Goal: Task Accomplishment & Management: Manage account settings

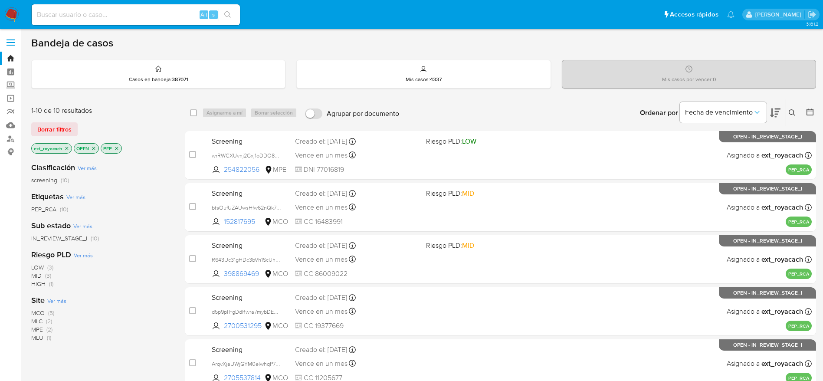
scroll to position [130, 0]
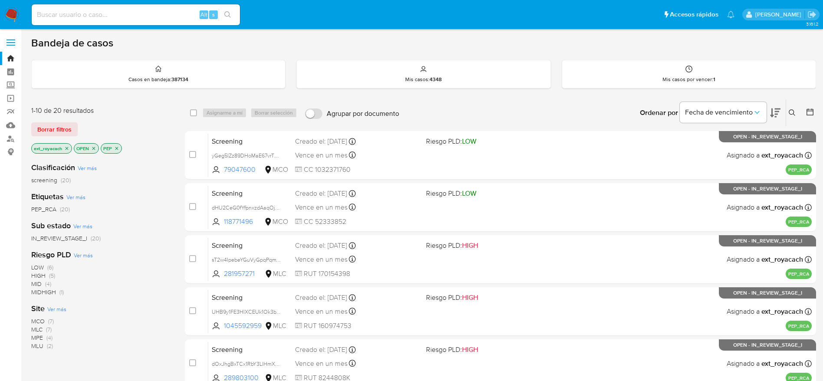
click at [16, 11] on img at bounding box center [11, 14] width 15 height 15
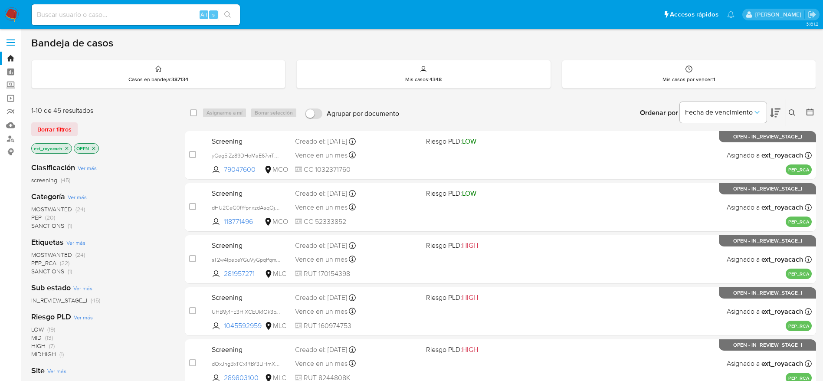
click at [39, 228] on span "SANCTIONS" at bounding box center [47, 225] width 33 height 9
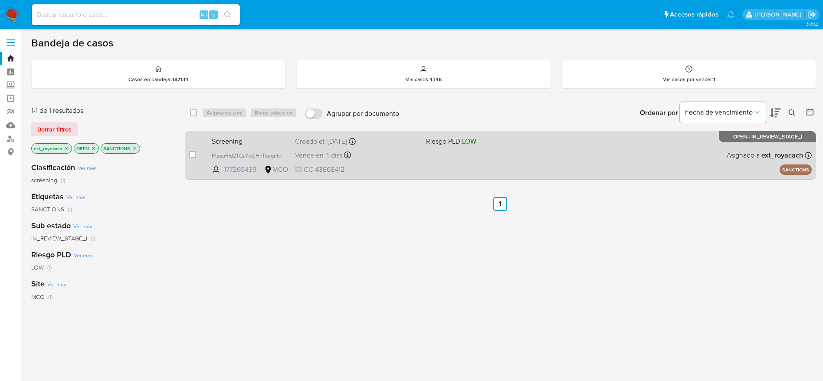
click at [555, 167] on div "Screening F1zquRld2TGjMqCHnTkadnfv 177265439 MCO Riesgo PLD: LOW Creado el: 25/…" at bounding box center [509, 155] width 603 height 44
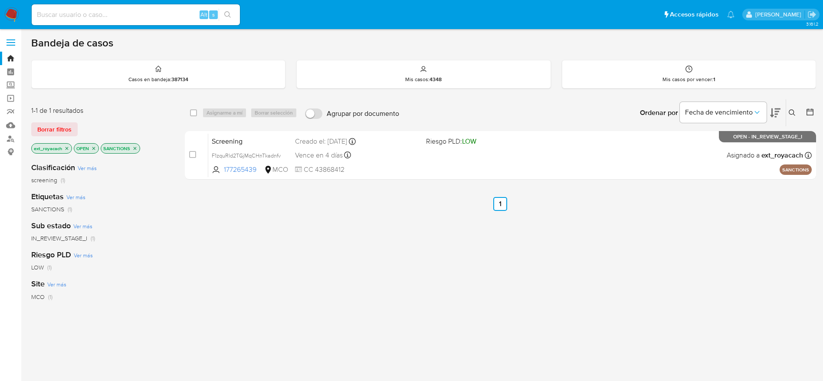
click at [12, 11] on img at bounding box center [11, 14] width 15 height 15
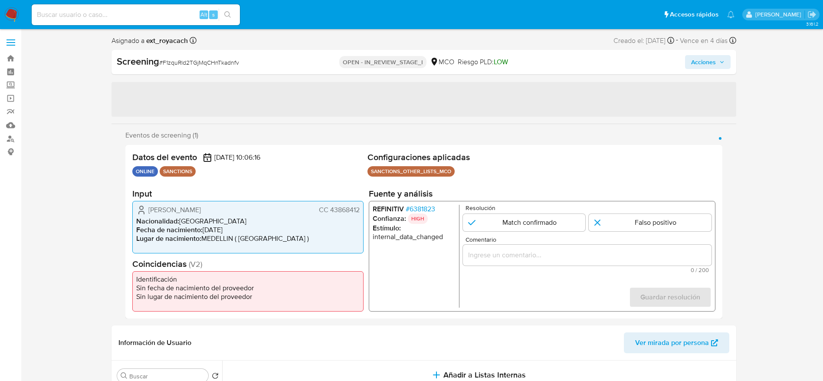
select select "10"
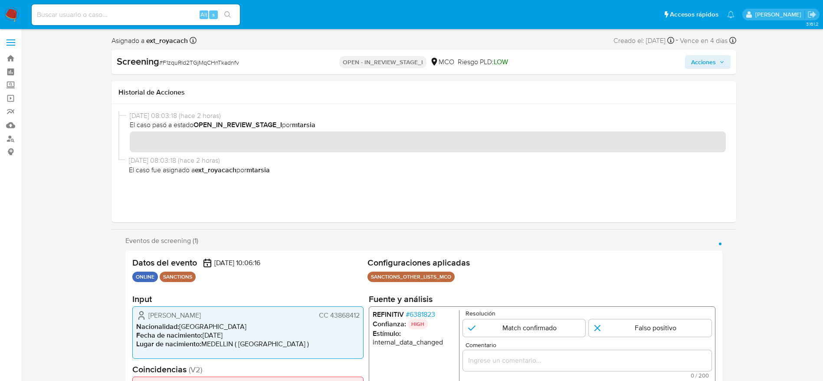
click at [175, 60] on span "# F1zquRld2TGjMqCHnTkadnfv" at bounding box center [199, 62] width 80 height 9
copy span "F1zquRld2TGjMqCHnTkadnfv"
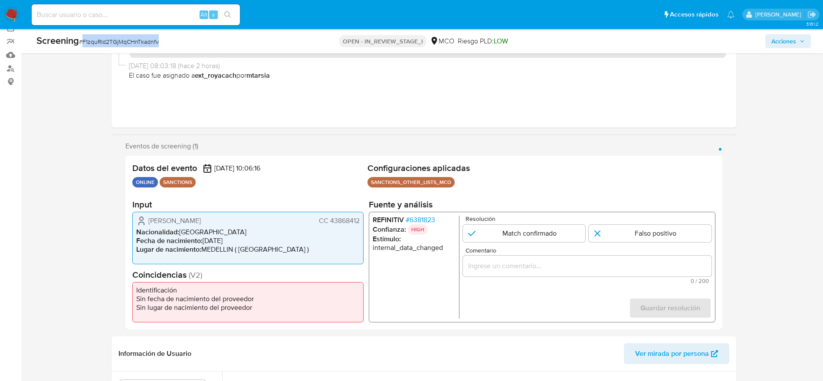
scroll to position [130, 0]
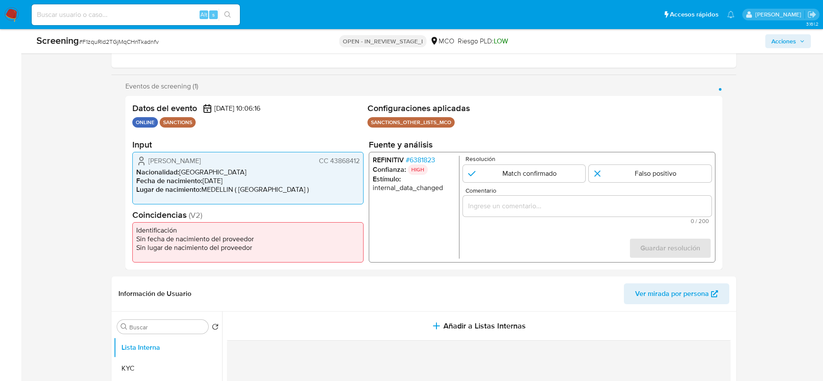
drag, startPoint x: 138, startPoint y: 152, endPoint x: 362, endPoint y: 157, distance: 224.4
click at [362, 157] on div "Natacha Bohorquez Restrepo CC 43868412 Nacionalidad : Colombia Fecha de nacimie…" at bounding box center [247, 178] width 231 height 52
click at [409, 163] on span "# 6381823" at bounding box center [420, 160] width 30 height 9
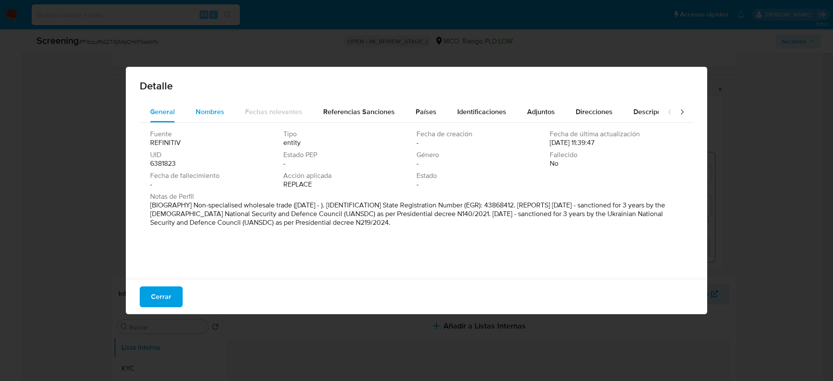
click at [186, 112] on button "Nombres" at bounding box center [209, 112] width 49 height 21
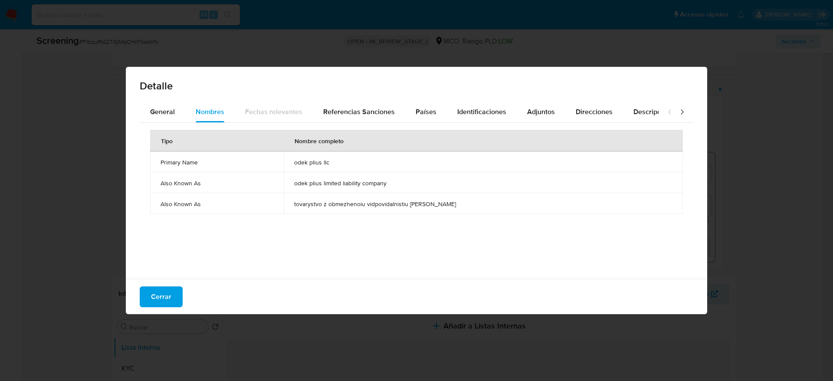
click at [327, 159] on span "odek plius llc" at bounding box center [483, 162] width 378 height 8
click at [419, 117] on div "Países" at bounding box center [426, 112] width 21 height 21
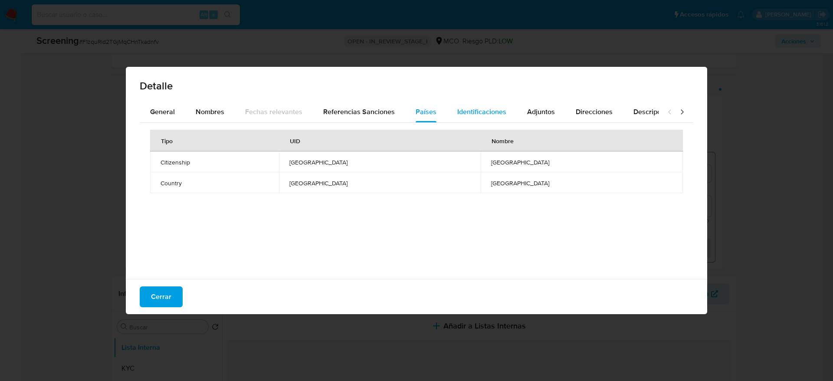
click at [472, 117] on div "Identificaciones" at bounding box center [481, 112] width 49 height 21
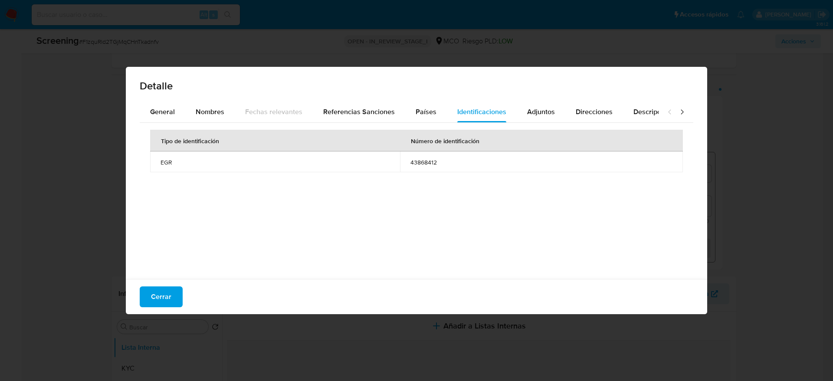
click at [186, 271] on div "Tipo de identificación Número de identificación EGR 43868412" at bounding box center [417, 199] width 554 height 152
click at [159, 295] on span "Cerrar" at bounding box center [161, 296] width 20 height 19
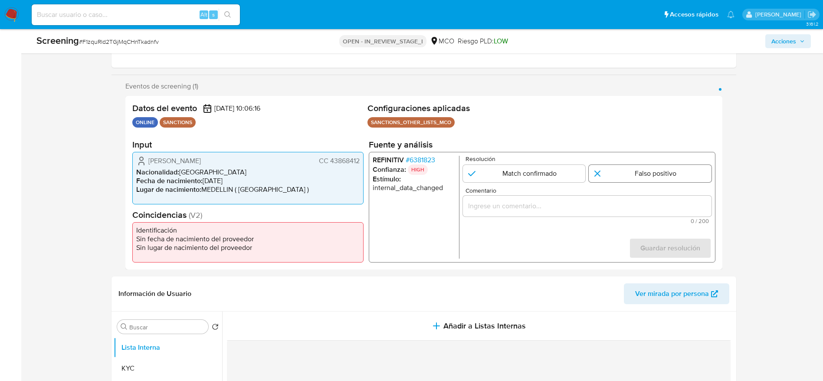
click at [620, 172] on input "1 de 1" at bounding box center [650, 173] width 123 height 17
radio input "true"
click at [588, 208] on input "Comentario" at bounding box center [586, 205] width 249 height 11
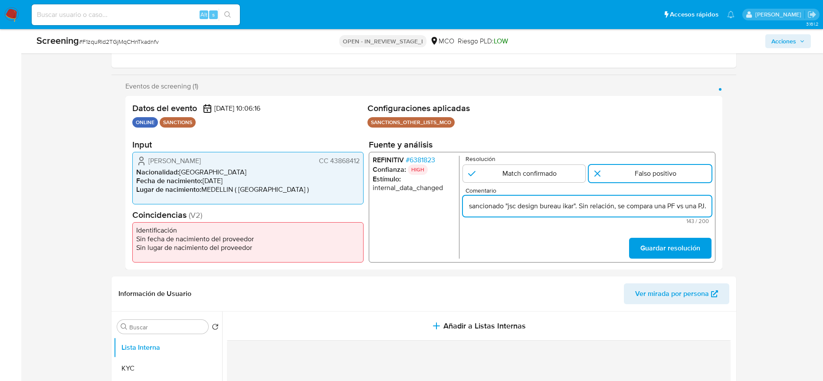
scroll to position [0, 217]
type input "Compara al usuario Natacha Bohorquez Restrepo CC 43868412 con el sancionado "js…"
click at [674, 246] on span "Guardar resolución" at bounding box center [670, 248] width 60 height 19
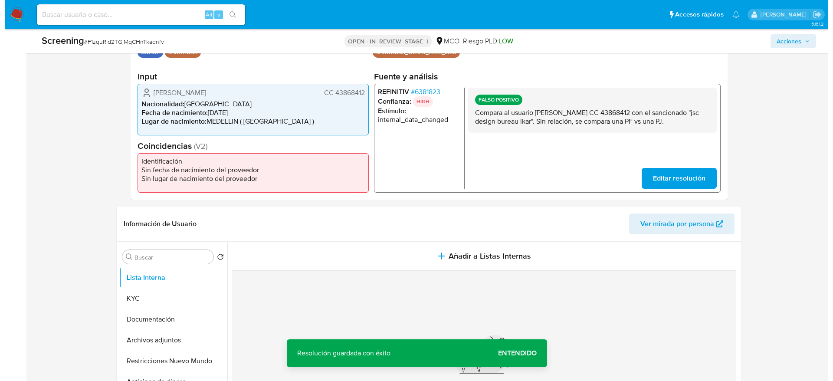
scroll to position [325, 0]
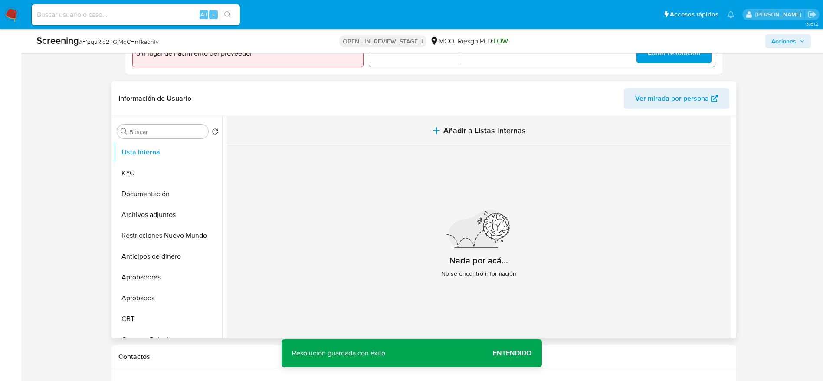
click at [465, 122] on button "Añadir a Listas Internas" at bounding box center [479, 130] width 504 height 29
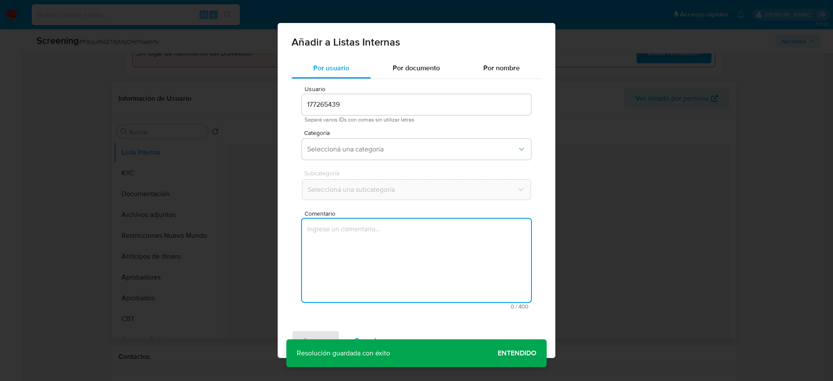
click at [459, 243] on textarea "Comentario" at bounding box center [416, 260] width 229 height 83
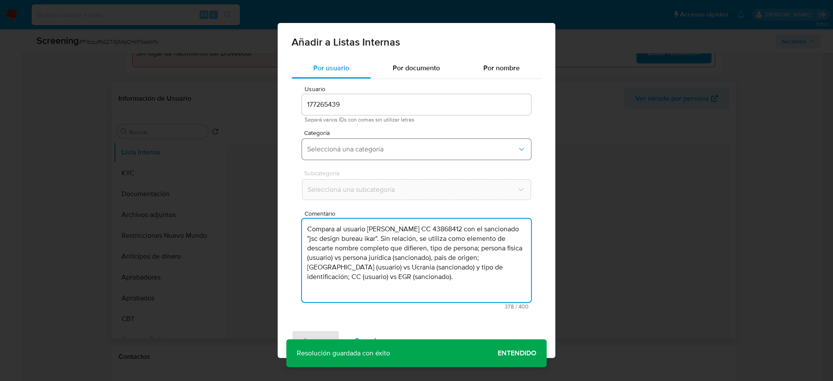
type textarea "Compara al usuario Natacha Bohorquez Restrepo CC 43868412 con el sancionado "js…"
click at [378, 146] on span "Seleccioná una categoría" at bounding box center [412, 149] width 210 height 9
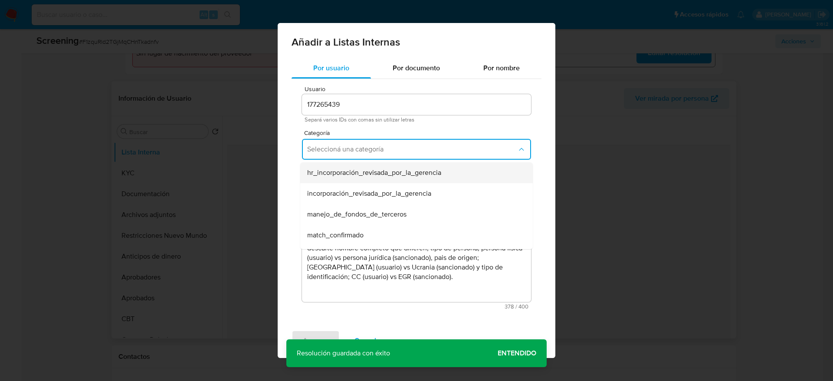
scroll to position [65, 0]
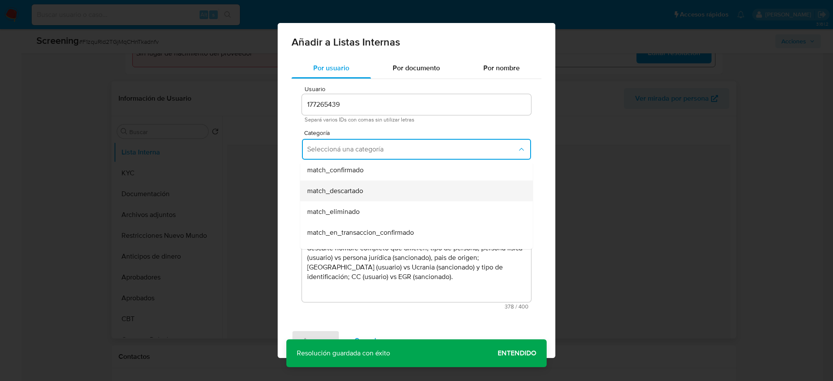
click at [368, 188] on div "match_descartado" at bounding box center [413, 190] width 213 height 21
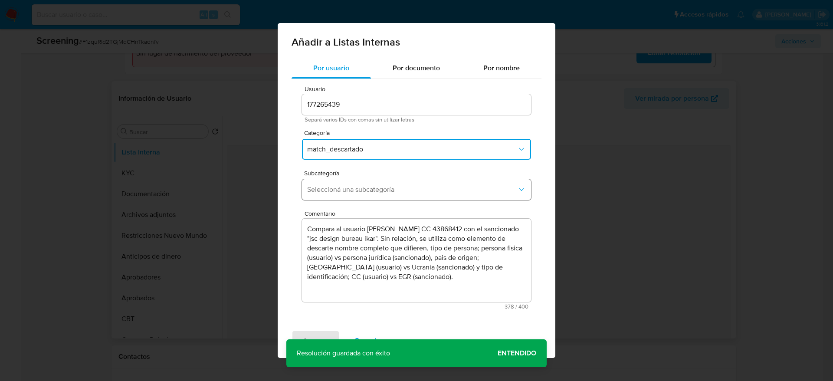
click at [368, 189] on span "Seleccioná una subcategoría" at bounding box center [412, 189] width 210 height 9
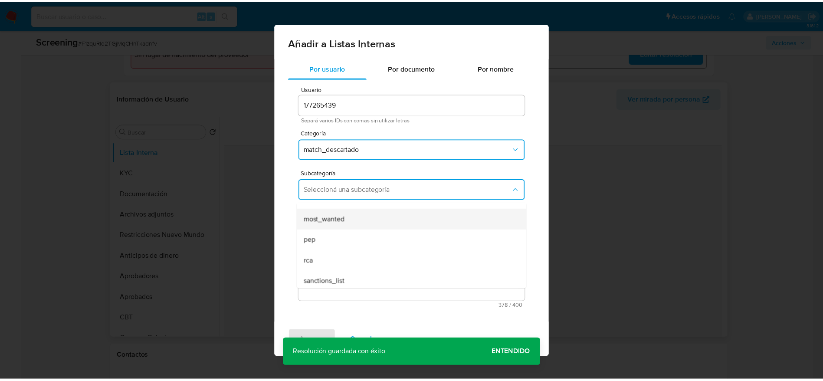
scroll to position [59, 0]
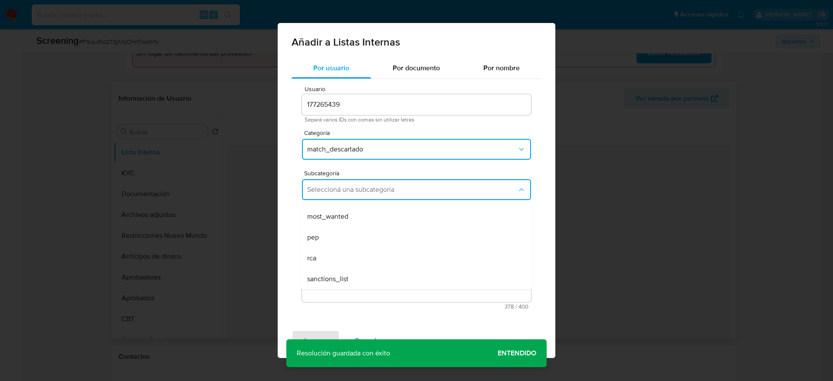
click at [351, 276] on div "sanctions_list" at bounding box center [413, 279] width 213 height 21
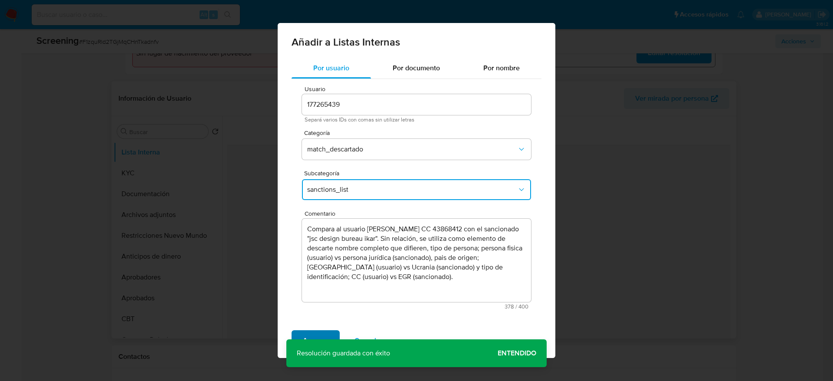
click at [309, 339] on span "Agregar" at bounding box center [316, 340] width 26 height 19
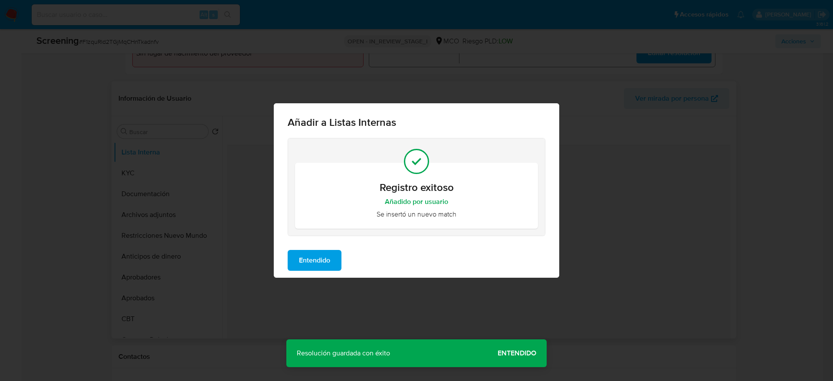
click at [329, 255] on span "Entendido" at bounding box center [314, 260] width 31 height 19
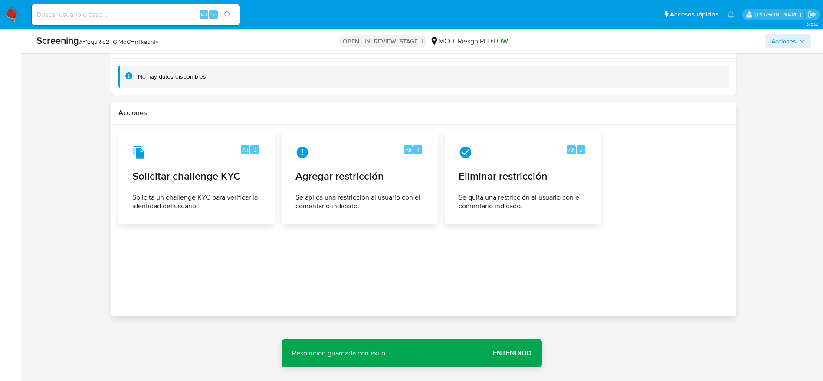
scroll to position [1183, 0]
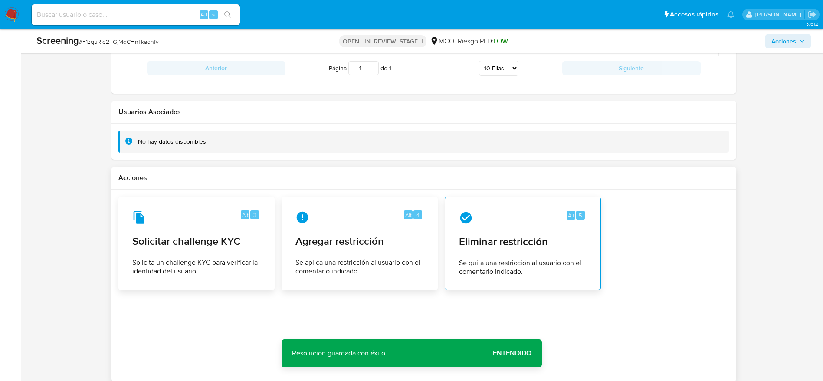
click at [510, 254] on div "Alt 5 Eliminar restricción Se quita una restricción al usuario con el comentari…" at bounding box center [522, 243] width 141 height 79
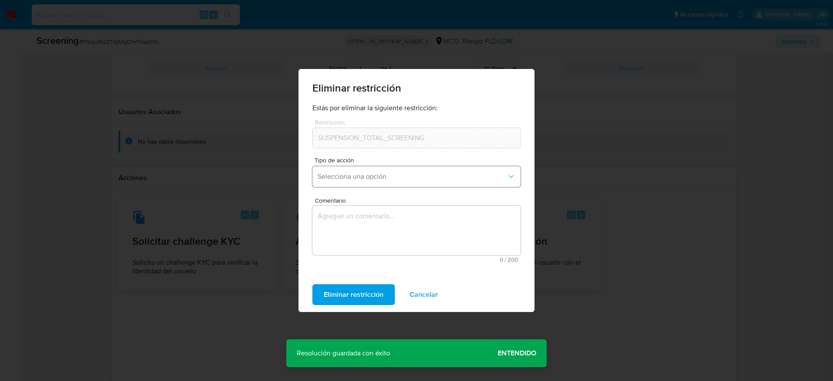
click at [363, 168] on button "Selecciona una opción" at bounding box center [416, 176] width 208 height 21
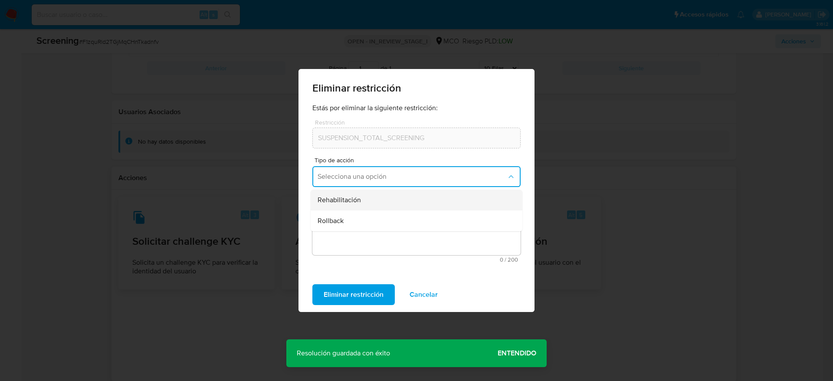
click at [360, 198] on span "Rehabilitación" at bounding box center [339, 200] width 43 height 9
click at [359, 208] on textarea "Comentario" at bounding box center [416, 230] width 208 height 49
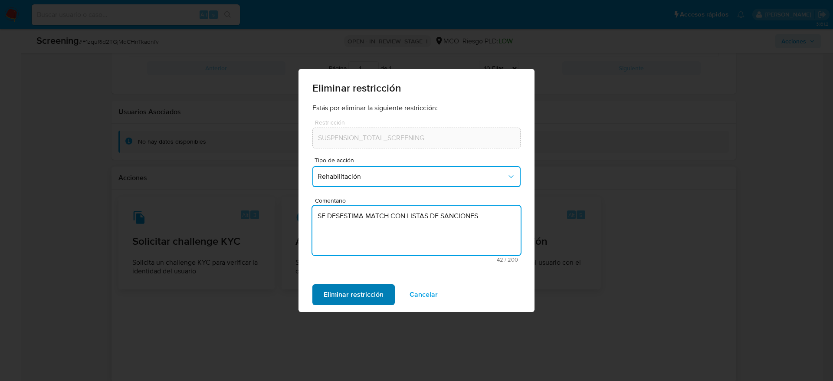
type textarea "SE DESESTIMA MATCH CON LISTAS DE SANCIONES"
click at [339, 295] on span "Eliminar restricción" at bounding box center [354, 294] width 60 height 19
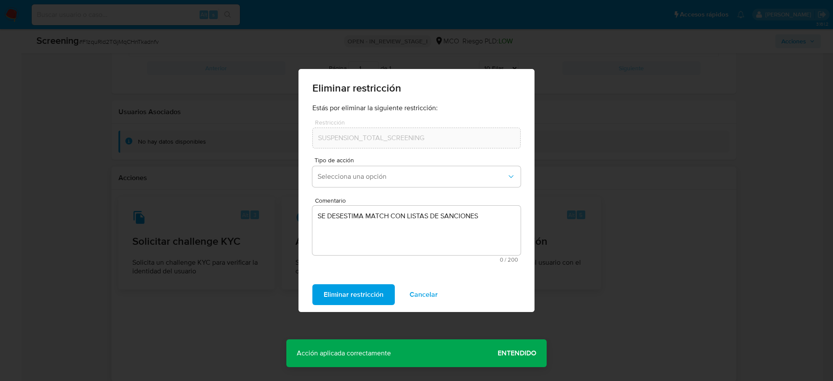
click at [510, 353] on span "Entendido" at bounding box center [517, 353] width 39 height 0
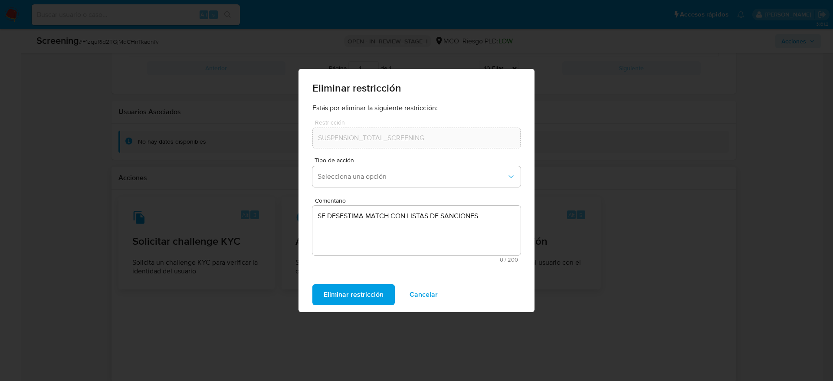
click at [418, 293] on span "Cancelar" at bounding box center [424, 294] width 28 height 19
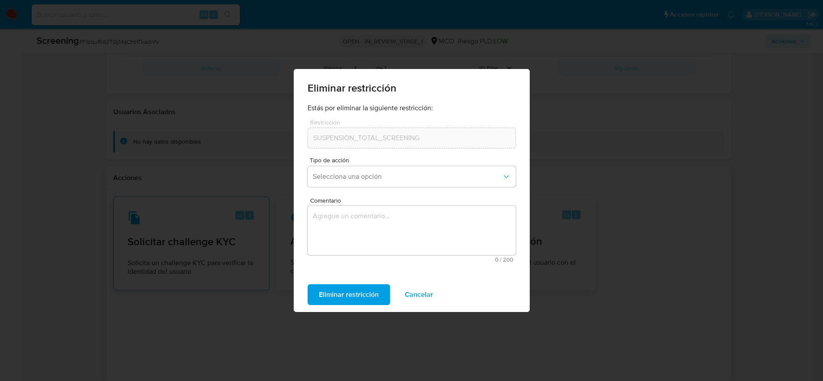
scroll to position [1248, 0]
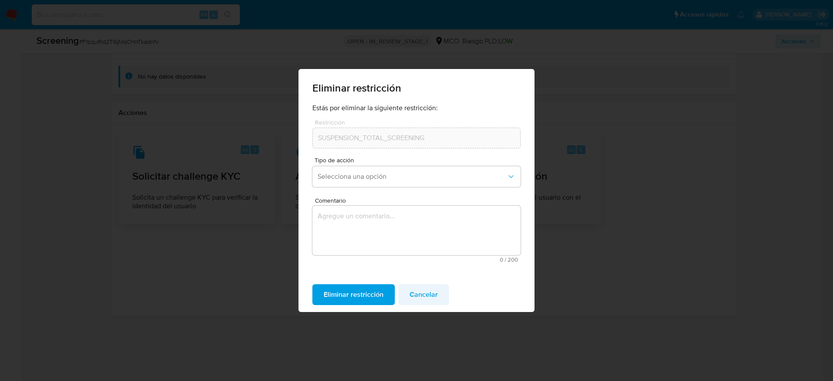
click at [442, 287] on button "Cancelar" at bounding box center [423, 294] width 51 height 21
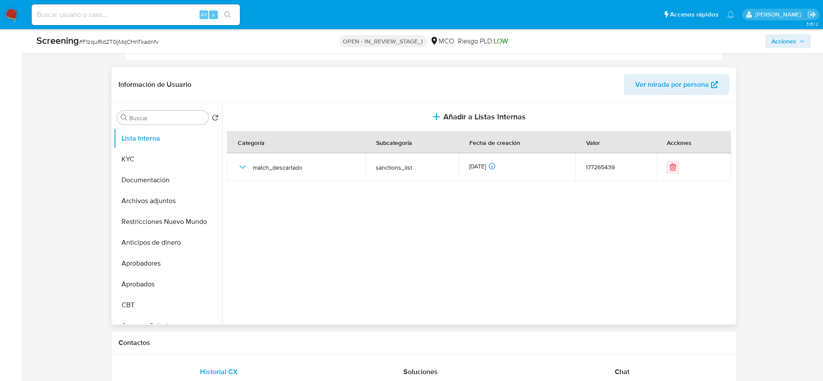
scroll to position [337, 0]
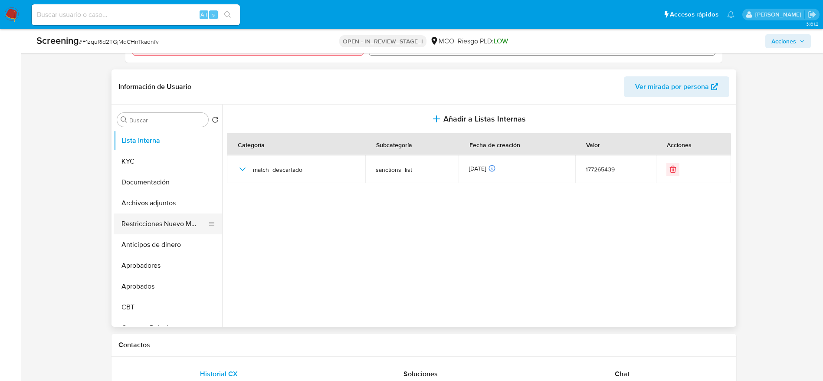
click at [142, 226] on button "Restricciones Nuevo Mundo" at bounding box center [165, 223] width 102 height 21
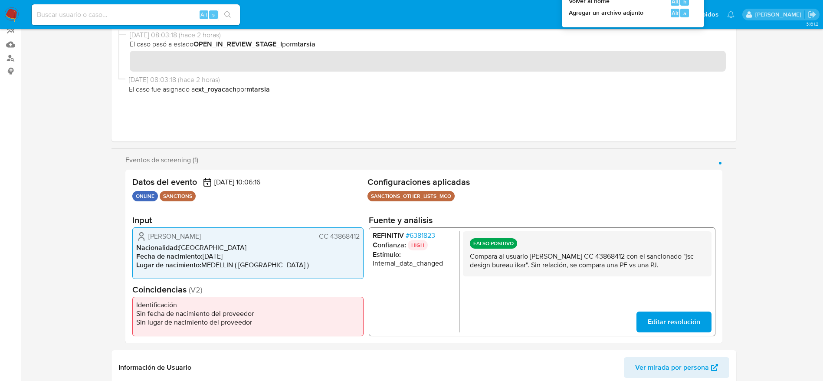
scroll to position [0, 0]
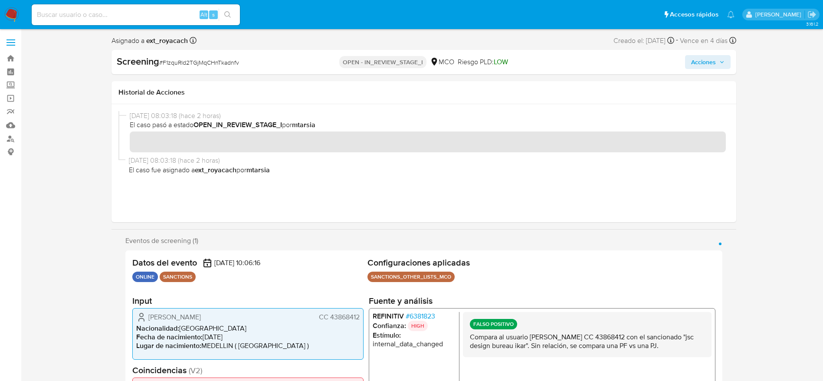
click at [715, 63] on span "Acciones" at bounding box center [703, 62] width 25 height 14
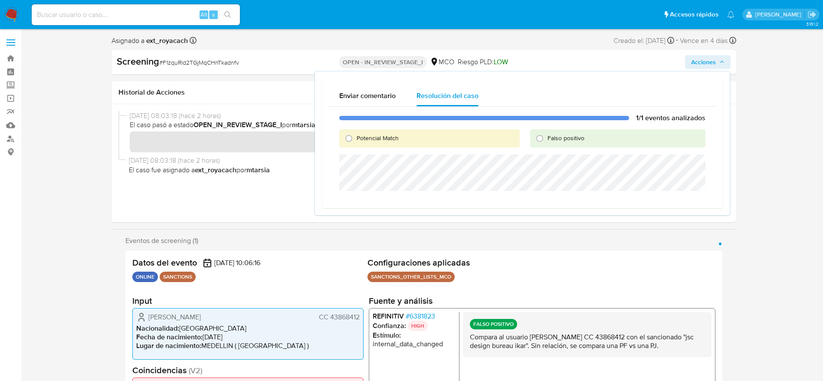
click at [592, 138] on div "Falso positivo" at bounding box center [617, 138] width 175 height 18
click at [585, 136] on div "Falso positivo" at bounding box center [617, 138] width 175 height 18
click at [584, 136] on span "Falso positivo" at bounding box center [566, 138] width 37 height 9
click at [547, 136] on input "Falso positivo" at bounding box center [540, 138] width 14 height 14
radio input "true"
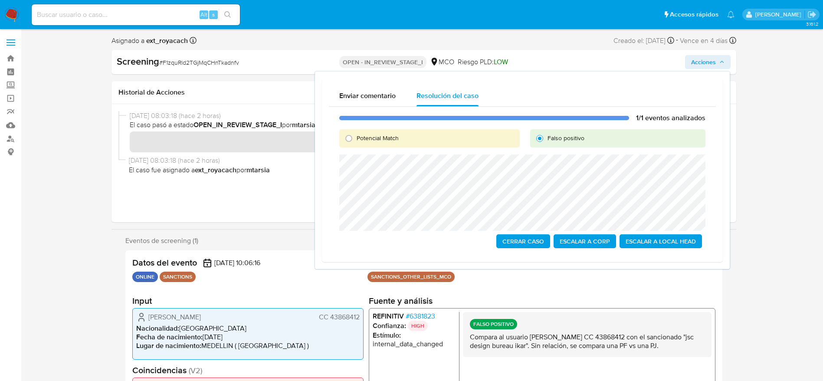
click at [541, 239] on span "Cerrar Caso" at bounding box center [523, 241] width 42 height 12
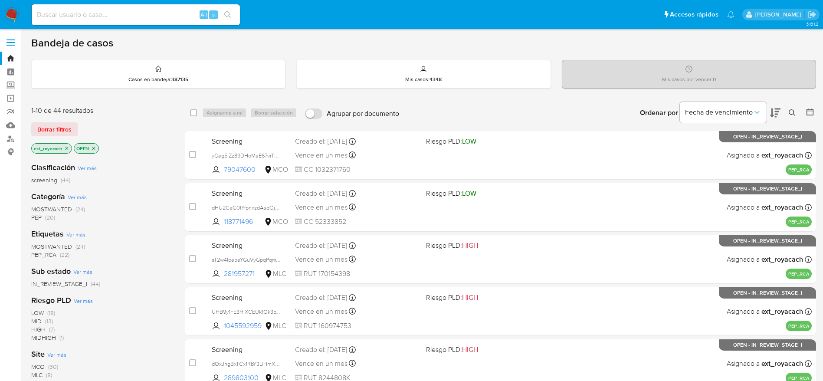
click at [39, 216] on span "PEP" at bounding box center [36, 217] width 10 height 9
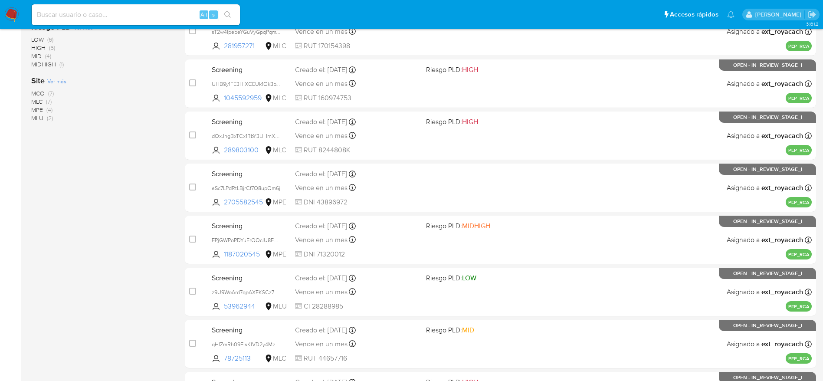
scroll to position [75, 0]
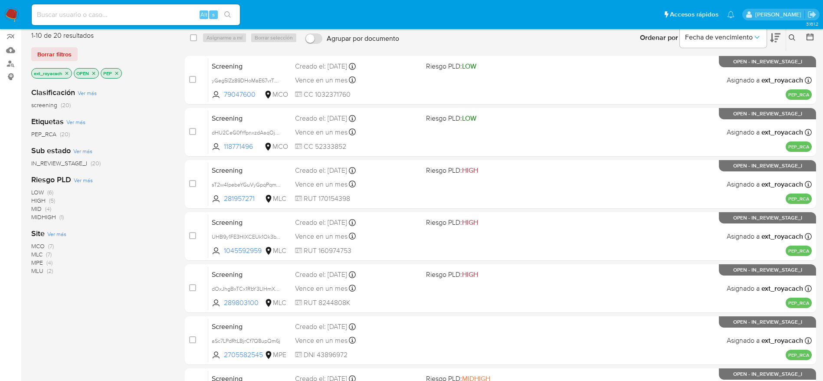
click at [117, 72] on icon "close-filter" at bounding box center [116, 73] width 3 height 3
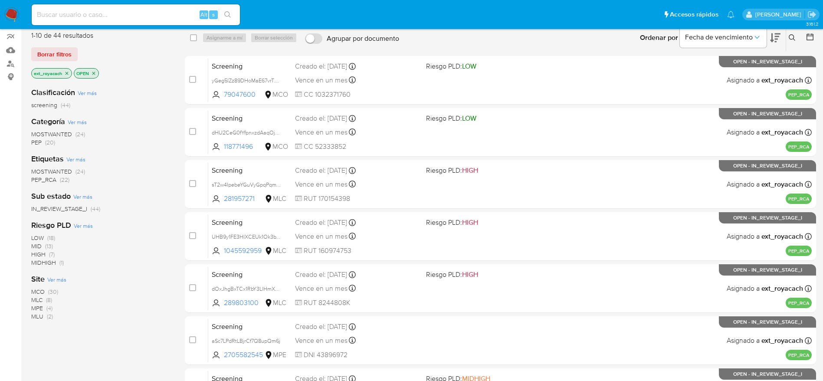
click at [75, 135] on span "(24)" at bounding box center [80, 134] width 10 height 9
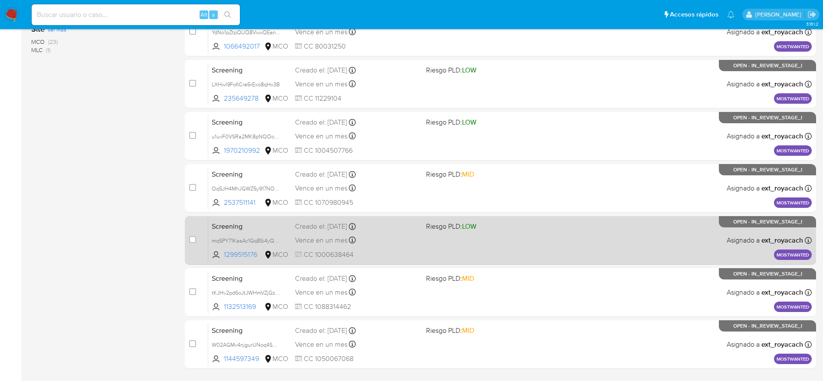
scroll to position [335, 0]
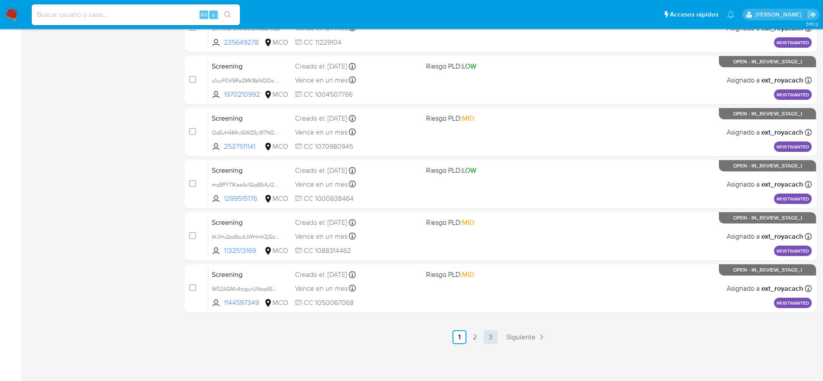
click at [491, 337] on link "3" at bounding box center [491, 337] width 14 height 14
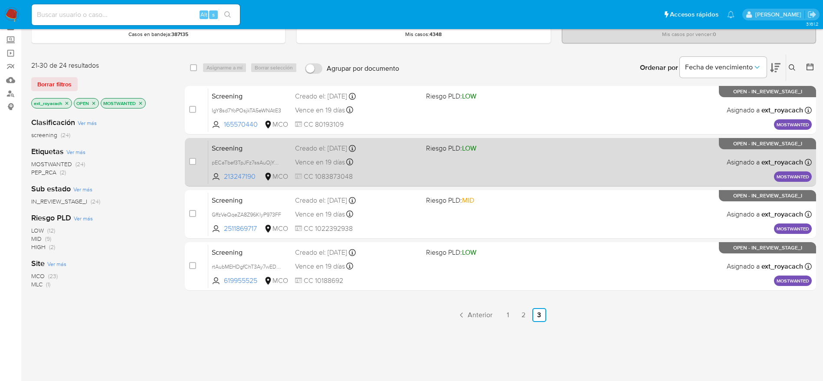
scroll to position [65, 0]
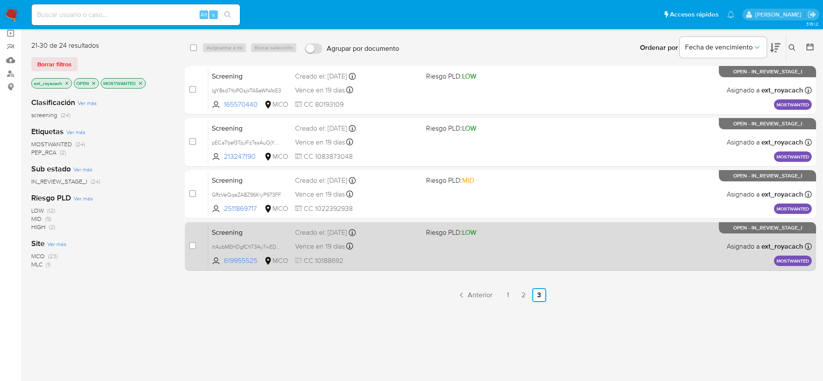
click at [413, 244] on div "Vence en 19 días Vence el 14/10/2025 07:06:04" at bounding box center [357, 246] width 124 height 12
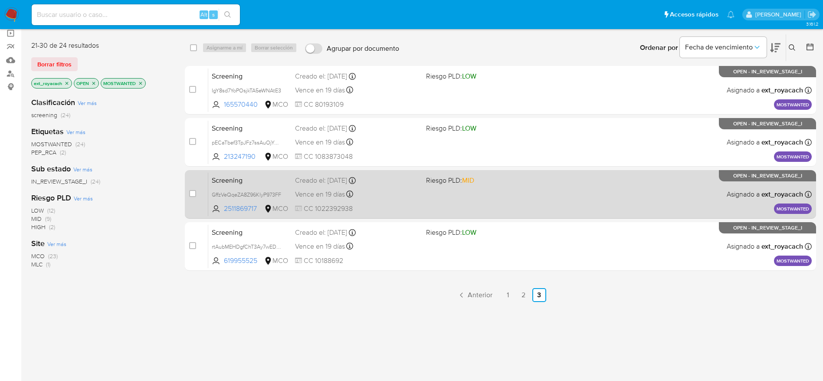
click at [365, 204] on div "Screening GffzVeQqeZA8Z96KlyP973FF 2511869717 MCO Riesgo PLD: MID Creado el: 14…" at bounding box center [509, 194] width 603 height 44
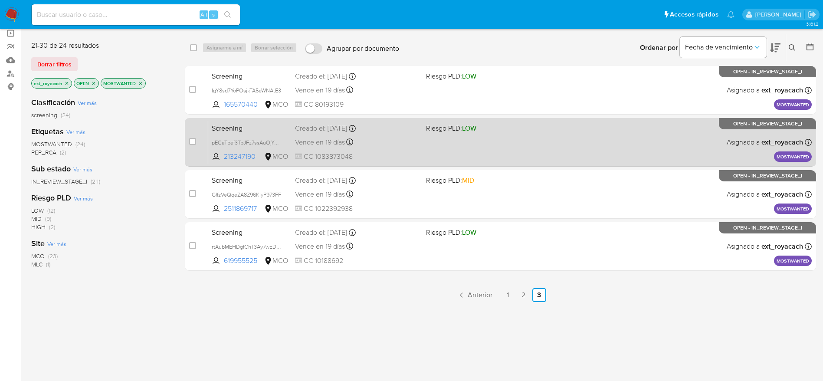
click at [345, 136] on div "Vence en 19 días Vence el 14/10/2025 07:06:12" at bounding box center [357, 142] width 124 height 12
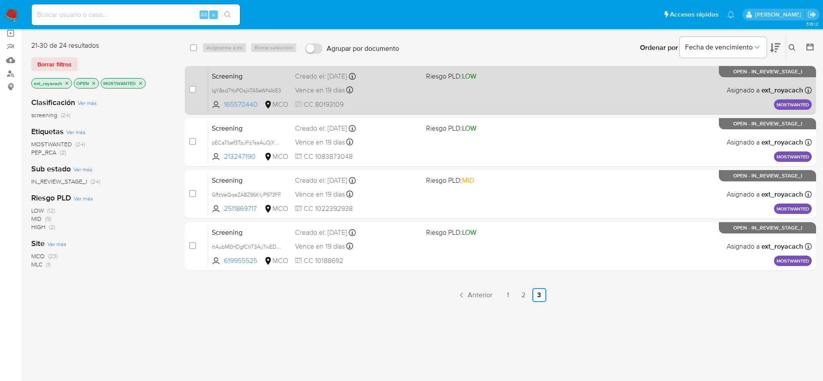
click at [412, 93] on div "Vence en 19 días Vence el 14/10/2025 07:06:23" at bounding box center [357, 90] width 124 height 12
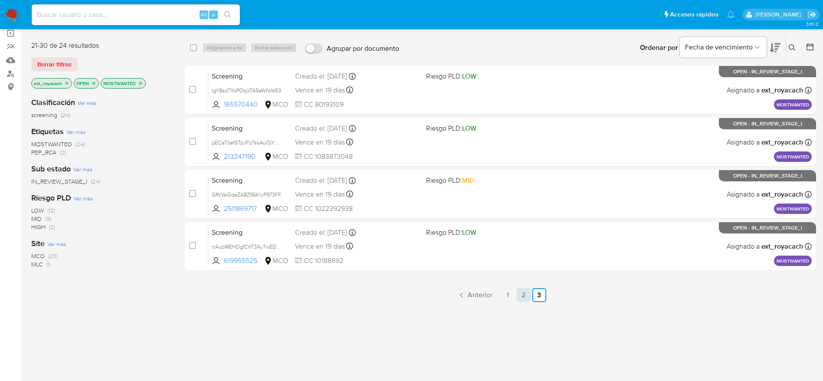
click at [527, 296] on link "2" at bounding box center [524, 295] width 14 height 14
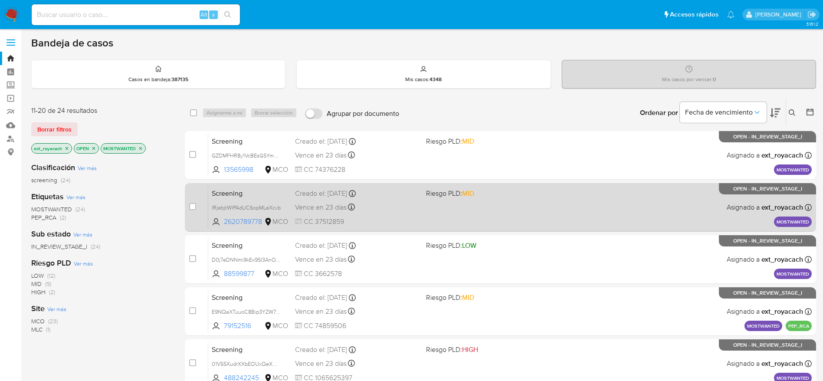
scroll to position [335, 0]
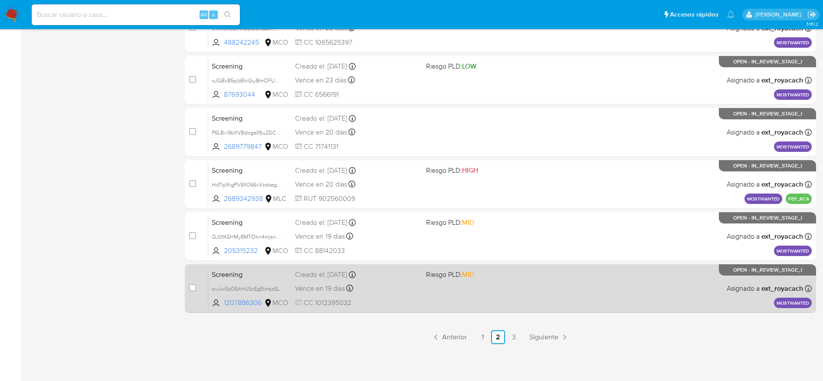
click at [337, 298] on span "CC 1012395032" at bounding box center [357, 303] width 124 height 10
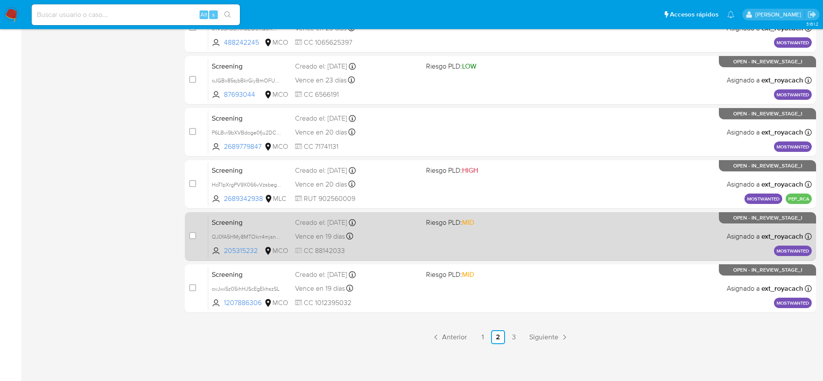
click at [375, 239] on div "Vence en 19 días Vence el 14/10/2025 07:06:33" at bounding box center [357, 236] width 124 height 12
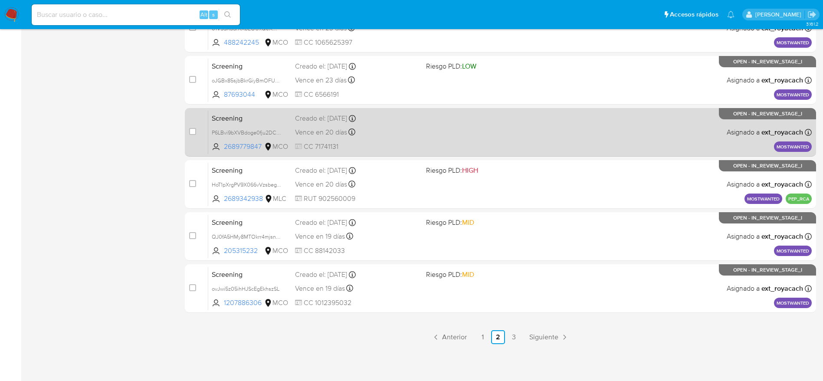
click at [269, 125] on div "Screening P6LBvi9bXVBdoge0fju2DCn5 2689779847 MCO Creado el: 15/09/2025 Creado …" at bounding box center [509, 132] width 603 height 44
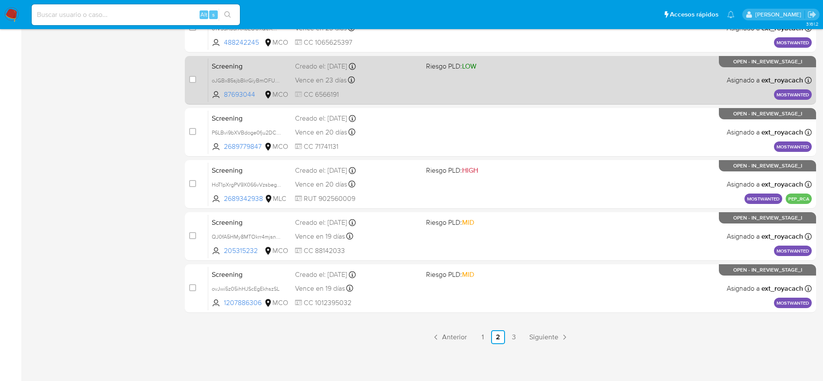
click at [416, 97] on span "CC 6566191" at bounding box center [357, 95] width 124 height 10
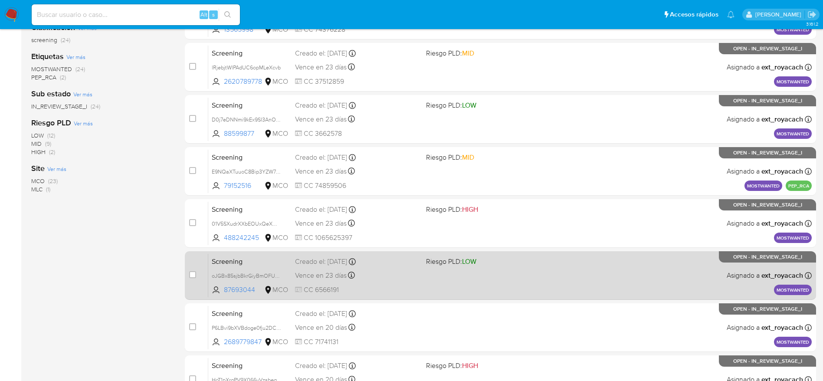
scroll to position [75, 0]
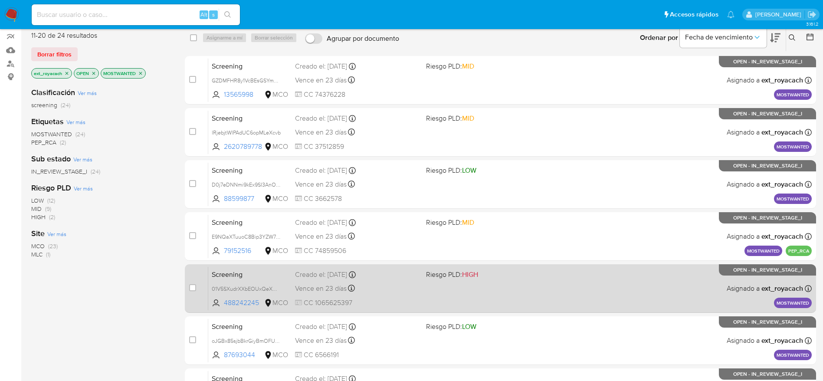
click at [397, 281] on div "Screening 01V5SXudrXXbEOUxQeXQSJHJ 488242245 MCO Riesgo PLD: HIGH Creado el: 18…" at bounding box center [509, 288] width 603 height 44
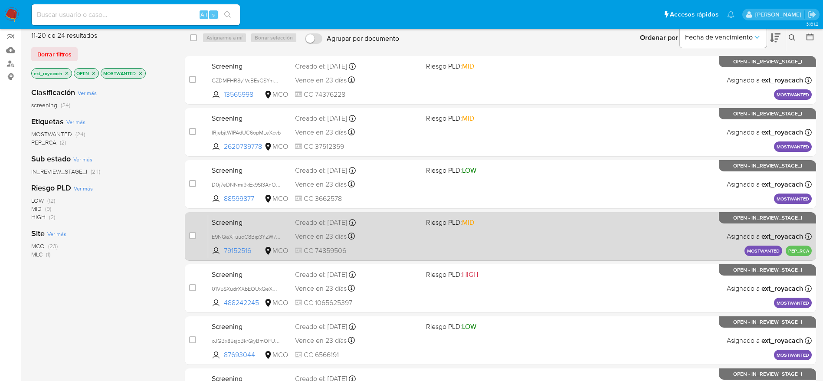
click at [343, 234] on span "Vence en 23 días" at bounding box center [321, 237] width 52 height 10
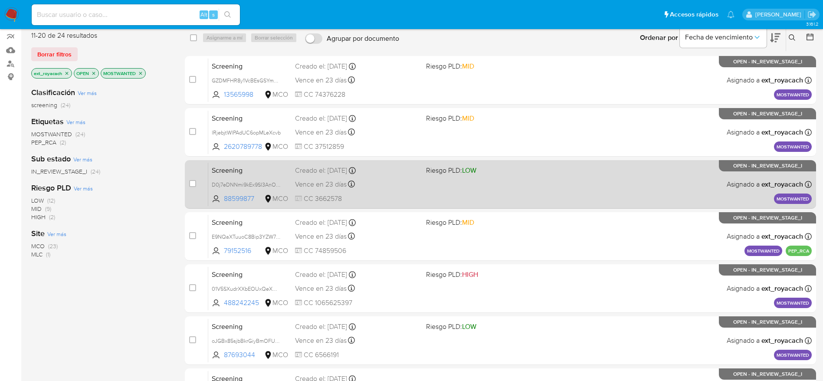
click at [400, 182] on div "Vence en 23 días Vence el 18/10/2025 16:35:24" at bounding box center [357, 184] width 124 height 12
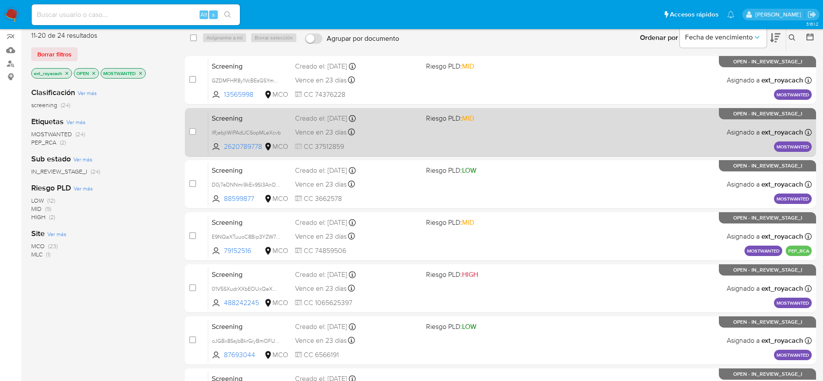
click at [389, 129] on div "Vence en 23 días Vence el 18/10/2025 16:35:25" at bounding box center [357, 132] width 124 height 12
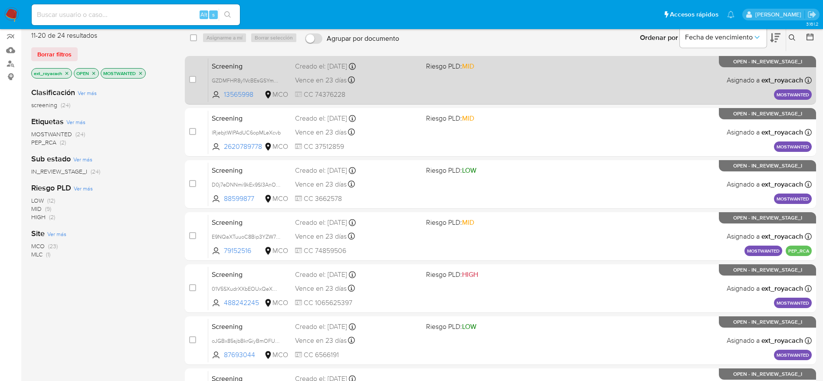
click at [433, 94] on div "Screening GZDMFHR8y1VcBEsGSYmCZiLg 13565998 MCO Riesgo PLD: MID Creado el: 18/0…" at bounding box center [509, 80] width 603 height 44
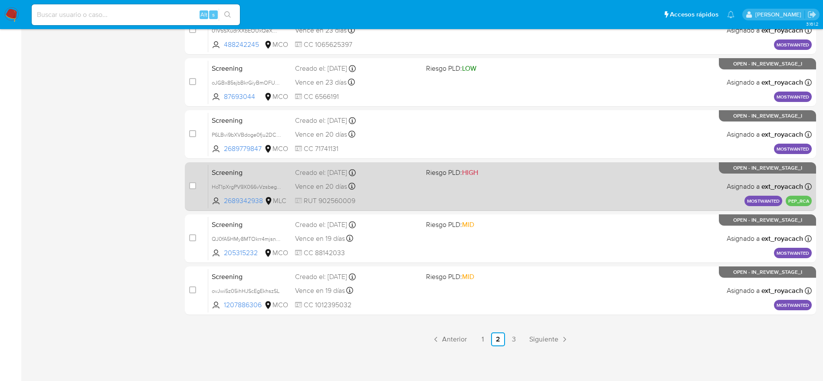
scroll to position [335, 0]
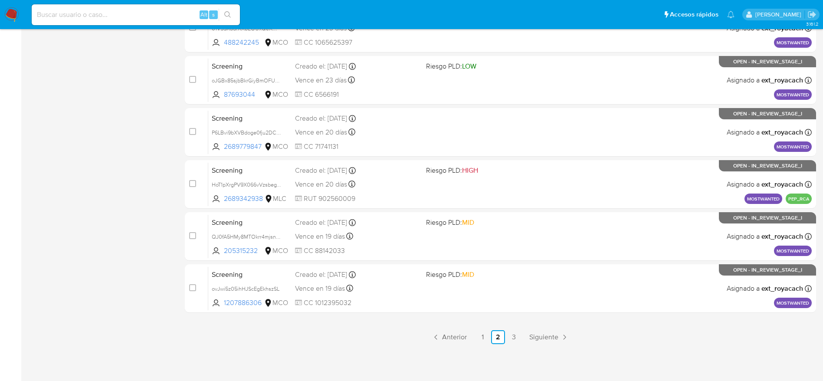
click at [478, 333] on link "1" at bounding box center [482, 337] width 14 height 14
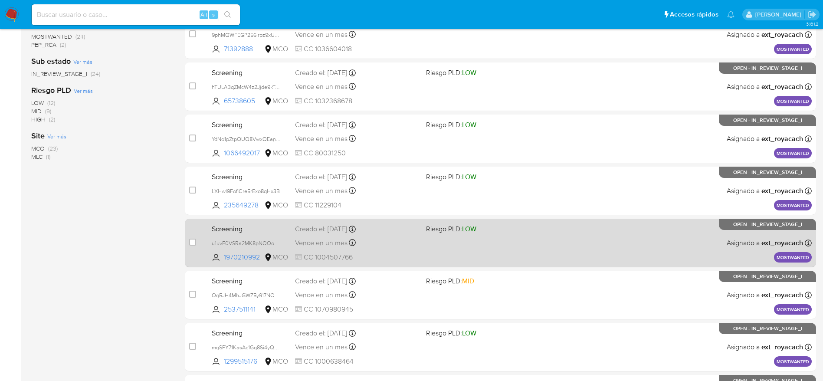
scroll to position [335, 0]
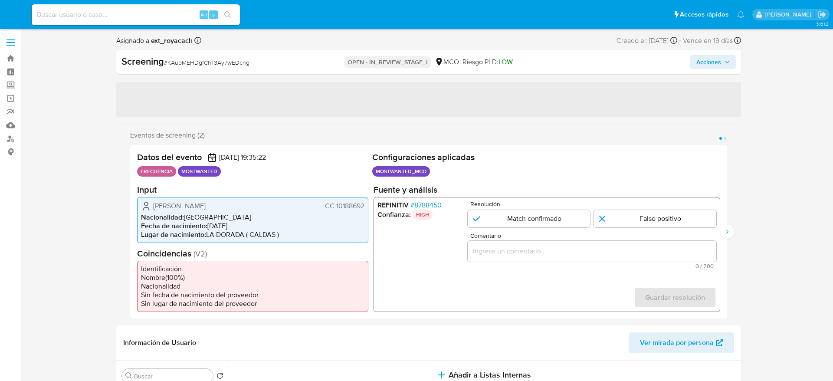
select select "10"
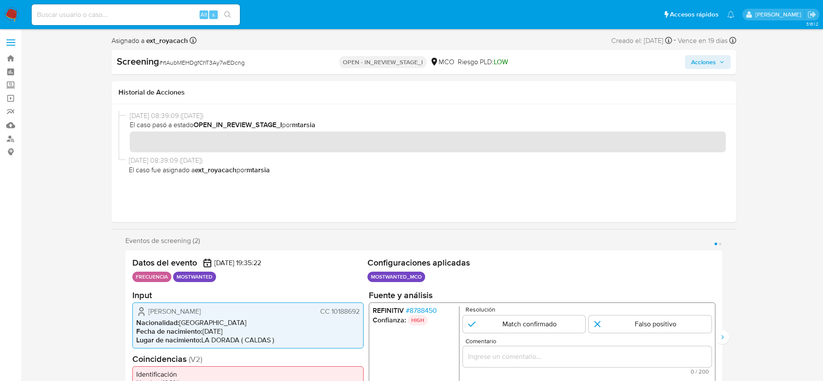
scroll to position [65, 0]
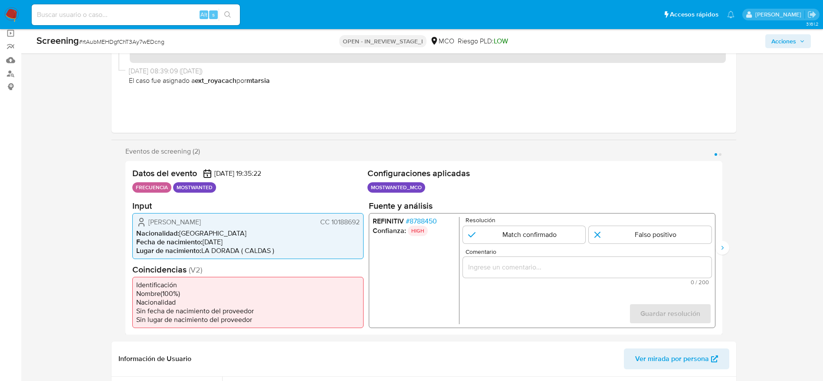
click at [336, 220] on span "CC 10188692" at bounding box center [339, 221] width 39 height 9
click at [353, 218] on span "CC 10188692" at bounding box center [339, 221] width 39 height 9
click at [321, 177] on div "Datos del evento 18/09/2025 19:35:22" at bounding box center [248, 173] width 232 height 11
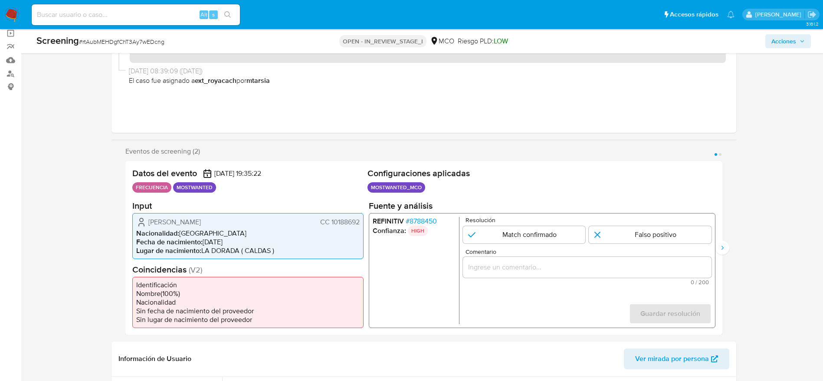
click at [334, 222] on span "CC 10188692" at bounding box center [339, 221] width 39 height 9
click at [124, 33] on div "Screening # rtAubMEHDgfChT3Ay7wEDcng OPEN - IN_REVIEW_STAGE_I MCO Riesgo PLD: L…" at bounding box center [423, 41] width 785 height 24
copy span "rtAubMEHDgfChT3Ay7wEDcng"
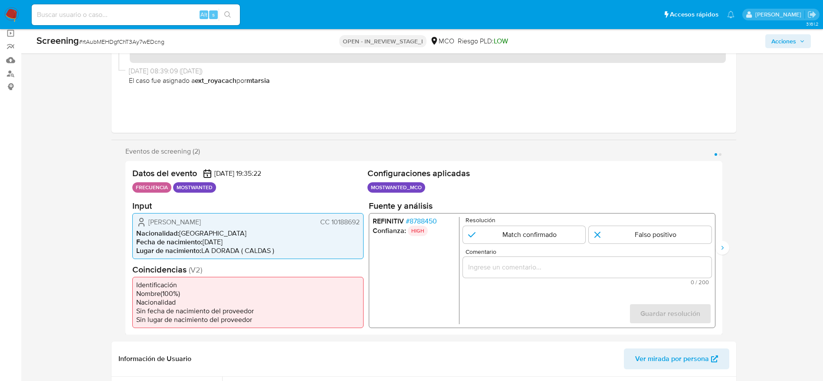
drag, startPoint x: 144, startPoint y: 221, endPoint x: 359, endPoint y: 219, distance: 214.3
click at [359, 219] on div "Juan Carlos Sierra Bernal CC 10188692" at bounding box center [247, 221] width 223 height 10
click at [432, 223] on span "# 8788450" at bounding box center [420, 220] width 31 height 9
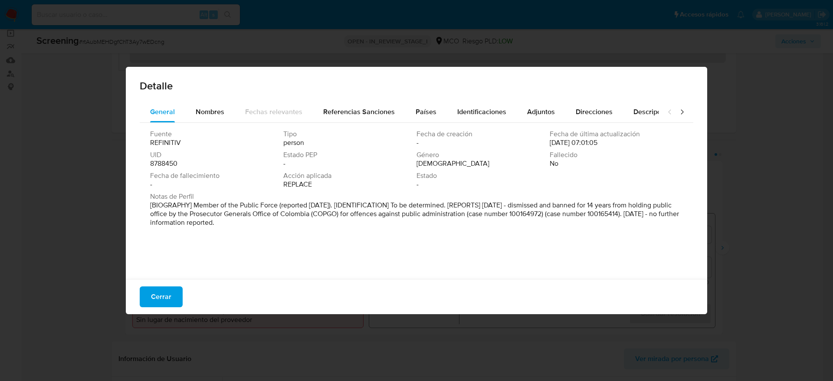
drag, startPoint x: 213, startPoint y: 208, endPoint x: 571, endPoint y: 220, distance: 358.1
click at [571, 220] on p "[BIOGRAPHY] Member of the Public Force (reported Dec 2021). [IDENTIFICATION] To…" at bounding box center [415, 214] width 531 height 26
click at [157, 291] on span "Cerrar" at bounding box center [161, 296] width 20 height 19
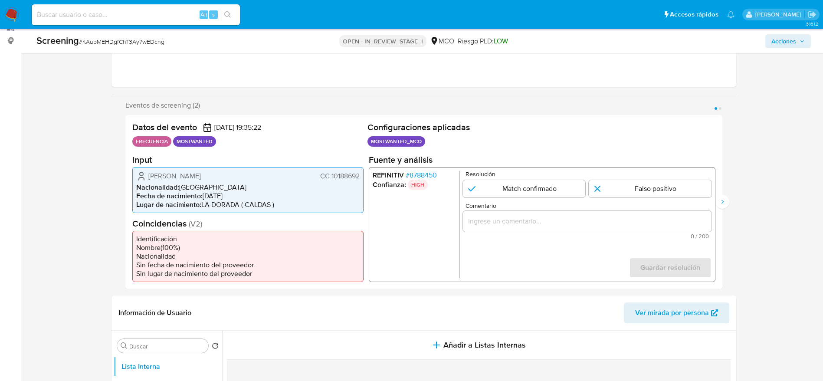
scroll to position [130, 0]
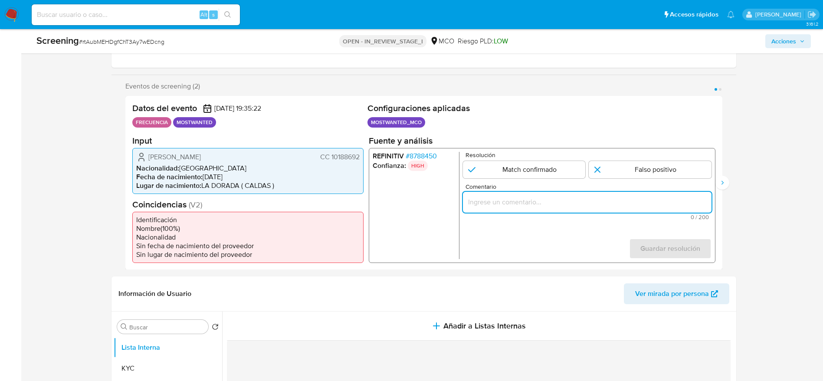
click at [612, 203] on input "Comentario" at bounding box center [586, 201] width 249 height 11
paste input "El titular de la cuenta es Juan Carlos Sierra Bernal CC 10188692 continua lista…"
type input "El titular de la cuenta es Juan Carlos Sierra Bernal CC 10188692 continua lista…"
click at [633, 166] on input "1 de 2" at bounding box center [650, 169] width 123 height 17
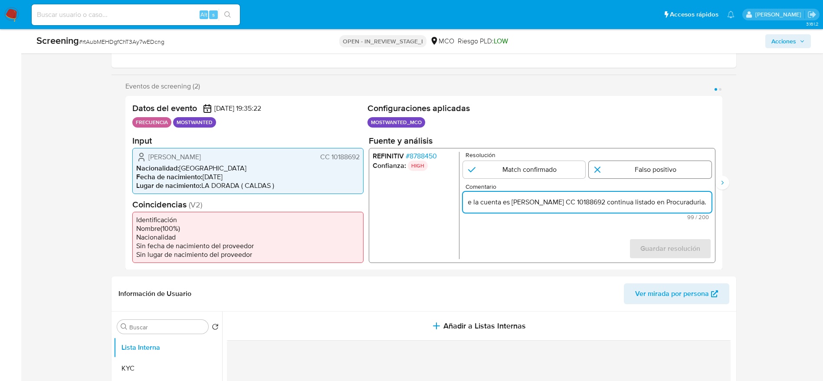
radio input "true"
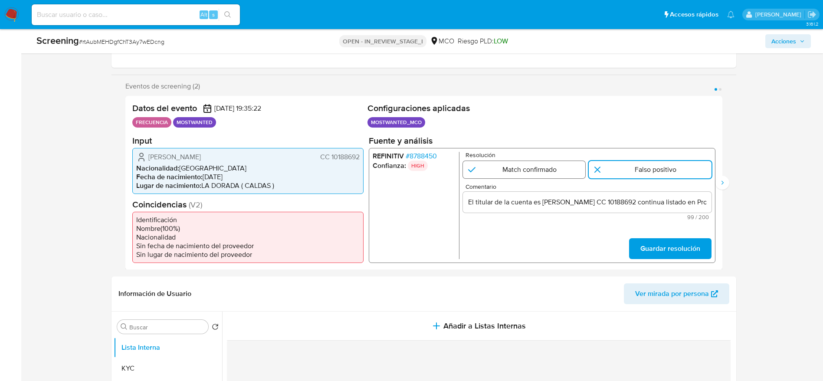
click at [522, 164] on input "1 de 2" at bounding box center [523, 169] width 123 height 17
radio input "true"
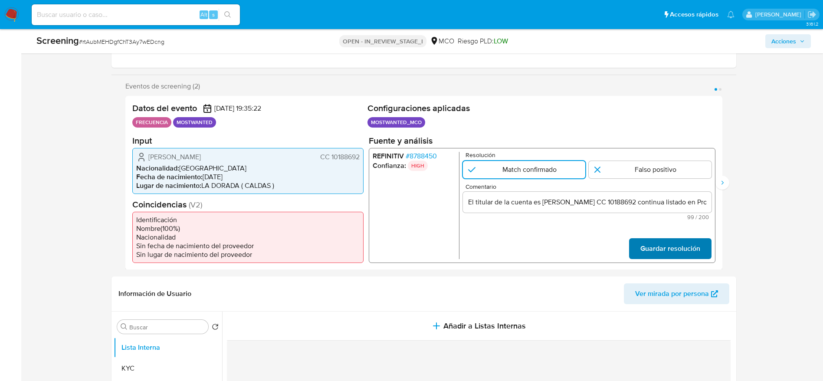
click at [654, 244] on span "Guardar resolución" at bounding box center [670, 248] width 60 height 19
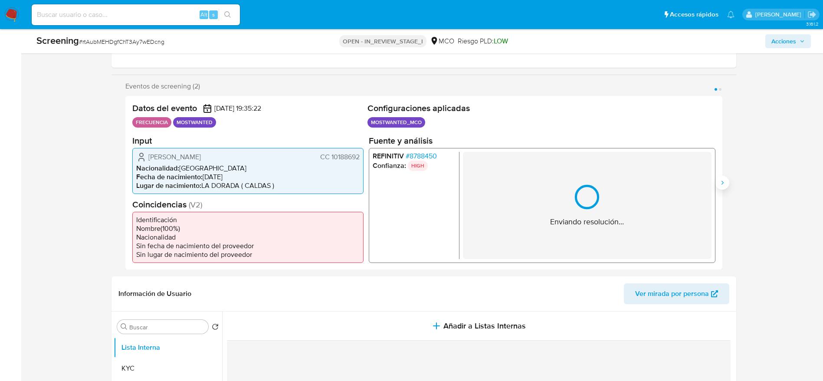
click at [718, 180] on button "Siguiente" at bounding box center [722, 183] width 14 height 14
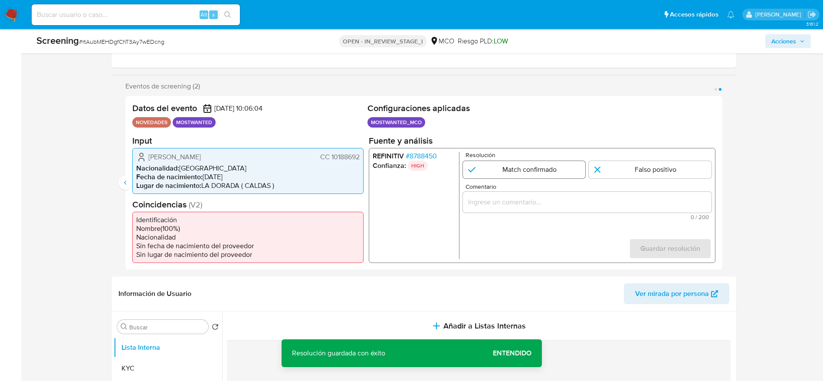
click at [495, 163] on input "2 de 2" at bounding box center [523, 169] width 123 height 17
radio input "true"
click at [497, 195] on div "2 de 2" at bounding box center [586, 201] width 249 height 21
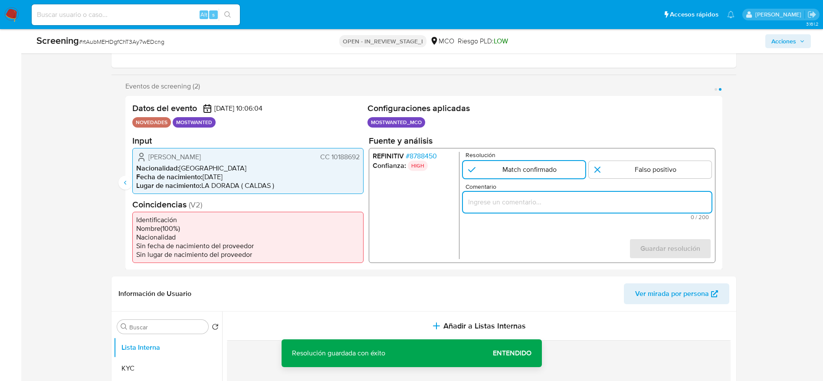
click at [561, 203] on input "Comentario" at bounding box center [586, 201] width 249 height 11
paste input "El titular de la cuenta es Juan Carlos Sierra Bernal CC 10188692 continua lista…"
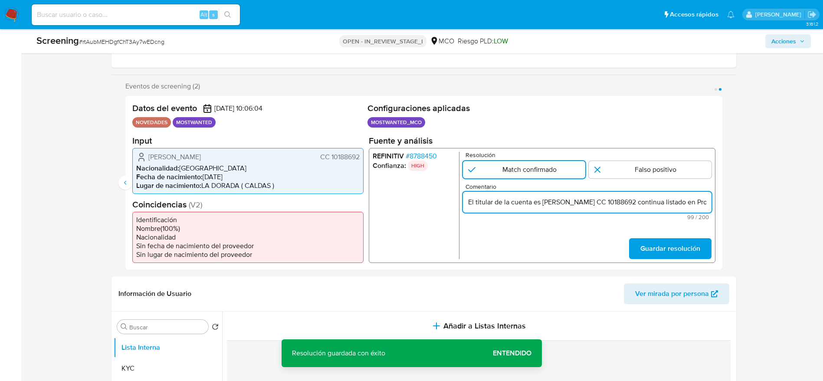
scroll to position [0, 59]
type input "El titular de la cuenta es Juan Carlos Sierra Bernal CC 10188692 continua lista…"
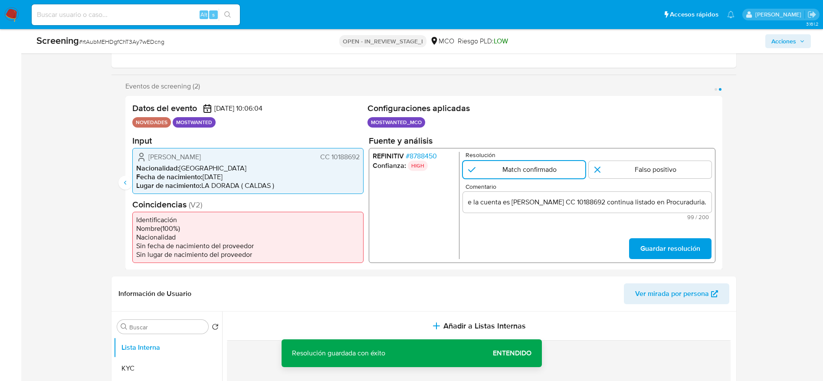
click at [682, 265] on div "Datos del evento 14/09/2025 10:06:04 NOVEDADES MOSTWANTED Configuraciones aplic…" at bounding box center [423, 183] width 597 height 174
click at [677, 246] on span "Guardar resolución" at bounding box center [670, 248] width 60 height 19
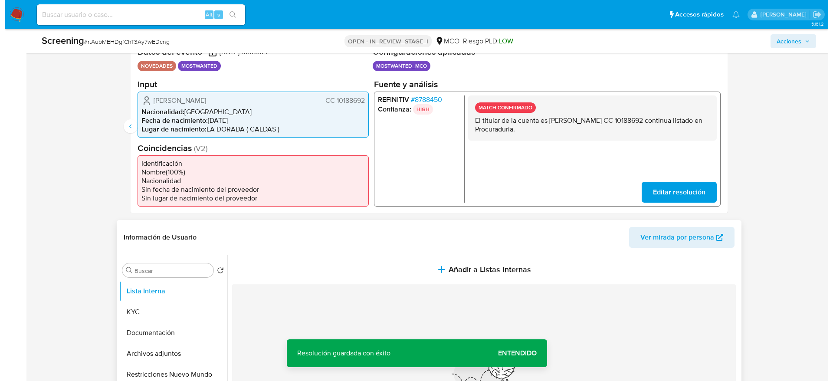
scroll to position [260, 0]
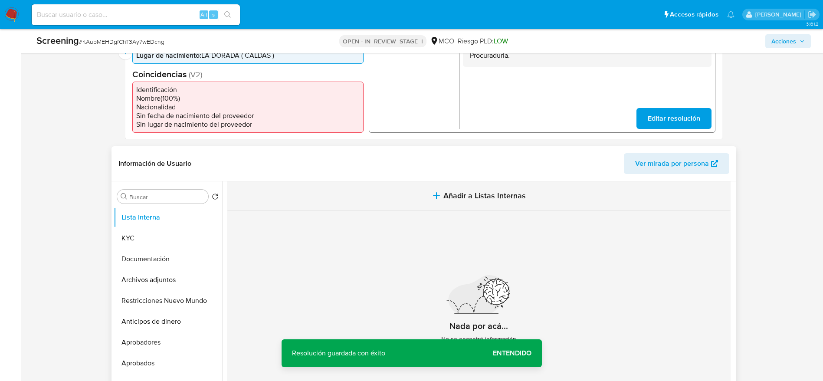
click at [356, 189] on button "Añadir a Listas Internas" at bounding box center [479, 195] width 504 height 29
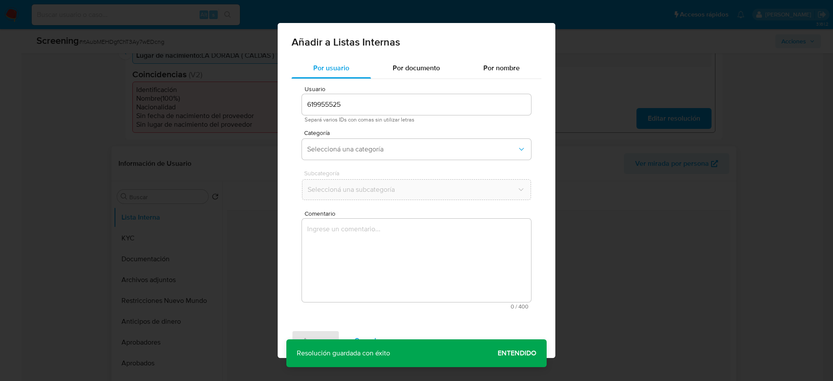
click at [356, 260] on textarea "Comentario" at bounding box center [416, 260] width 229 height 83
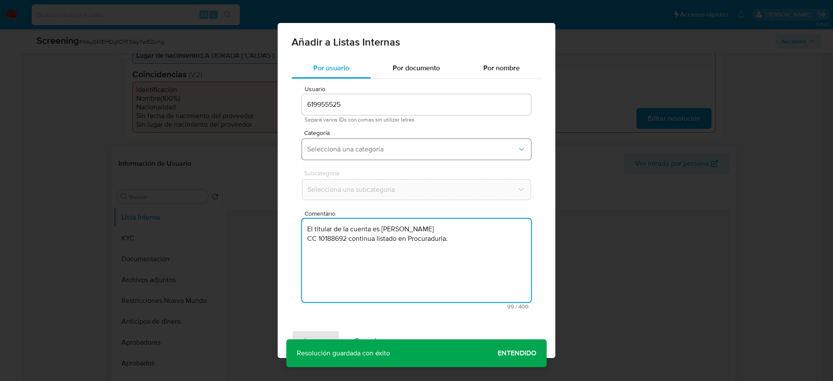
click at [373, 143] on button "Seleccioná una categoría" at bounding box center [416, 149] width 229 height 21
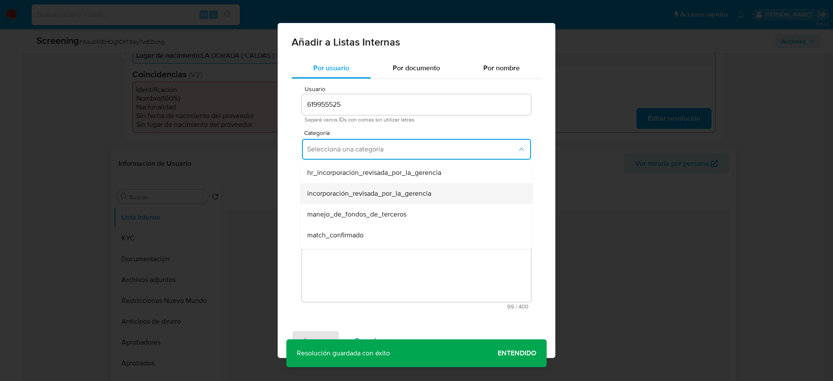
scroll to position [65, 0]
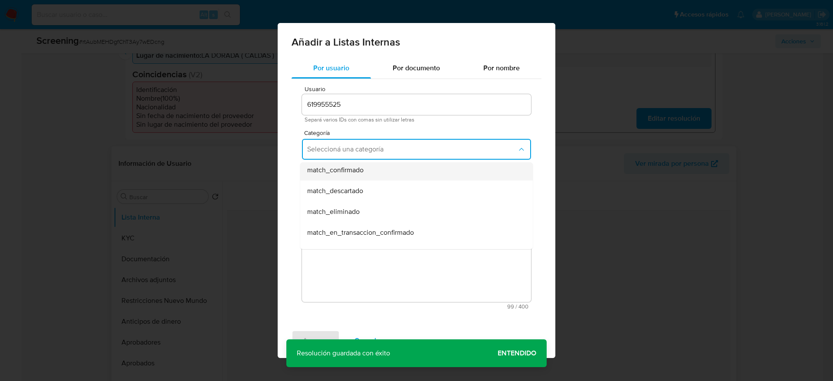
click at [371, 180] on div "match_confirmado" at bounding box center [413, 170] width 213 height 21
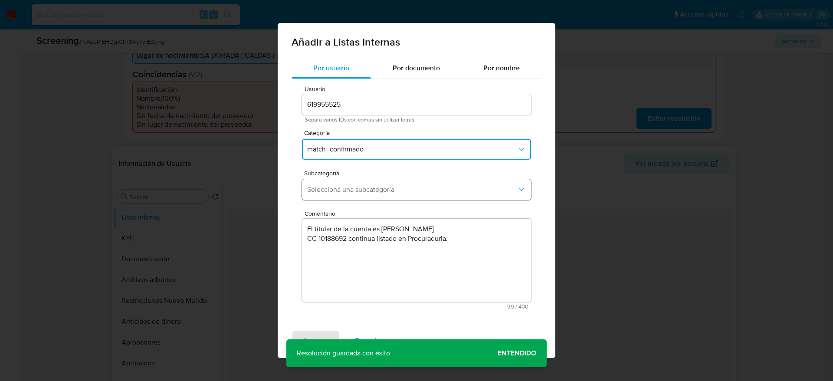
click at [371, 179] on button "Seleccioná una subcategoría" at bounding box center [416, 189] width 229 height 21
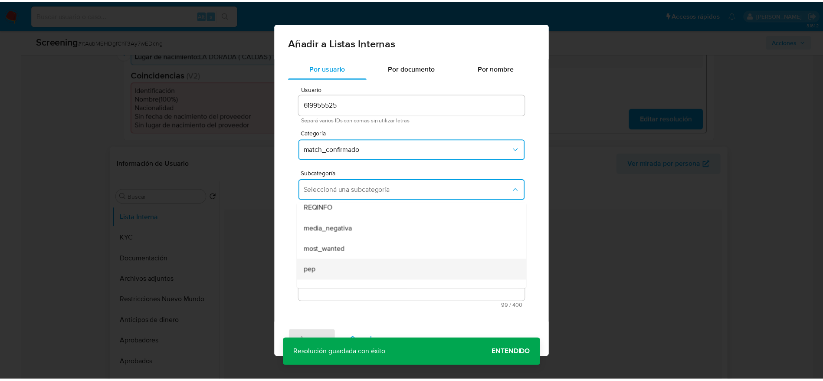
scroll to position [59, 0]
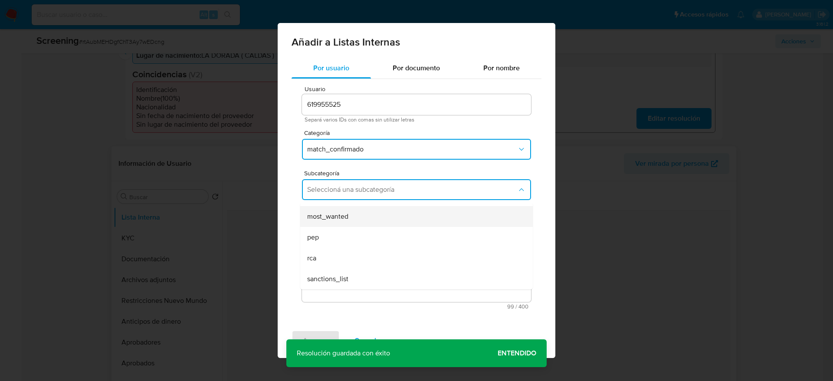
click at [349, 224] on div "most_wanted" at bounding box center [413, 216] width 213 height 21
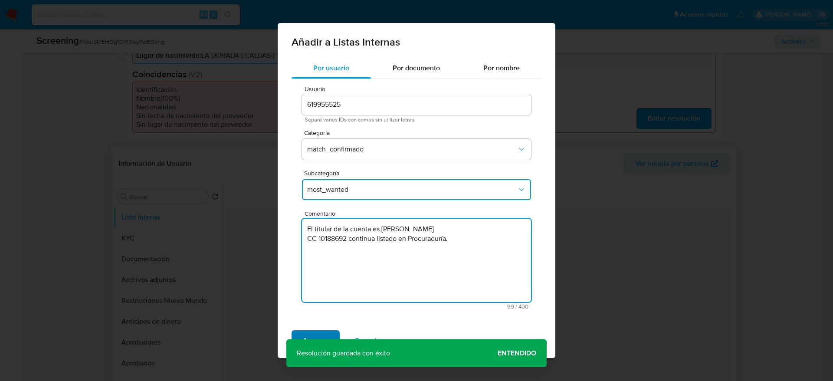
type textarea "El titular de la cuenta es Juan Carlos Sierra Bernal CC 10188692 continua lista…"
click at [331, 333] on button "Agregar" at bounding box center [316, 340] width 48 height 21
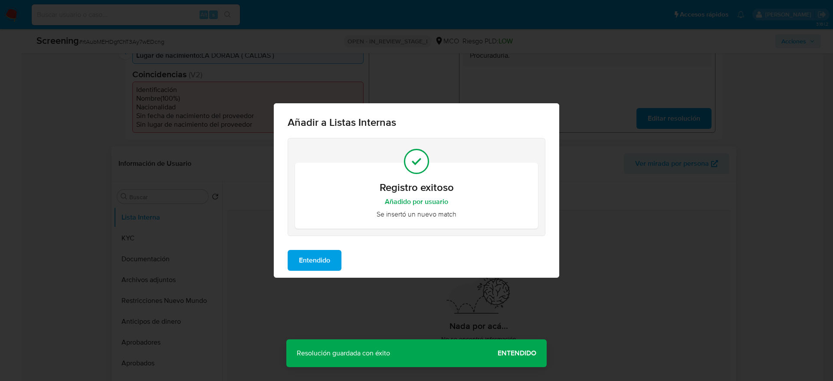
click at [297, 266] on button "Entendido" at bounding box center [315, 260] width 54 height 21
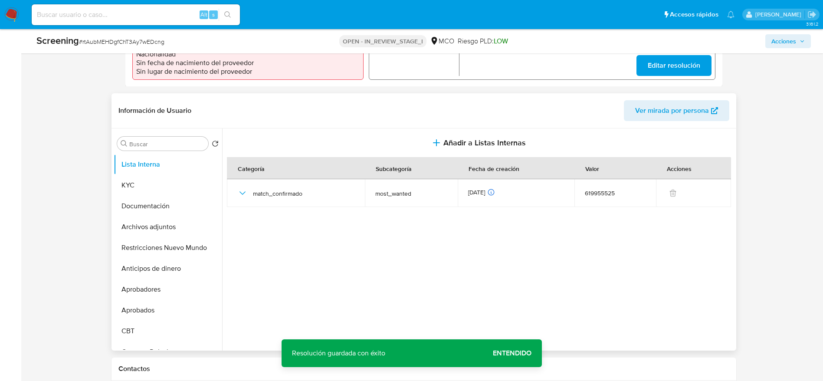
scroll to position [325, 0]
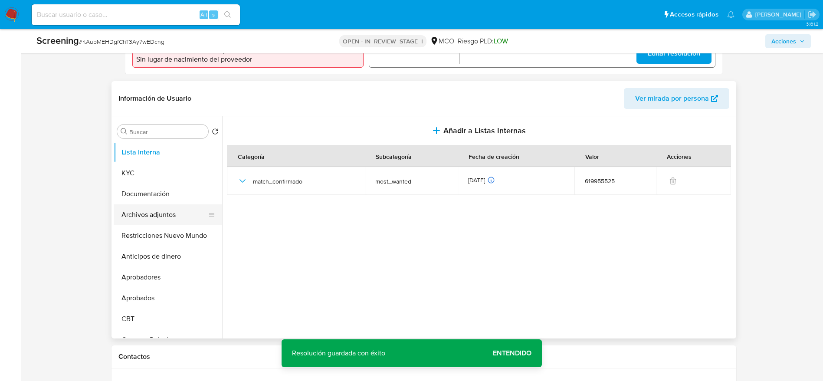
click at [151, 206] on button "Archivos adjuntos" at bounding box center [165, 214] width 102 height 21
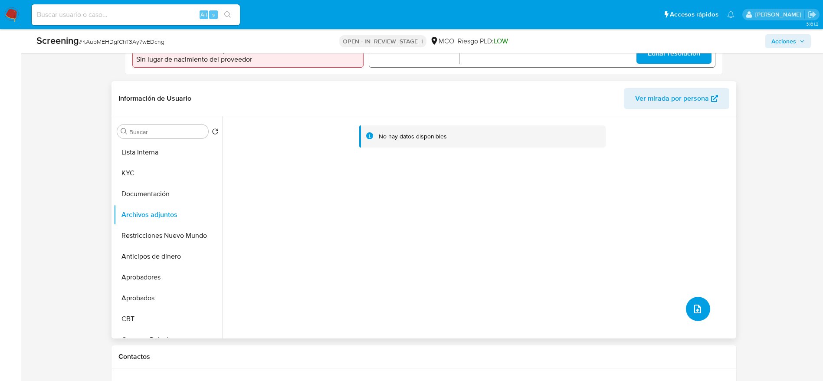
click at [688, 308] on button "upload-file" at bounding box center [698, 309] width 24 height 24
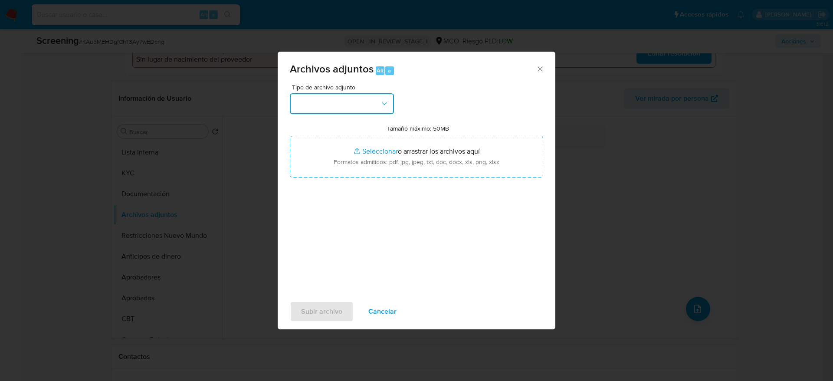
click at [315, 97] on button "button" at bounding box center [342, 103] width 104 height 21
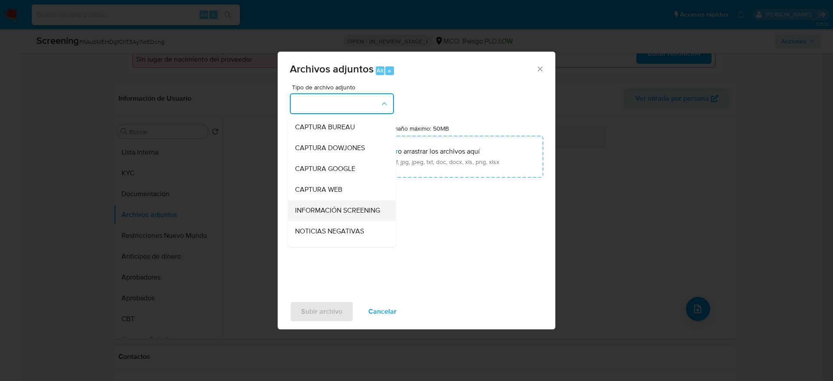
click at [321, 215] on span "INFORMACIÓN SCREENING" at bounding box center [337, 210] width 85 height 9
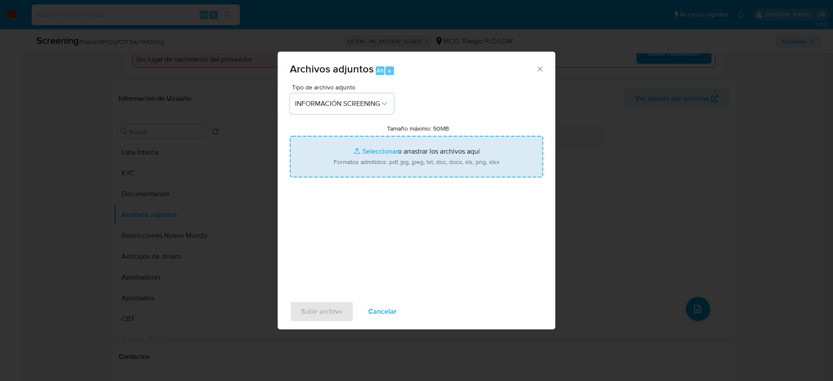
click at [321, 152] on input "Tamaño máximo: 50MB Seleccionar archivos" at bounding box center [416, 157] width 253 height 42
type input "C:\fakepath\_Juan Carlos Sierra Bernal_ - Buscar con Google.pdf"
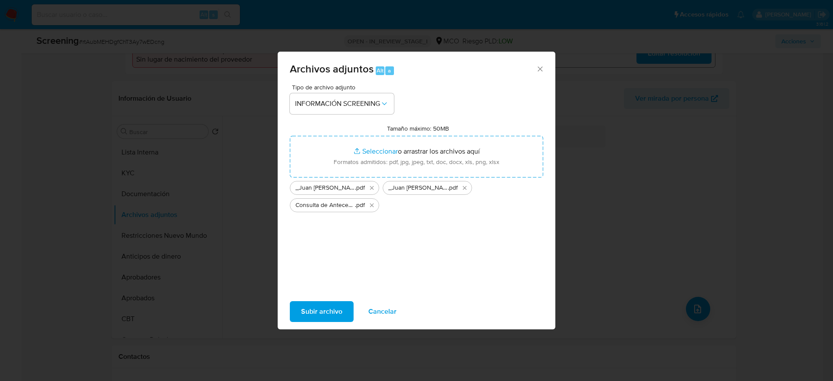
click at [298, 321] on button "Subir archivo" at bounding box center [322, 311] width 64 height 21
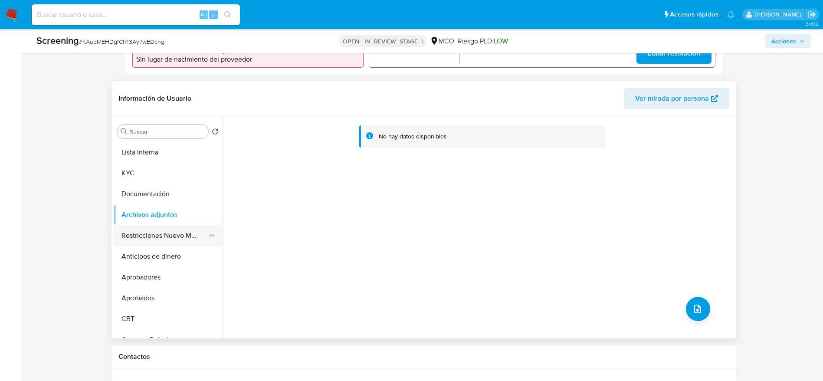
click at [196, 236] on button "Restricciones Nuevo Mundo" at bounding box center [165, 235] width 102 height 21
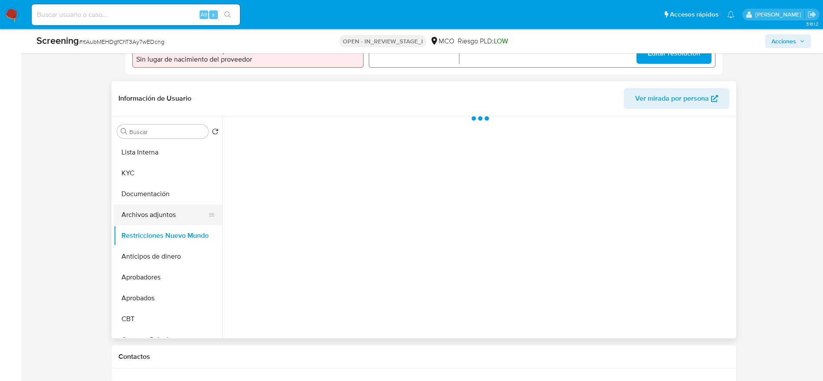
click at [190, 215] on button "Archivos adjuntos" at bounding box center [165, 214] width 102 height 21
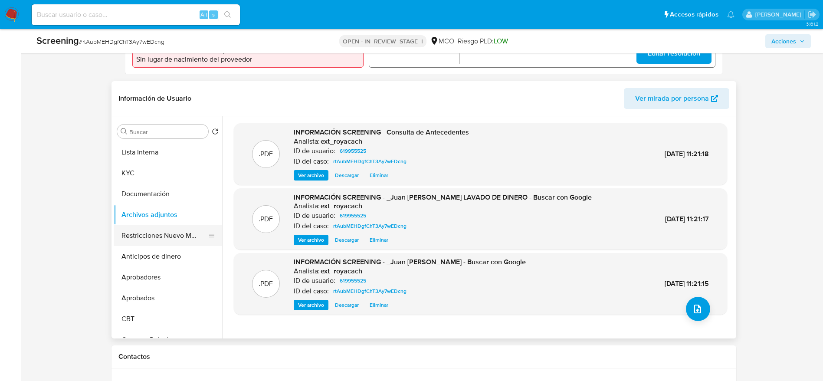
click at [174, 233] on button "Restricciones Nuevo Mundo" at bounding box center [165, 235] width 102 height 21
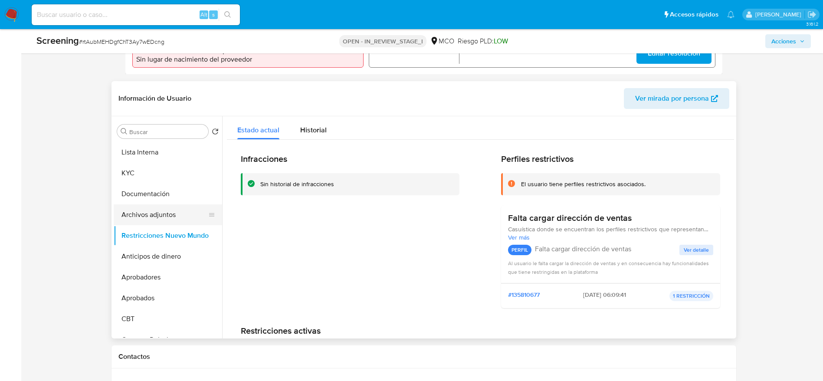
click at [147, 219] on button "Archivos adjuntos" at bounding box center [165, 214] width 102 height 21
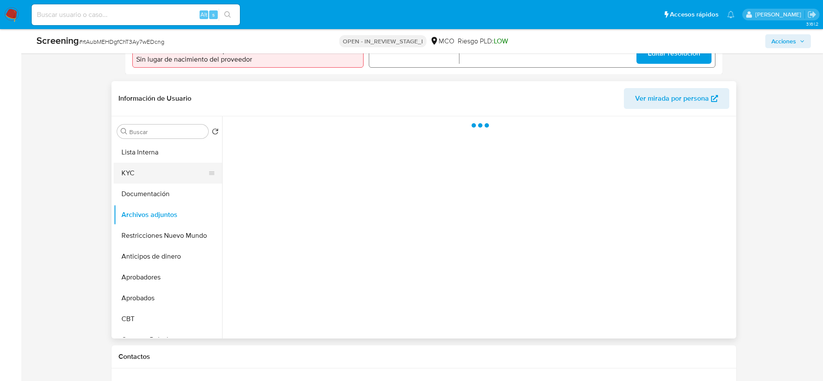
click at [167, 172] on button "KYC" at bounding box center [165, 173] width 102 height 21
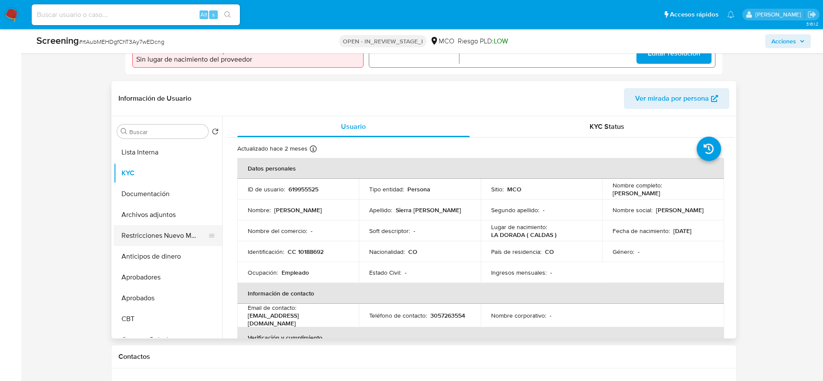
click at [138, 239] on button "Restricciones Nuevo Mundo" at bounding box center [165, 235] width 102 height 21
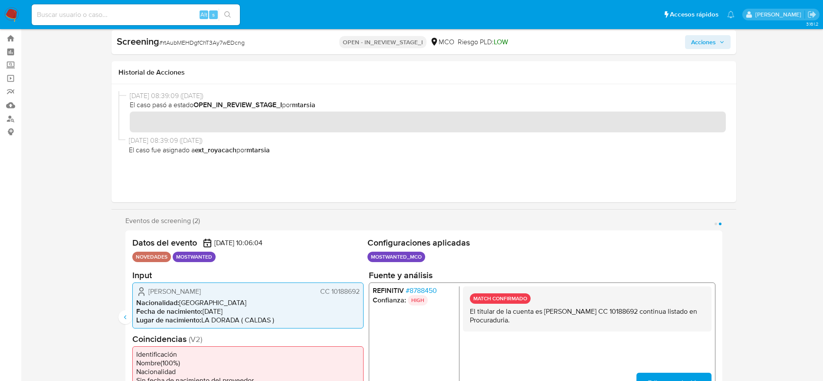
scroll to position [0, 0]
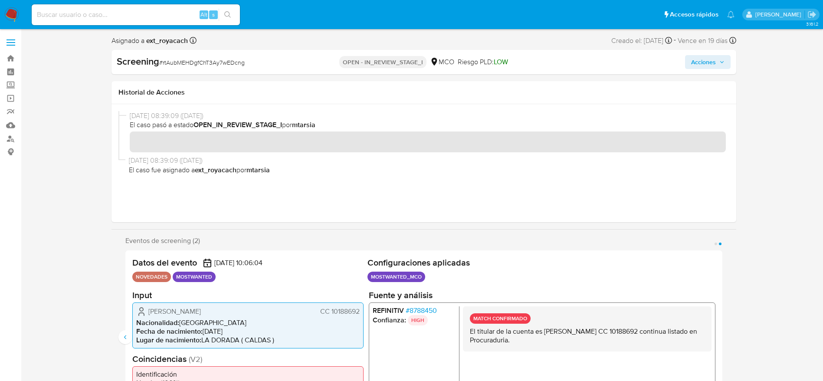
click at [708, 67] on span "Acciones" at bounding box center [703, 62] width 25 height 14
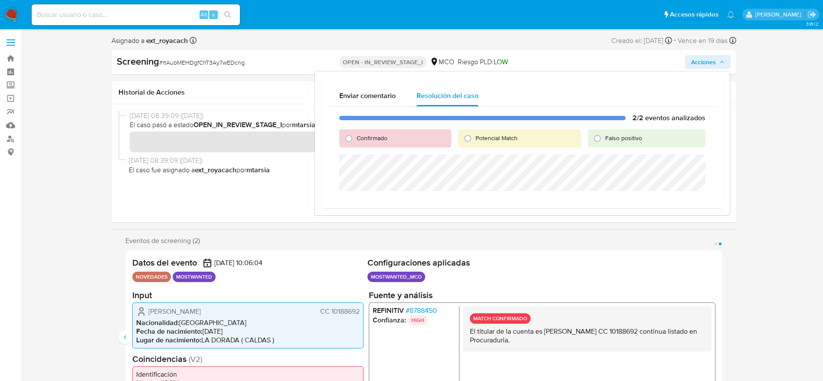
click at [345, 145] on div "Confirmado" at bounding box center [394, 138] width 111 height 18
click at [345, 143] on input "Confirmado" at bounding box center [349, 138] width 14 height 14
radio input "true"
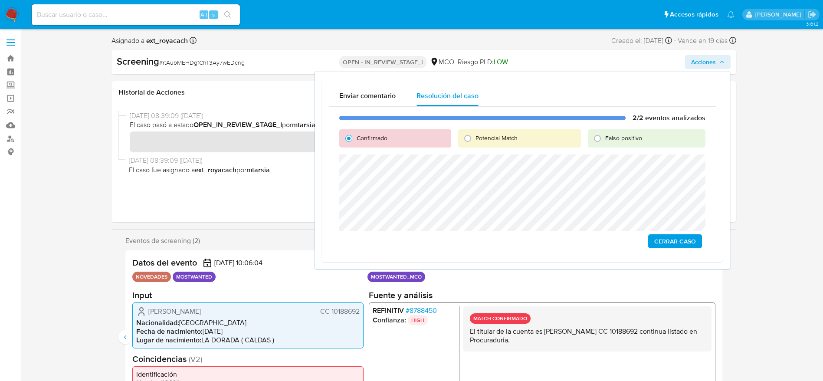
click at [674, 243] on span "Cerrar Caso" at bounding box center [675, 241] width 42 height 12
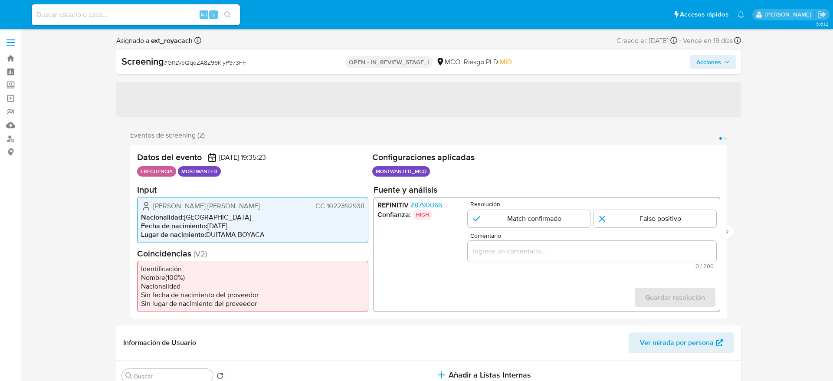
select select "10"
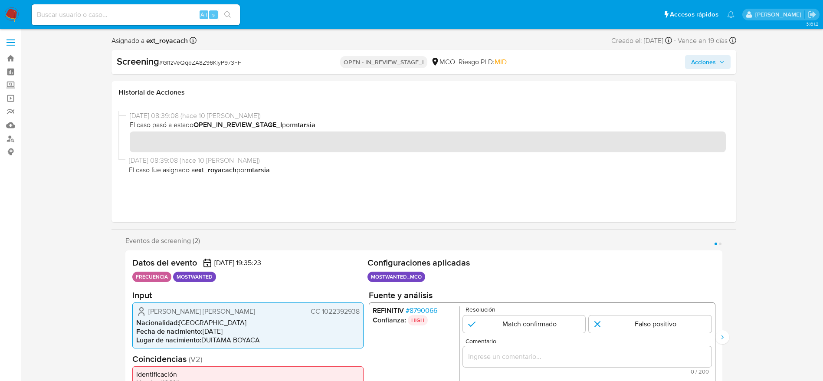
click at [341, 315] on span "CC 1022392938" at bounding box center [334, 311] width 49 height 9
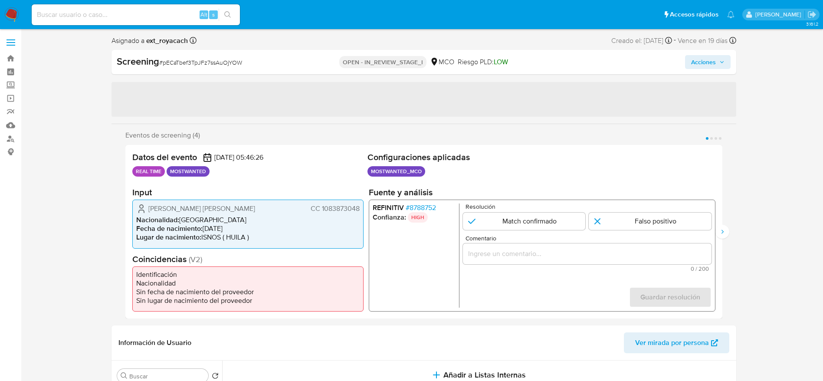
select select "10"
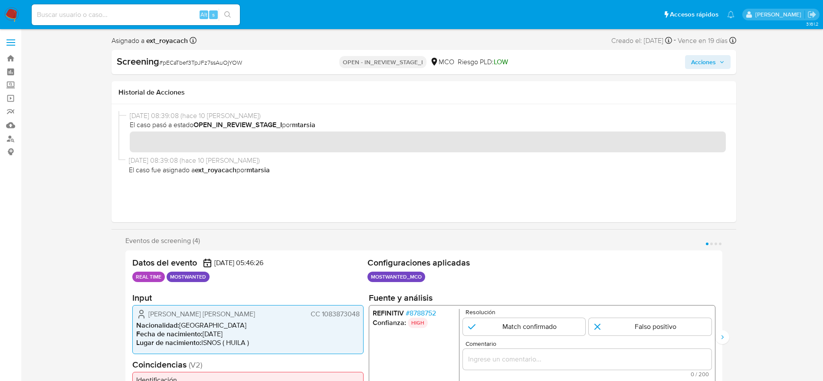
click at [323, 310] on span "CC 1083873048" at bounding box center [334, 314] width 49 height 9
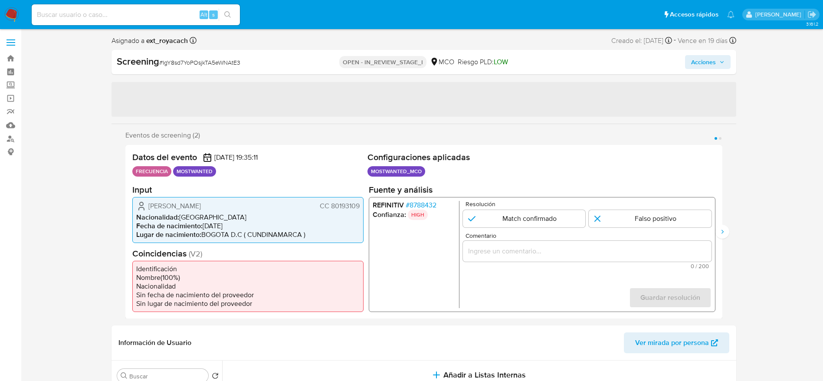
select select "10"
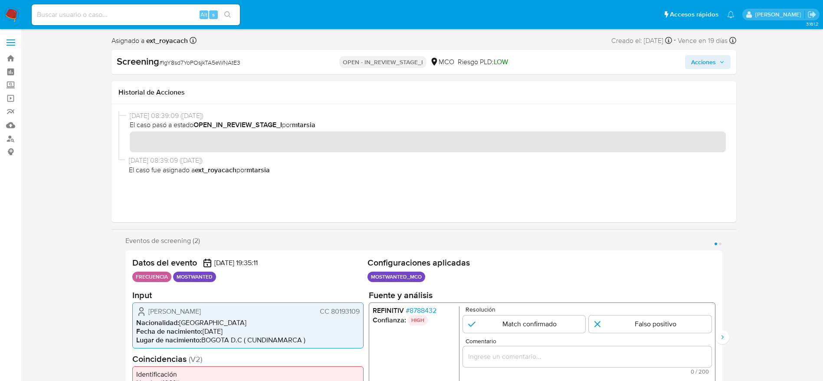
click at [341, 312] on span "CC 80193109" at bounding box center [339, 311] width 40 height 9
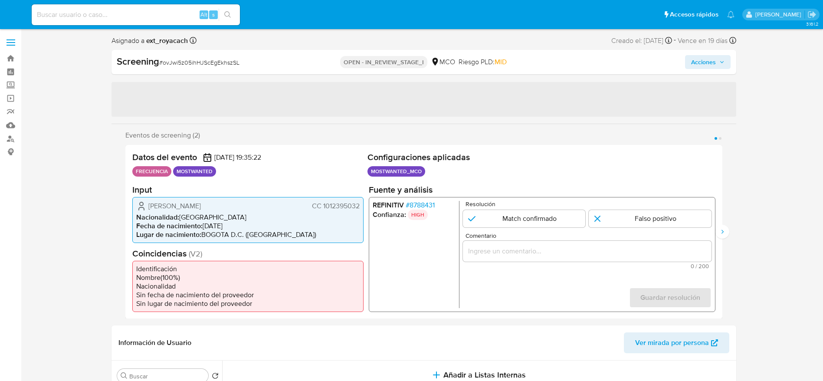
select select "10"
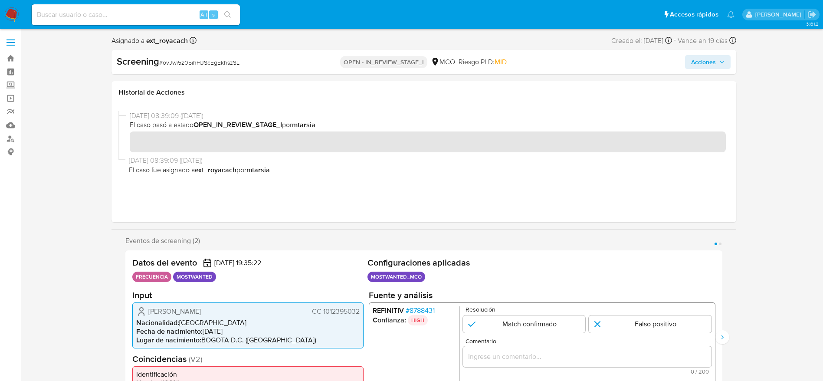
click at [326, 315] on span "CC 1012395032" at bounding box center [336, 311] width 48 height 9
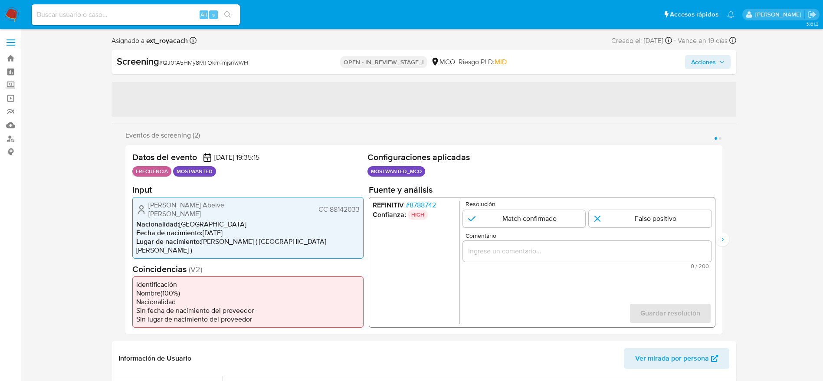
select select "10"
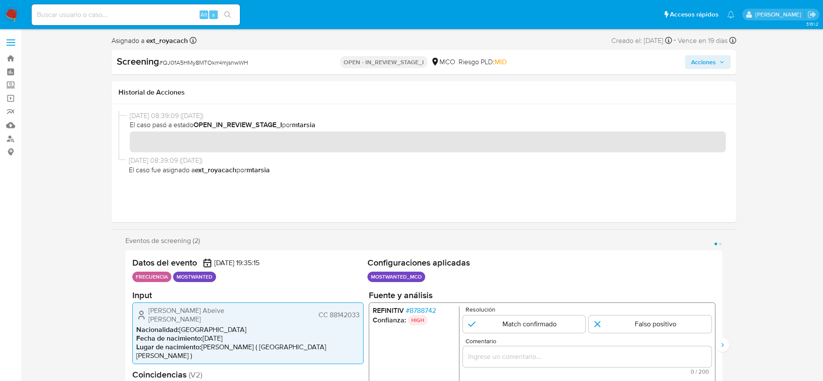
click at [354, 315] on span "CC 88142033" at bounding box center [338, 314] width 41 height 9
click at [354, 314] on span "CC 88142033" at bounding box center [338, 314] width 41 height 9
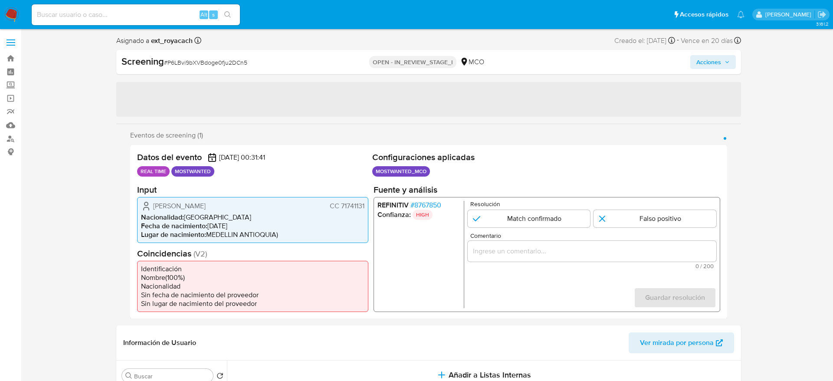
select select "10"
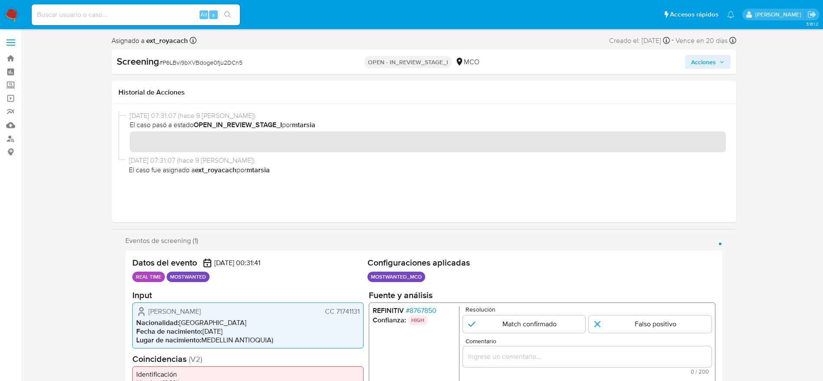
click at [349, 310] on span "CC 71741131" at bounding box center [342, 311] width 35 height 9
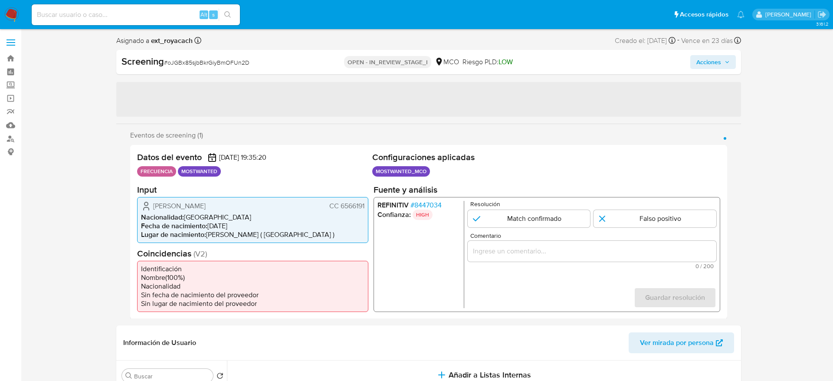
select select "10"
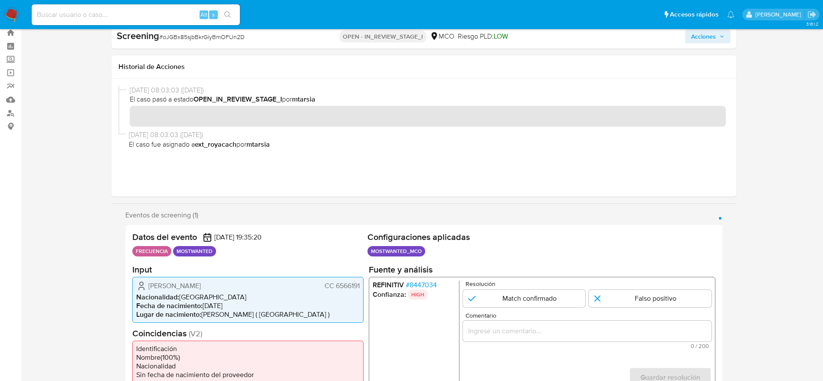
scroll to position [65, 0]
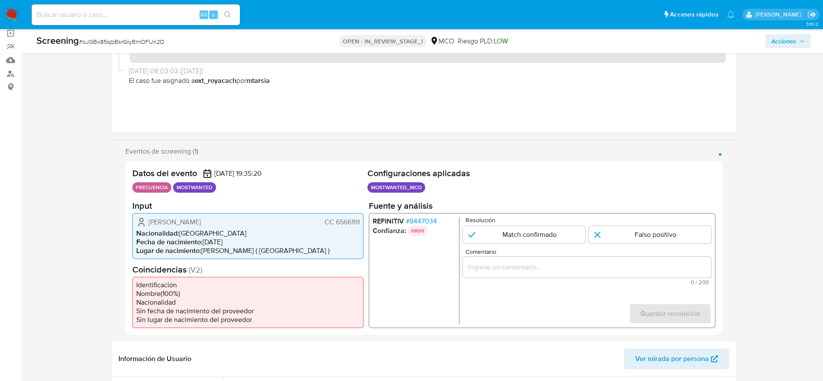
click at [355, 217] on span "CC 6566191" at bounding box center [341, 221] width 35 height 9
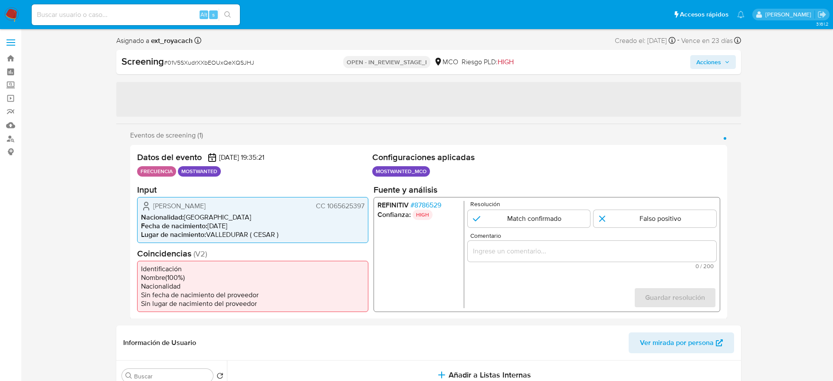
select select "10"
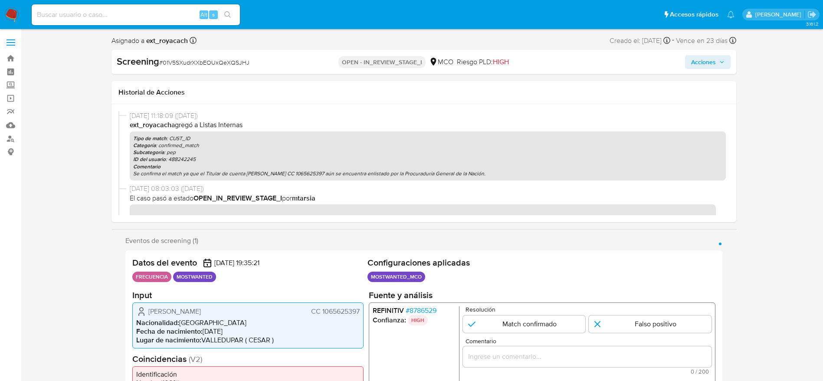
click at [353, 311] on span "CC 1065625397" at bounding box center [335, 311] width 49 height 9
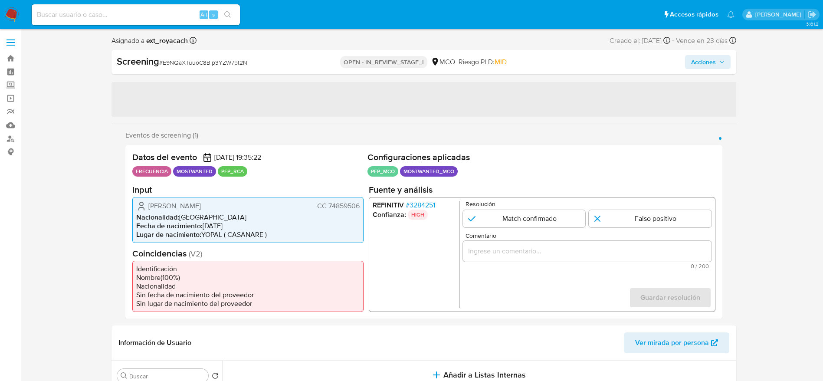
select select "10"
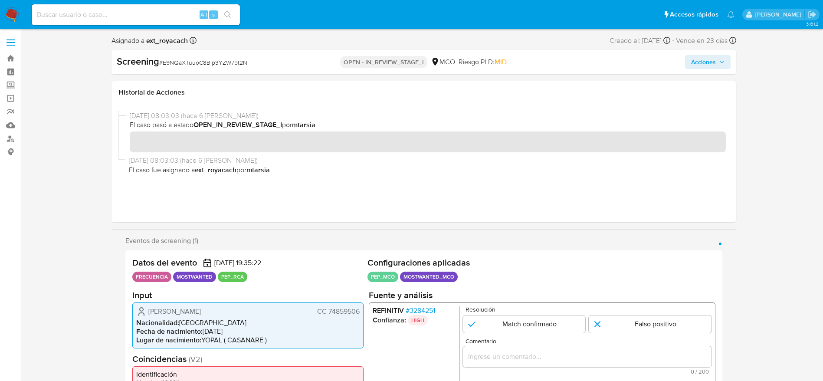
click at [344, 311] on span "CC 74859506" at bounding box center [338, 311] width 43 height 9
click at [335, 315] on span "CC 74859506" at bounding box center [338, 311] width 43 height 9
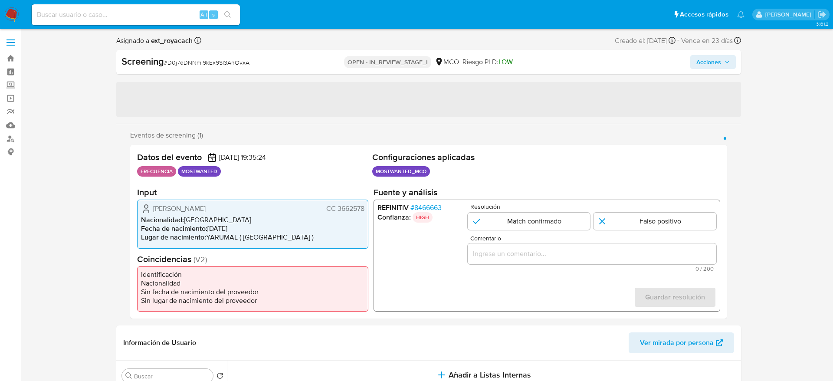
select select "10"
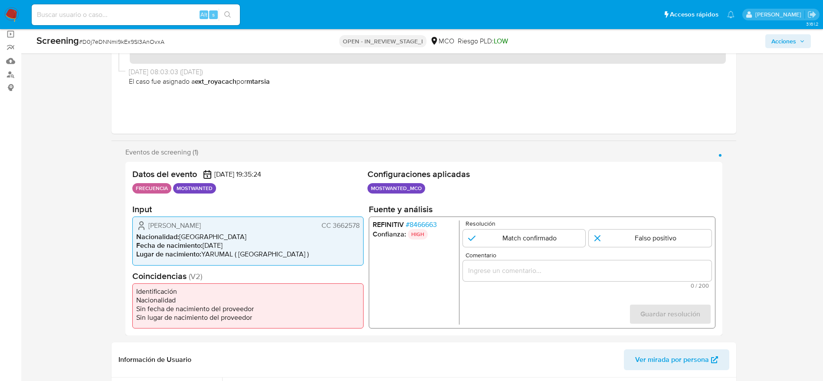
scroll to position [65, 0]
click at [352, 221] on span "CC 3662578" at bounding box center [340, 224] width 38 height 9
click at [142, 196] on div "Datos del evento [DATE] 19:35:24 FRECUENCIA MOSTWANTED Configuraciones aplicada…" at bounding box center [423, 248] width 597 height 174
click at [338, 227] on span "CC 3662578" at bounding box center [340, 224] width 38 height 9
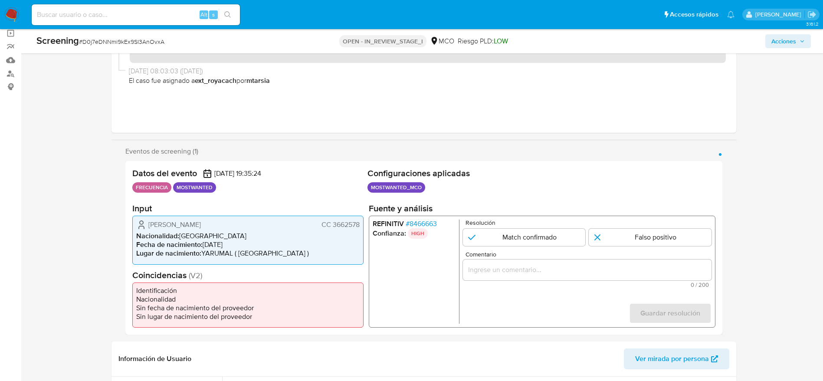
click at [338, 227] on span "CC 3662578" at bounding box center [340, 224] width 38 height 9
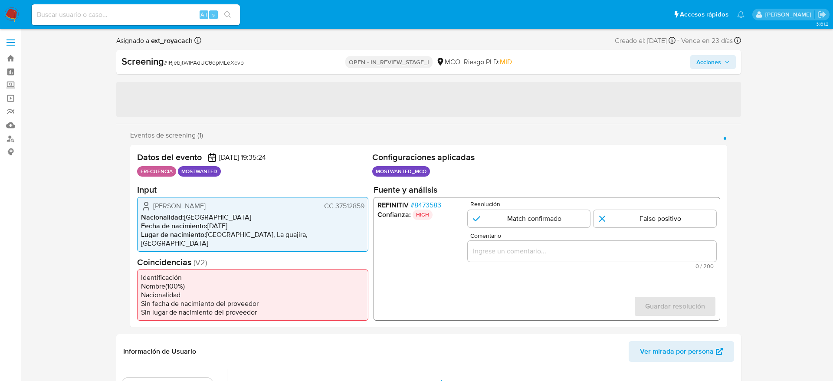
select select "10"
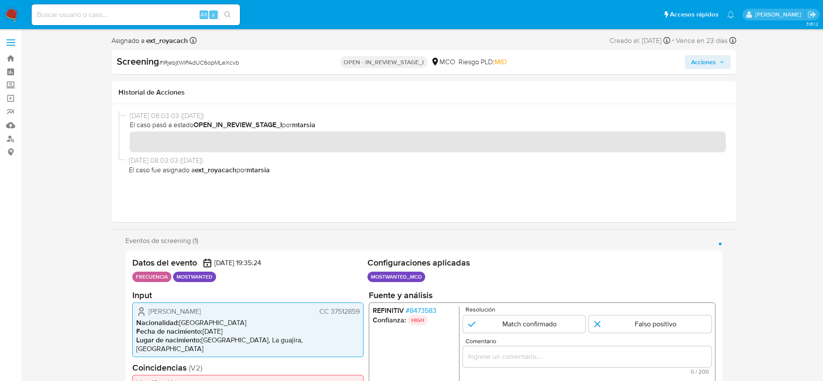
click at [353, 314] on span "CC 37512859" at bounding box center [339, 311] width 40 height 9
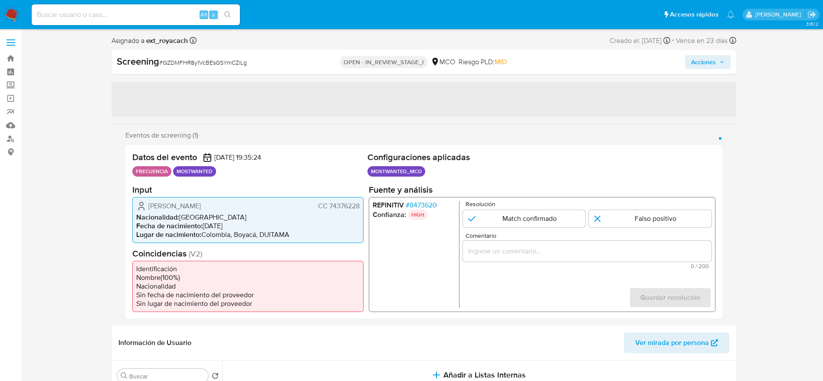
select select "10"
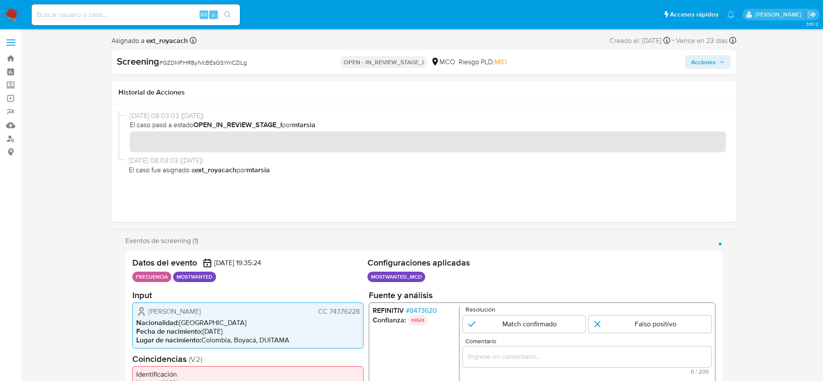
click at [338, 310] on span "CC 74376228" at bounding box center [339, 311] width 42 height 9
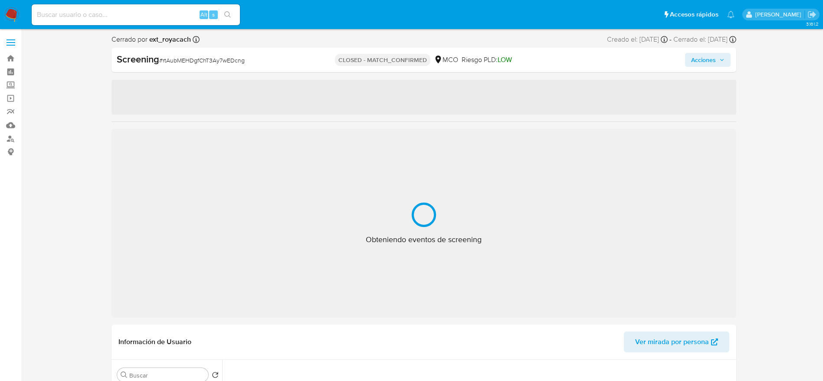
select select "10"
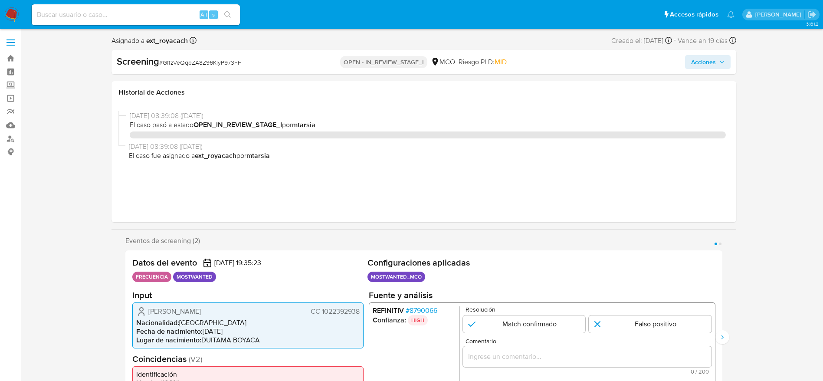
select select "10"
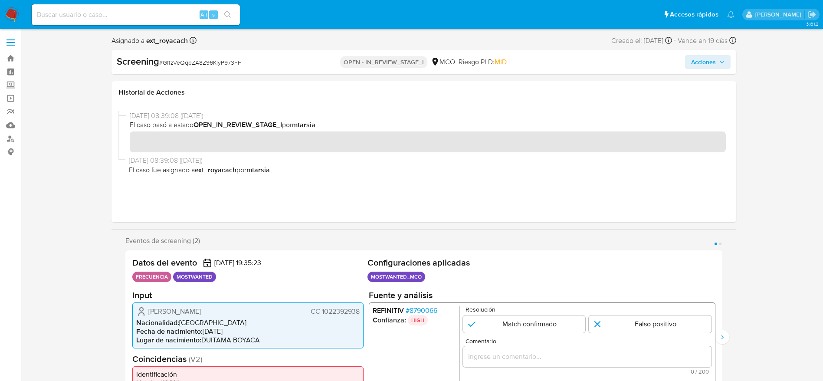
click at [189, 58] on span "# GffzVeQqeZA8Z96KlyP973FF" at bounding box center [200, 62] width 82 height 9
click at [189, 59] on span "# GffzVeQqeZA8Z96KlyP973FF" at bounding box center [200, 62] width 82 height 9
copy span "GffzVeQqeZA8Z96KlyP973FF"
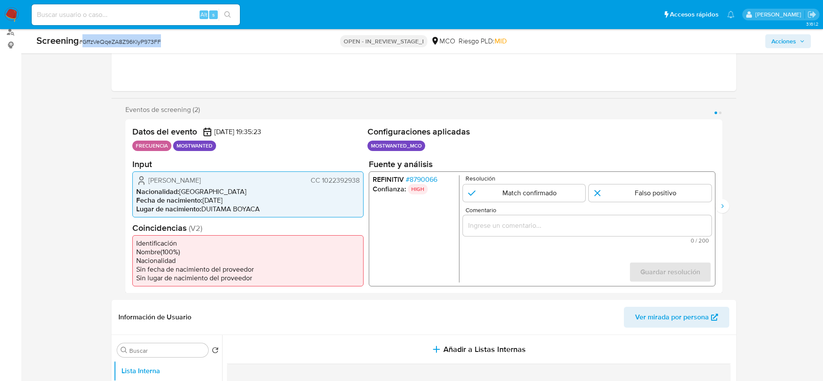
scroll to position [130, 0]
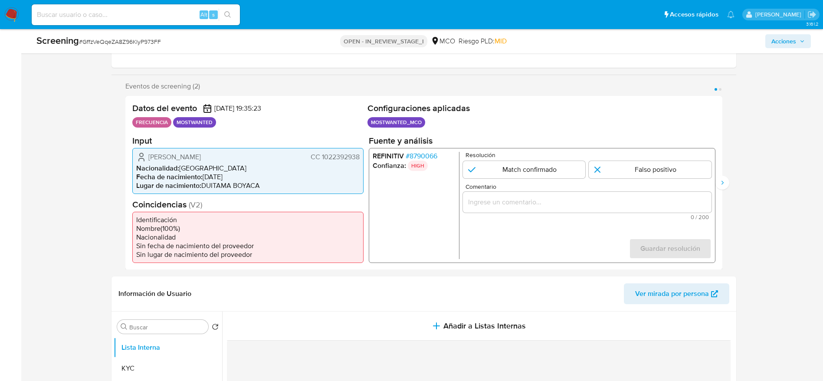
drag, startPoint x: 142, startPoint y: 151, endPoint x: 361, endPoint y: 155, distance: 219.1
click at [361, 155] on div "Charlie Sebastian Fonseca Moreno CC 1022392938 Nacionalidad : Colombia Fecha de…" at bounding box center [247, 171] width 231 height 46
click at [422, 151] on span "# 8790066" at bounding box center [421, 155] width 32 height 9
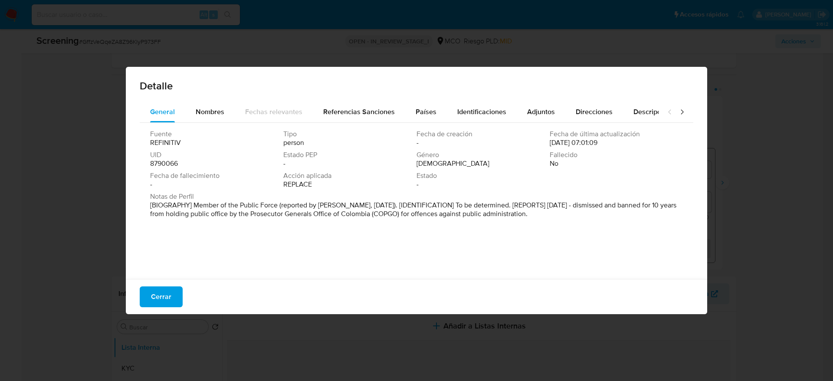
click at [184, 289] on div "Cerrar" at bounding box center [416, 296] width 581 height 35
drag, startPoint x: 171, startPoint y: 295, endPoint x: 289, endPoint y: 253, distance: 125.1
click at [171, 295] on button "Cerrar" at bounding box center [161, 296] width 43 height 21
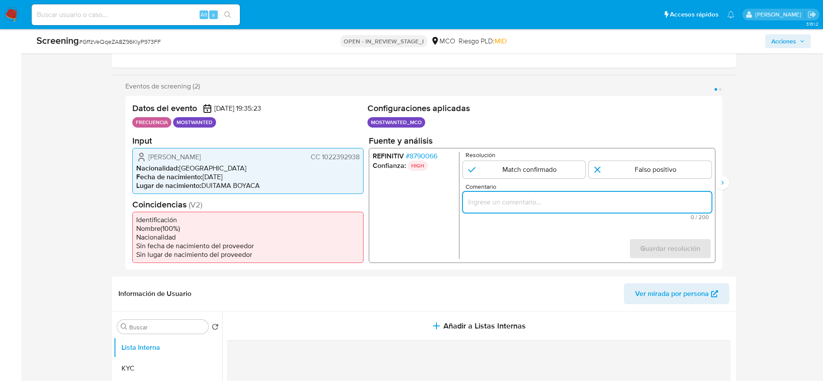
click at [578, 204] on input "Comentario" at bounding box center [586, 201] width 249 height 11
paste input "El titular de la cuenta es Charlie Sebastian Fonseca Moreno CC 1022392938. cont…"
type input "El titular de la cuenta es Charlie Sebastian Fonseca Moreno CC 1022392938. cont…"
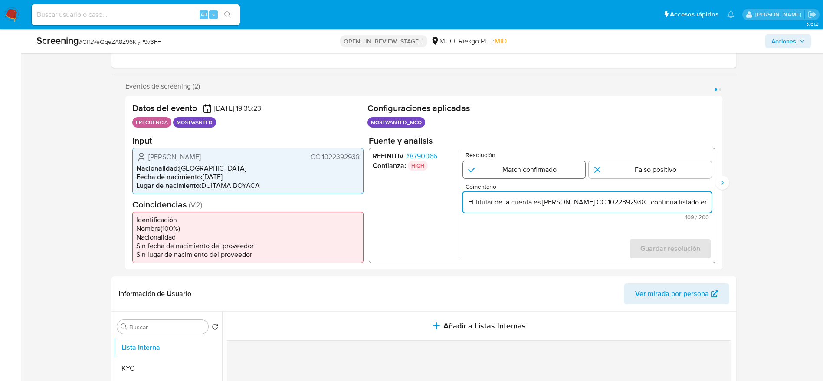
click at [541, 177] on input "1 de 2" at bounding box center [523, 169] width 123 height 17
radio input "true"
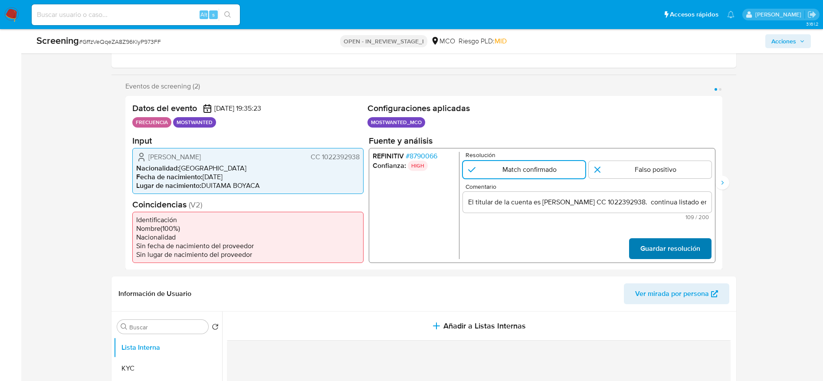
click at [661, 242] on span "Guardar resolución" at bounding box center [670, 248] width 60 height 19
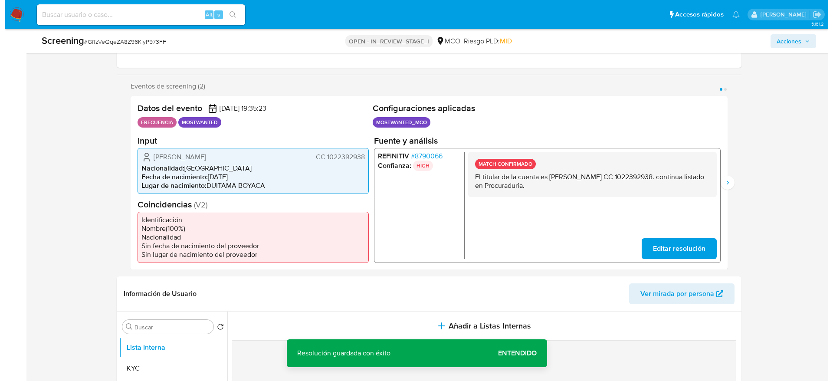
scroll to position [260, 0]
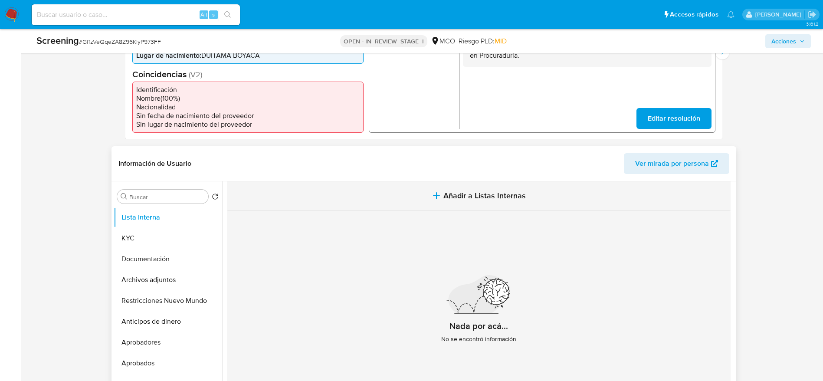
click at [371, 197] on button "Añadir a Listas Internas" at bounding box center [479, 195] width 504 height 29
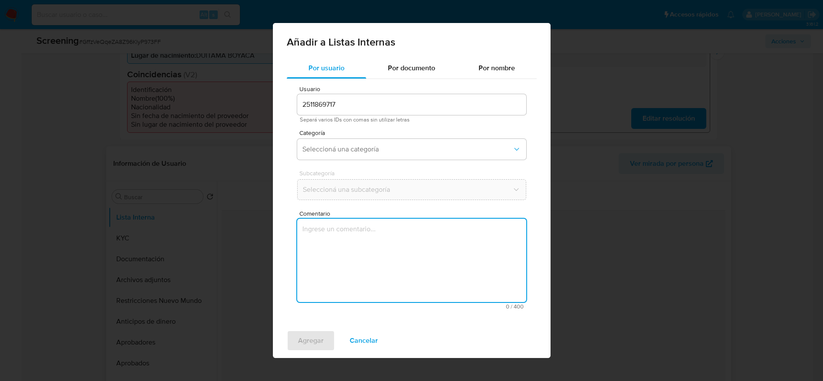
click at [361, 301] on textarea "Comentario" at bounding box center [411, 260] width 229 height 83
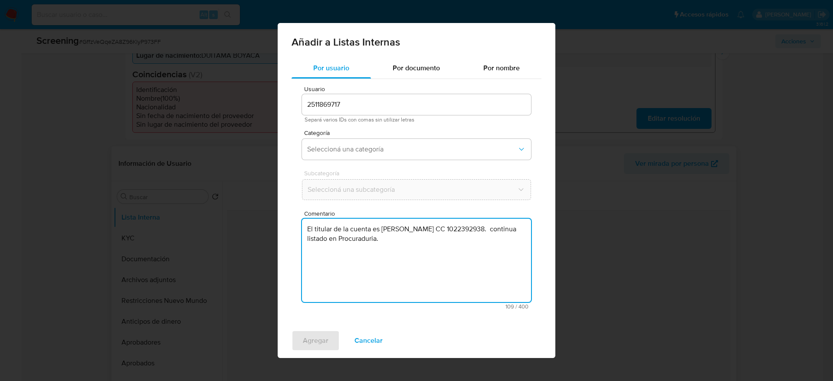
type textarea "El titular de la cuenta es Charlie Sebastian Fonseca Moreno CC 1022392938. cont…"
click at [380, 166] on div "Usuario 2511869717 Separá varios IDs con comas sin utilizar letras Categoría Se…" at bounding box center [417, 197] width 250 height 237
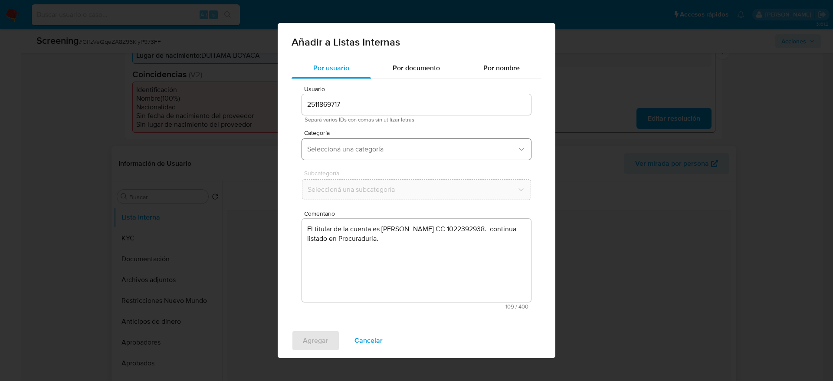
click at [380, 152] on span "Seleccioná una categoría" at bounding box center [412, 149] width 210 height 9
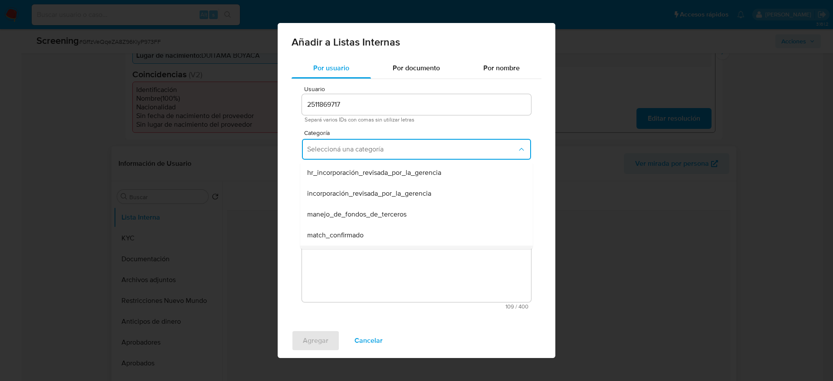
scroll to position [65, 0]
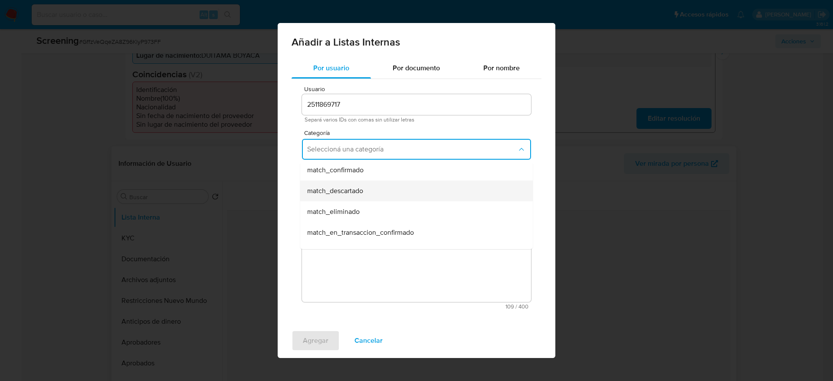
click at [369, 180] on div "match_descartado" at bounding box center [413, 190] width 213 height 21
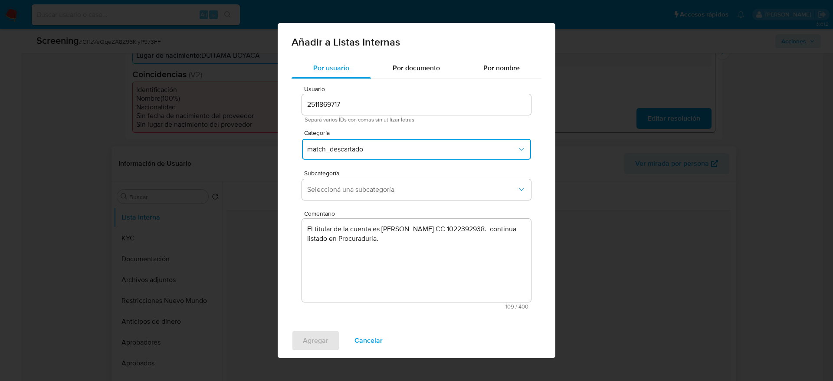
click at [368, 153] on span "match_descartado" at bounding box center [412, 149] width 210 height 9
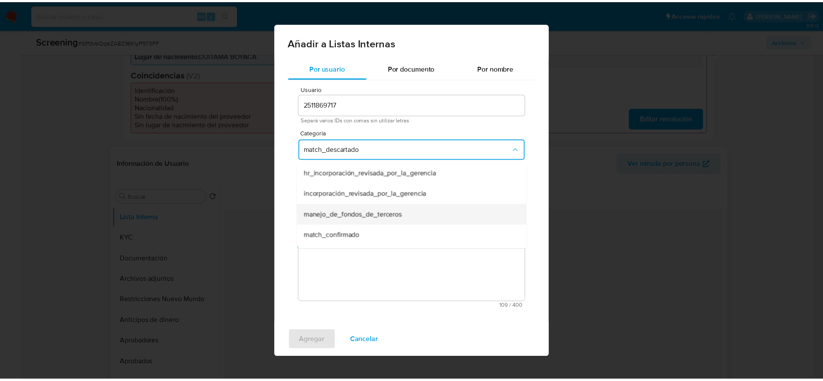
scroll to position [17, 0]
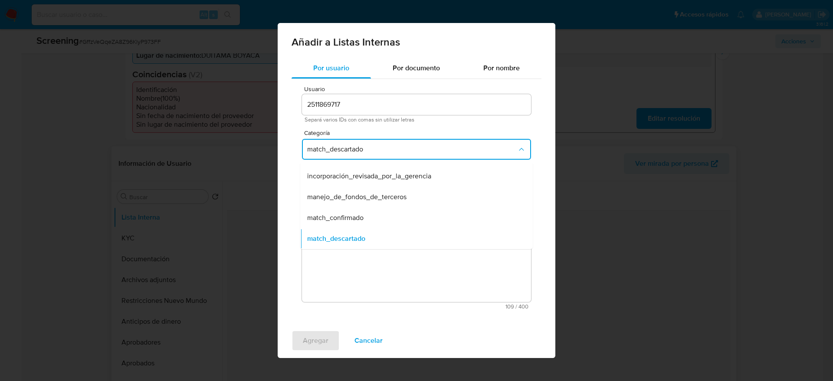
drag, startPoint x: 368, startPoint y: 216, endPoint x: 368, endPoint y: 192, distance: 24.3
click at [368, 219] on div "match_confirmado" at bounding box center [413, 217] width 213 height 21
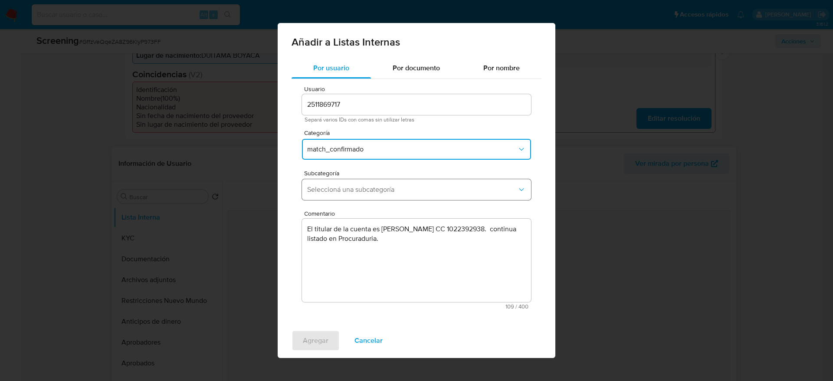
click at [368, 180] on button "Seleccioná una subcategoría" at bounding box center [416, 189] width 229 height 21
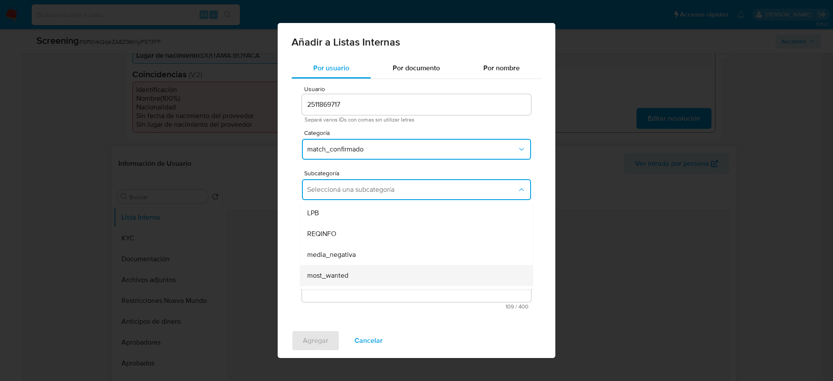
click at [340, 274] on span "most_wanted" at bounding box center [327, 275] width 41 height 9
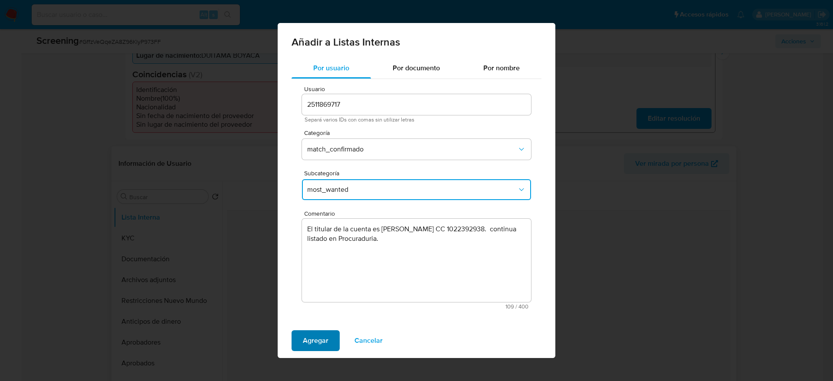
click at [318, 331] on span "Agregar" at bounding box center [316, 340] width 26 height 19
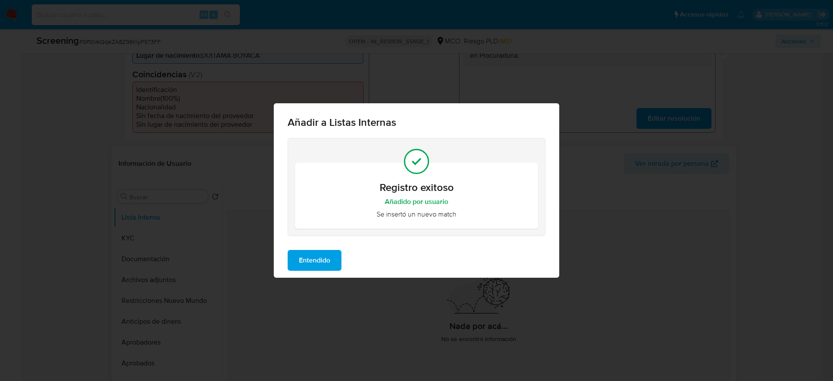
click at [328, 265] on span "Entendido" at bounding box center [314, 260] width 31 height 19
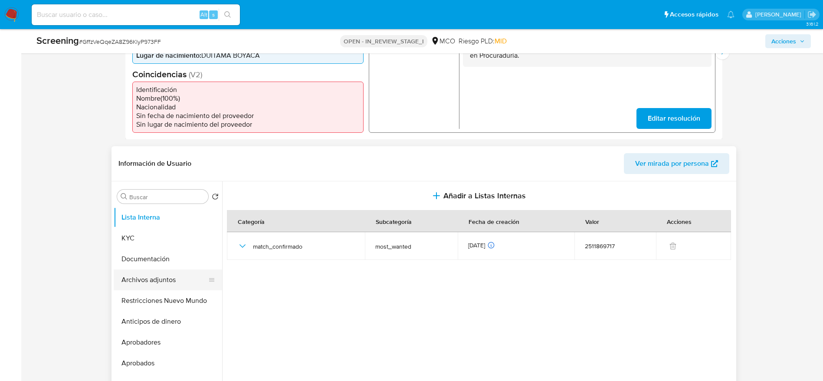
click at [171, 269] on button "Archivos adjuntos" at bounding box center [165, 279] width 102 height 21
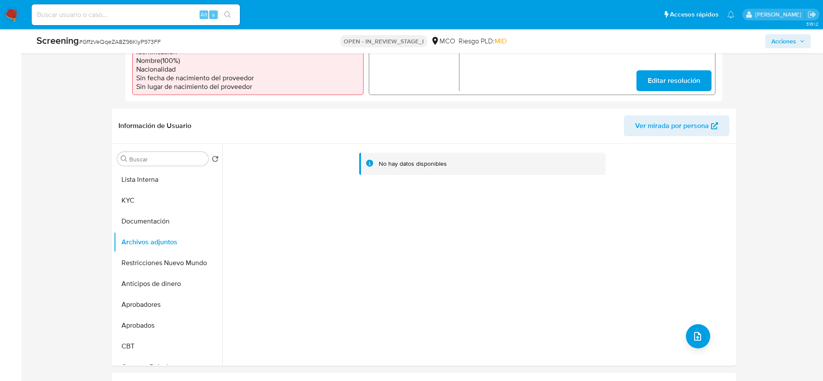
scroll to position [325, 0]
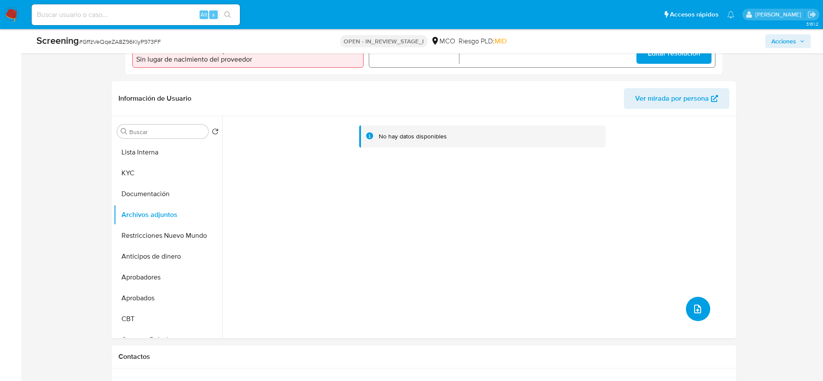
click at [687, 308] on button "upload-file" at bounding box center [698, 309] width 24 height 24
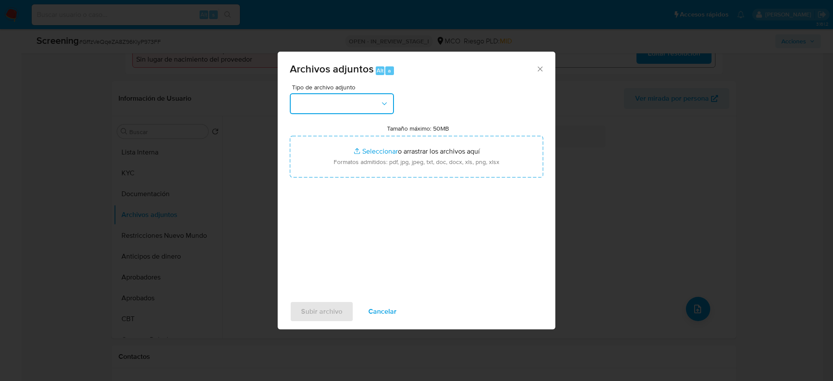
click at [347, 102] on button "button" at bounding box center [342, 103] width 104 height 21
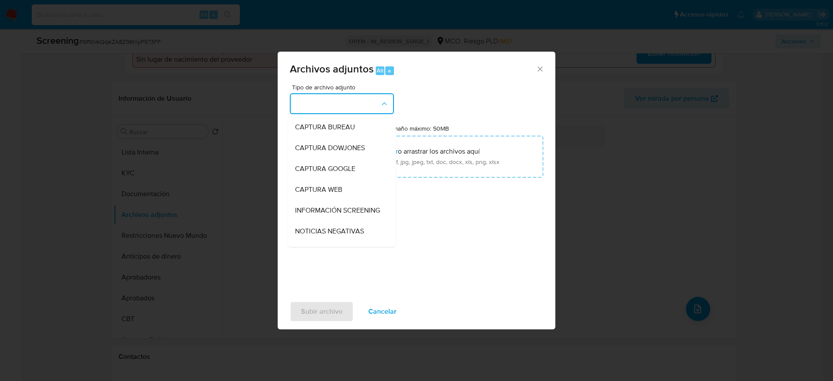
drag, startPoint x: 341, startPoint y: 203, endPoint x: 342, endPoint y: 198, distance: 5.7
click at [341, 204] on div "INFORMACIÓN SCREENING" at bounding box center [339, 210] width 89 height 21
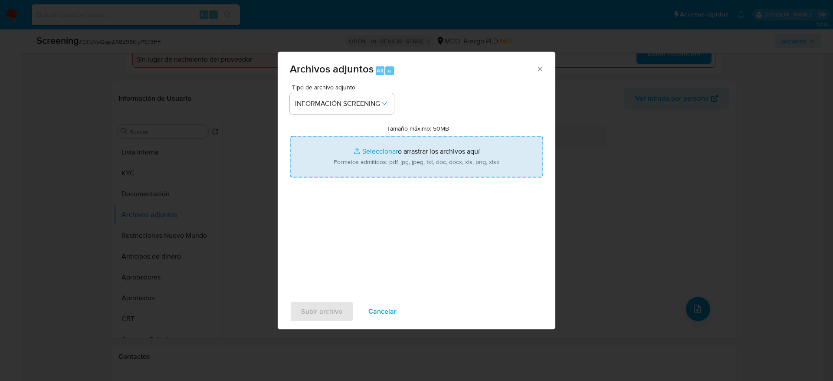
click at [343, 177] on input "Tamaño máximo: 50MB Seleccionar archivos" at bounding box center [416, 157] width 253 height 42
type input "C:\fakepath\_Charlie Sebastian Fonseca Moreno_ - Buscar con Google.pdf"
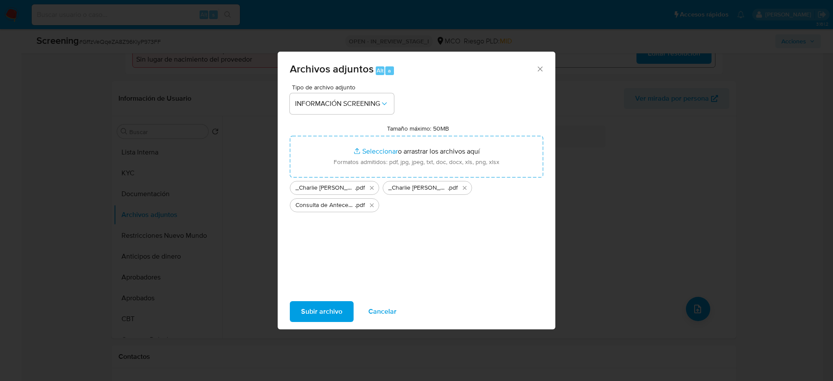
click at [312, 315] on span "Subir archivo" at bounding box center [321, 311] width 41 height 19
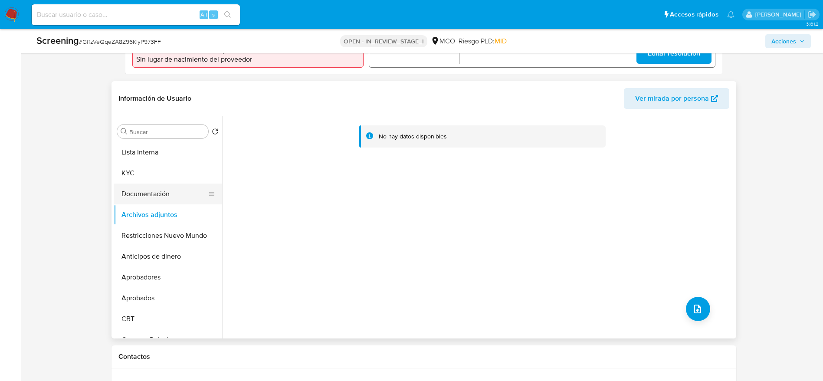
click at [132, 196] on button "Documentación" at bounding box center [165, 194] width 102 height 21
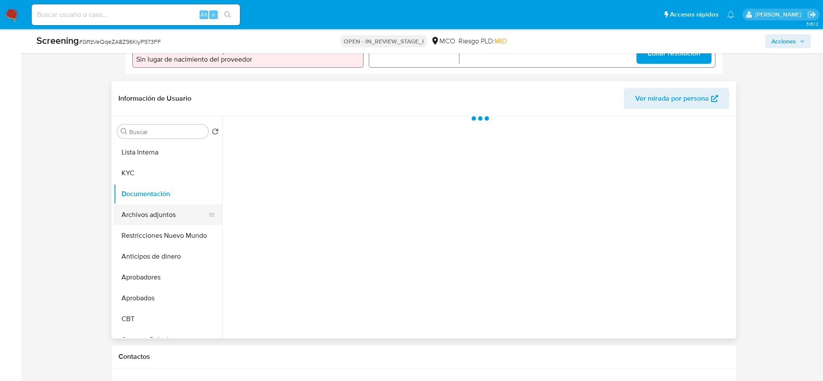
click at [132, 218] on button "Archivos adjuntos" at bounding box center [165, 214] width 102 height 21
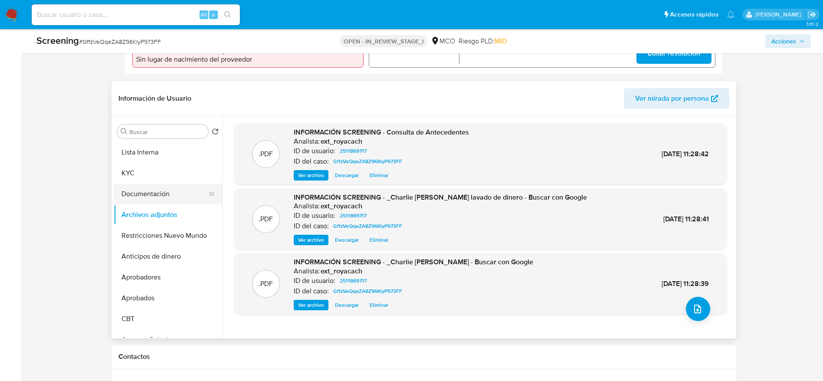
click at [133, 188] on button "Documentación" at bounding box center [165, 194] width 102 height 21
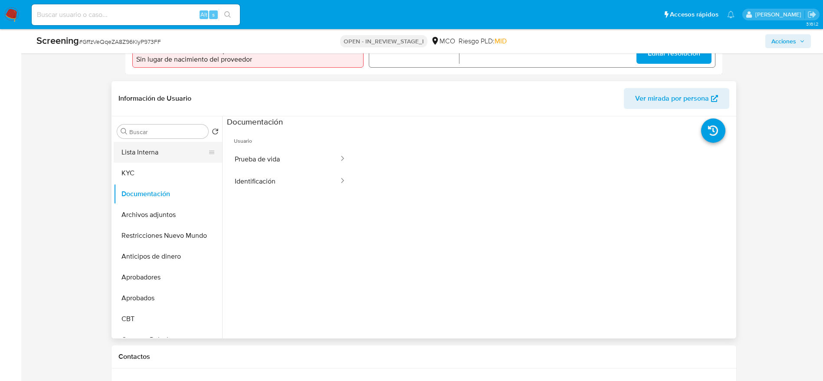
click at [156, 153] on button "Lista Interna" at bounding box center [165, 152] width 102 height 21
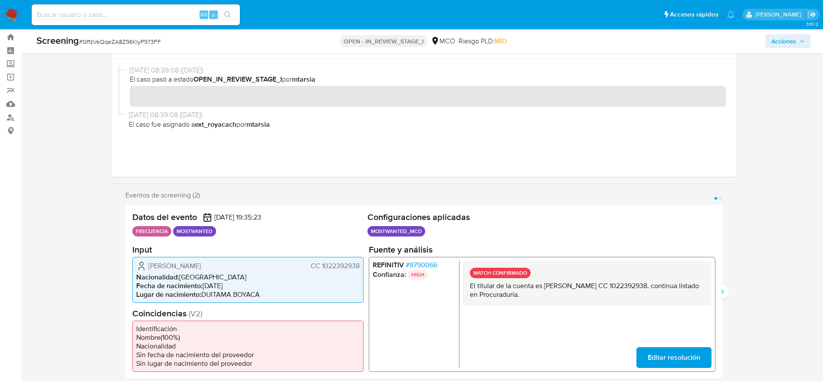
scroll to position [0, 0]
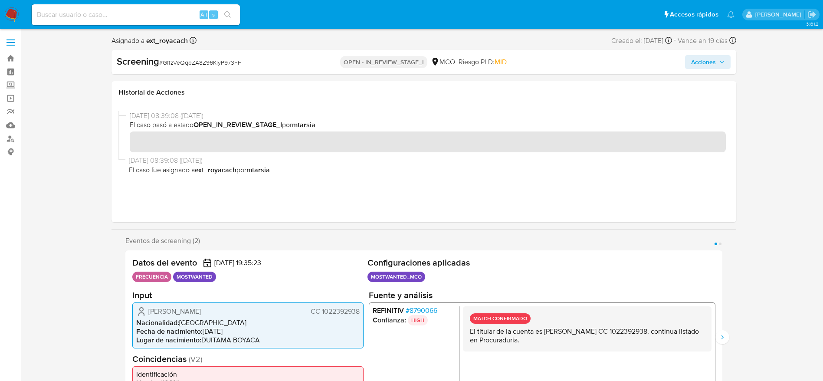
click at [689, 67] on button "Acciones" at bounding box center [708, 62] width 46 height 14
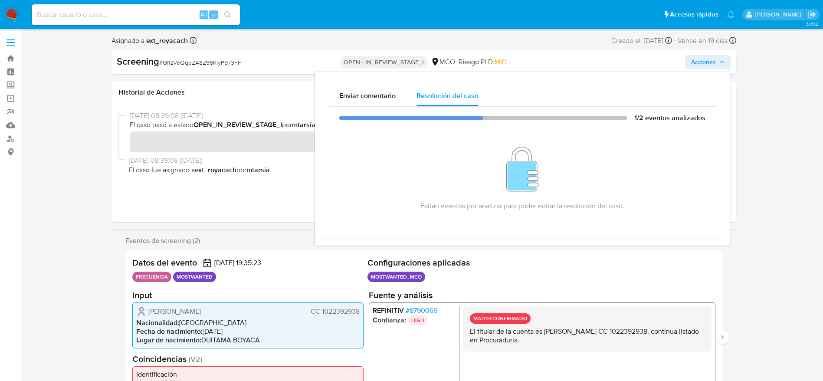
click at [543, 333] on p "El titular de la cuenta es Charlie Sebastian Fonseca Moreno CC 1022392938. cont…" at bounding box center [586, 335] width 235 height 17
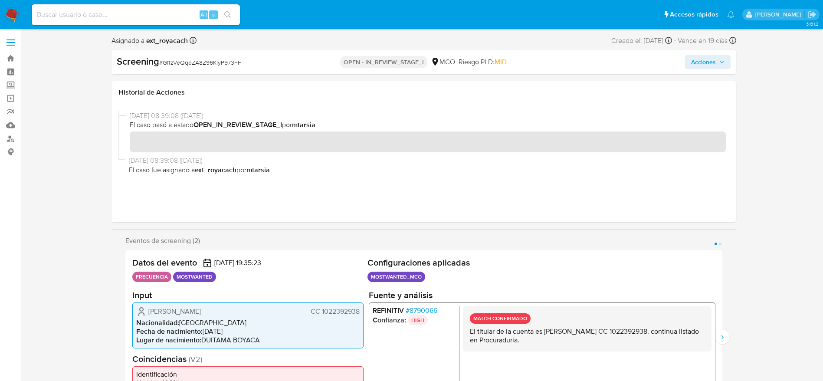
click at [543, 333] on p "El titular de la cuenta es Charlie Sebastian Fonseca Moreno CC 1022392938. cont…" at bounding box center [586, 335] width 235 height 17
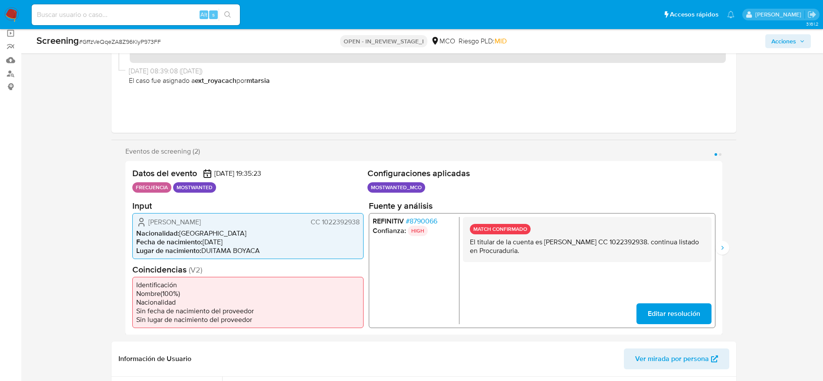
click at [715, 250] on div "REFINITIV # 8790066 Confianza: HIGH MATCH CONFIRMADO El titular de la cuenta es…" at bounding box center [541, 270] width 347 height 115
click at [728, 245] on button "Siguiente" at bounding box center [722, 248] width 14 height 14
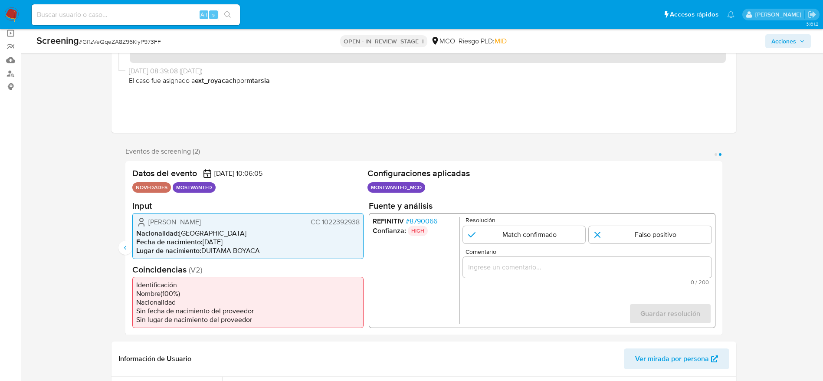
click at [510, 239] on input "2 de 2" at bounding box center [523, 234] width 123 height 17
radio input "true"
click at [510, 263] on input "Comentario" at bounding box center [586, 266] width 249 height 11
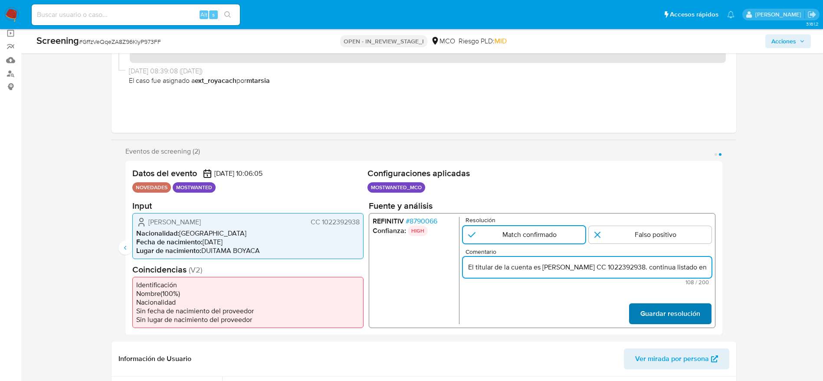
scroll to position [0, 97]
type input "El titular de la cuenta es Charlie Sebastian Fonseca Moreno CC 1022392938. cont…"
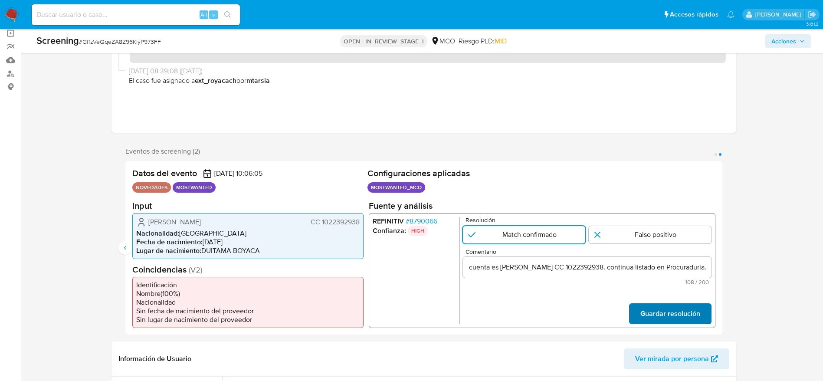
click at [651, 312] on span "Guardar resolución" at bounding box center [670, 313] width 60 height 19
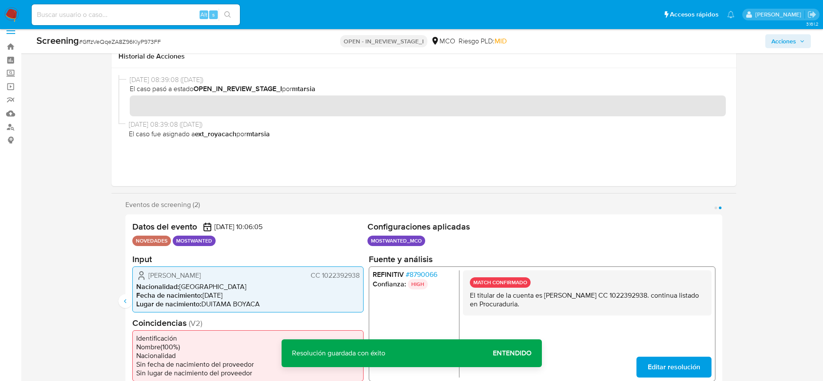
scroll to position [0, 0]
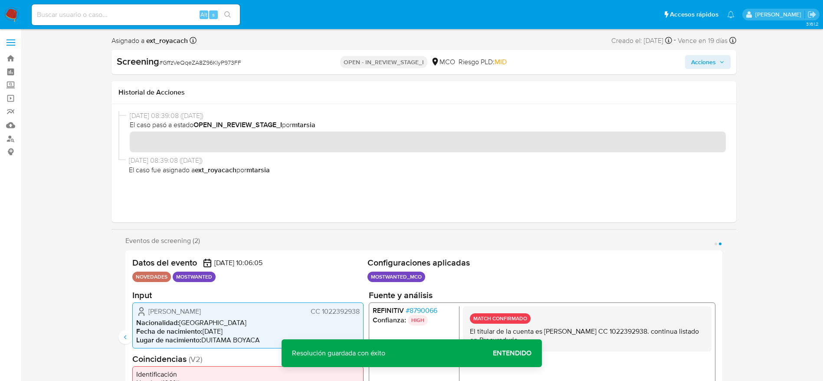
click at [724, 62] on icon "button" at bounding box center [721, 61] width 5 height 5
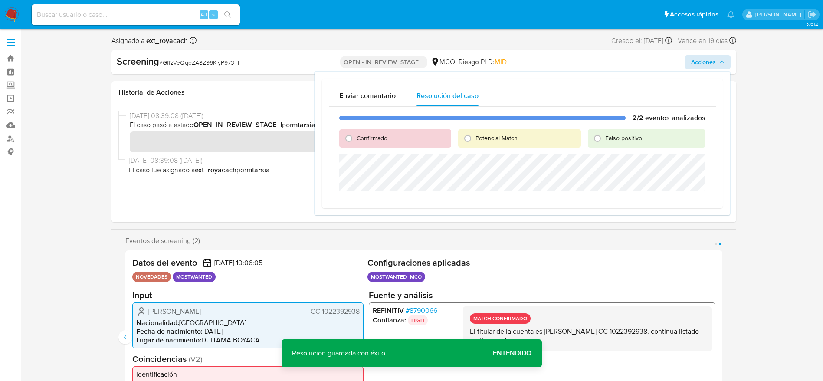
click at [384, 139] on span "Confirmado" at bounding box center [372, 138] width 31 height 9
click at [356, 139] on input "Confirmado" at bounding box center [349, 138] width 14 height 14
radio input "true"
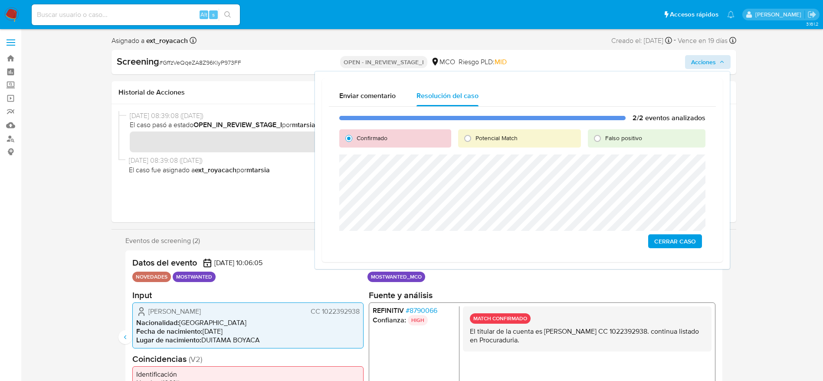
scroll to position [65, 0]
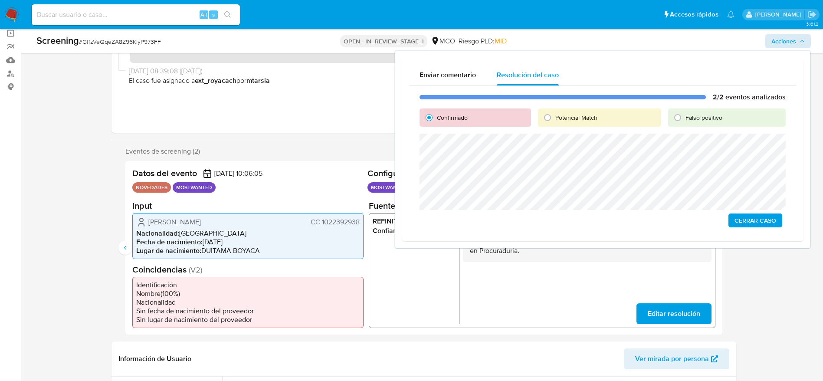
click at [779, 216] on button "Cerrar Caso" at bounding box center [755, 220] width 54 height 14
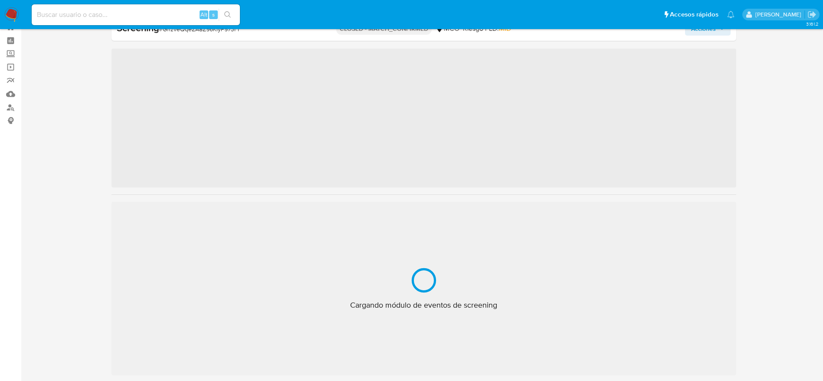
scroll to position [31, 0]
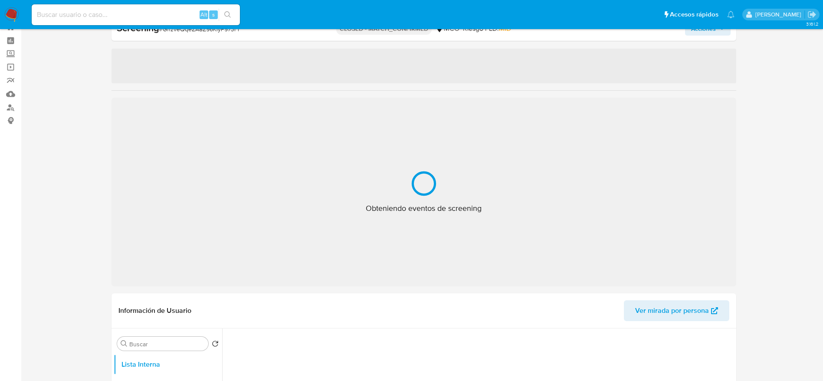
select select "10"
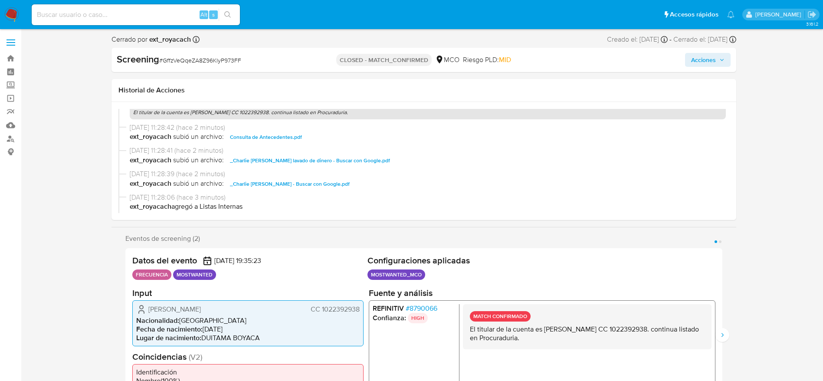
scroll to position [130, 0]
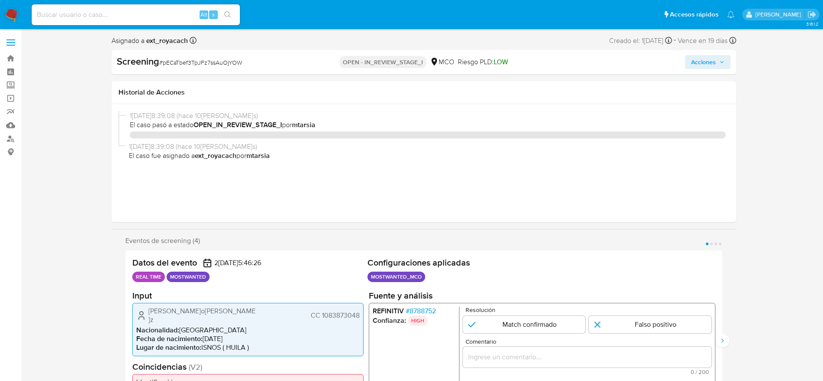
select select "10"
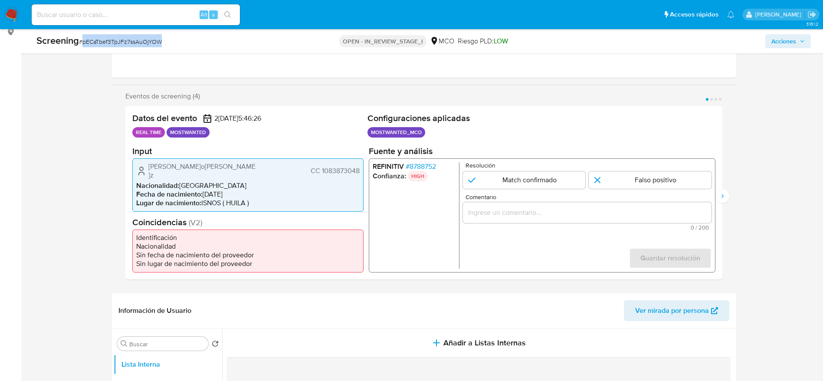
scroll to position [130, 0]
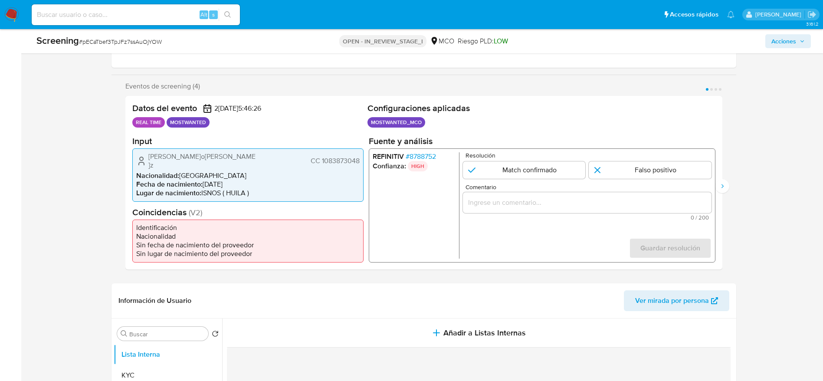
drag, startPoint x: 137, startPoint y: 153, endPoint x: 361, endPoint y: 154, distance: 224.3
click at [361, 154] on div "[PERSON_NAME][PERSON_NAME]C 1083873048 Nacionalidad : Colombia Fecha de nacimie…" at bounding box center [247, 174] width 231 height 53
click at [432, 155] on span "# 8788752" at bounding box center [420, 156] width 30 height 9
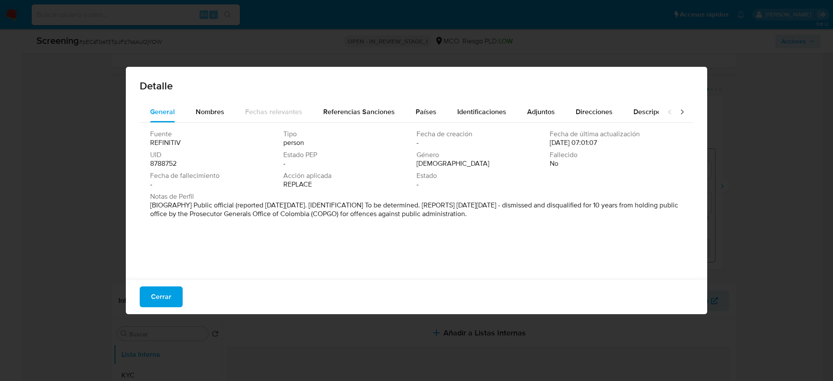
click at [153, 301] on span "Cerrar" at bounding box center [161, 296] width 20 height 19
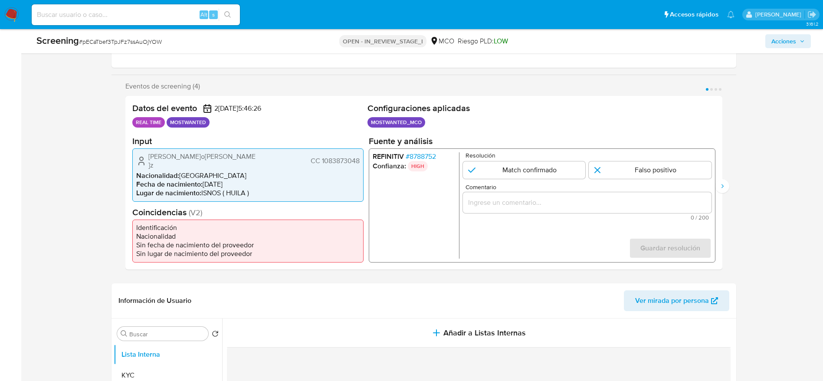
drag, startPoint x: 144, startPoint y: 157, endPoint x: 264, endPoint y: 152, distance: 119.9
click at [264, 152] on div "[PERSON_NAME][PERSON_NAME]C 1083873048 Nacionalidad : Colombia Fecha de nacimie…" at bounding box center [247, 174] width 231 height 53
click at [535, 208] on input "Comentario" at bounding box center [586, 202] width 249 height 11
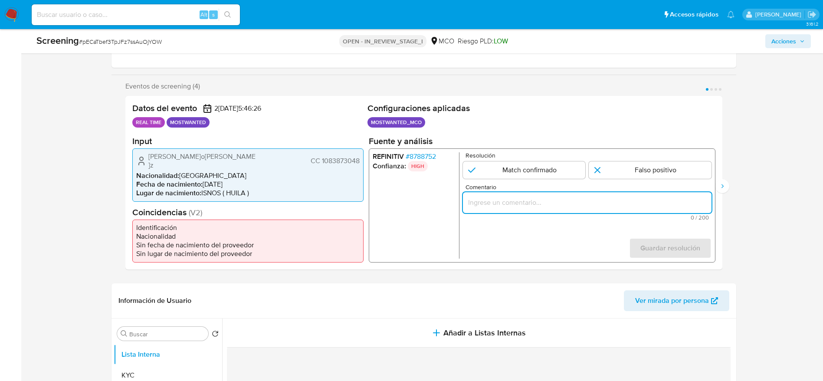
paste input "El titular de la cuenta es[PERSON_NAME][PERSON_NAME]C 1083873048. continua list…"
type input "El titular de la cuenta es[PERSON_NAME][PERSON_NAME]C 1083873048. continua list…"
click at [535, 174] on input "1 de 4" at bounding box center [523, 169] width 123 height 17
radio input "true"
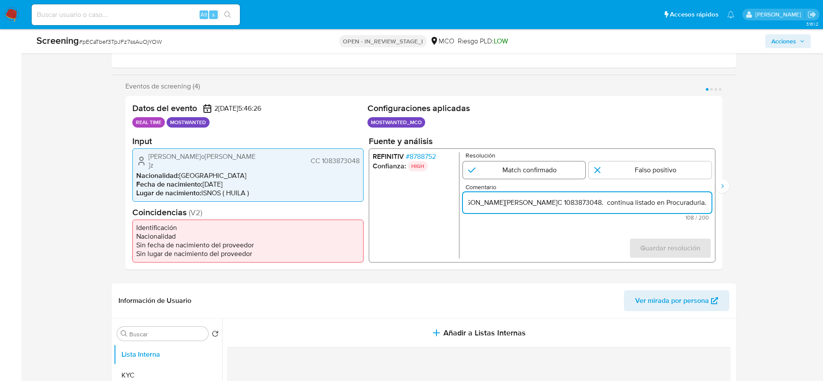
scroll to position [0, 0]
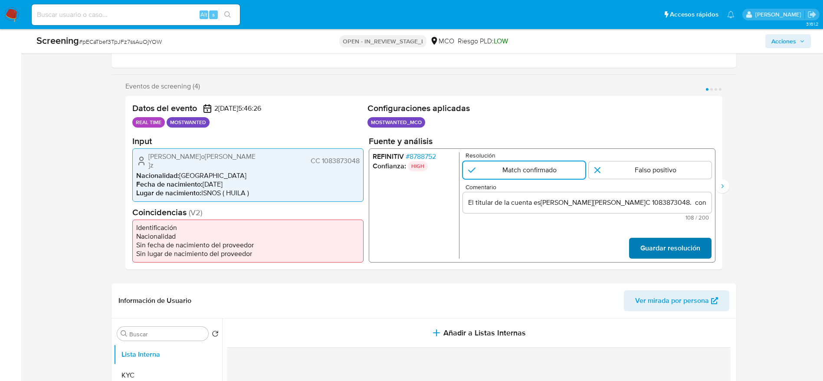
click at [646, 246] on span "Guardar resolución" at bounding box center [670, 248] width 60 height 19
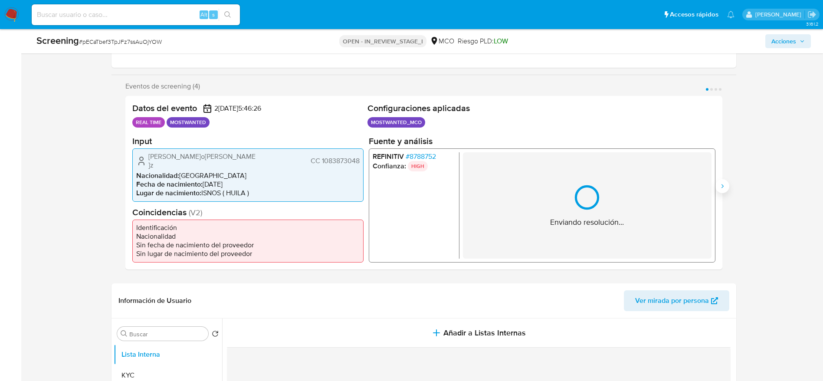
click at [720, 183] on icon "Siguiente" at bounding box center [722, 186] width 7 height 7
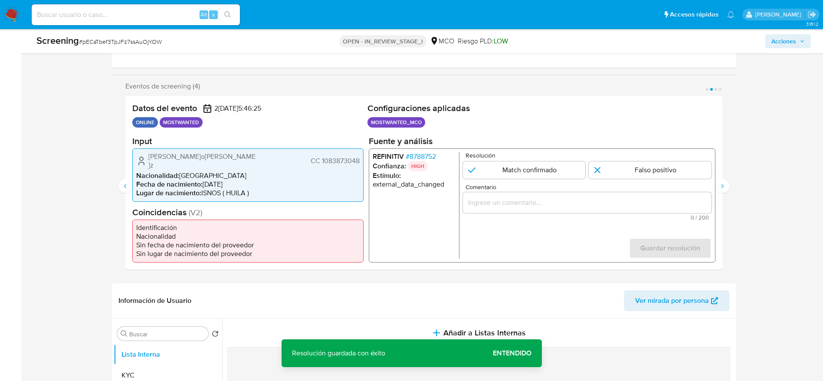
click at [589, 178] on div "Falso positivo" at bounding box center [650, 169] width 123 height 17
click at [580, 174] on input "2 de 4" at bounding box center [523, 169] width 123 height 17
radio input "true"
click at [577, 201] on input "Comentario" at bounding box center [586, 202] width 249 height 11
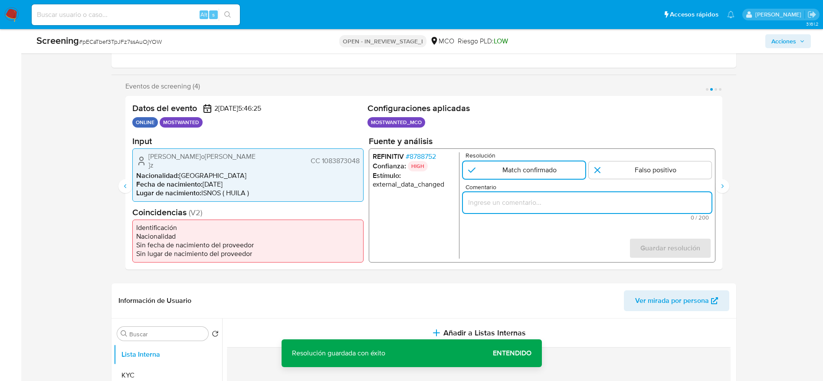
type input "El titular de la cuenta es[PERSON_NAME][PERSON_NAME]C 1083873048. continua list…"
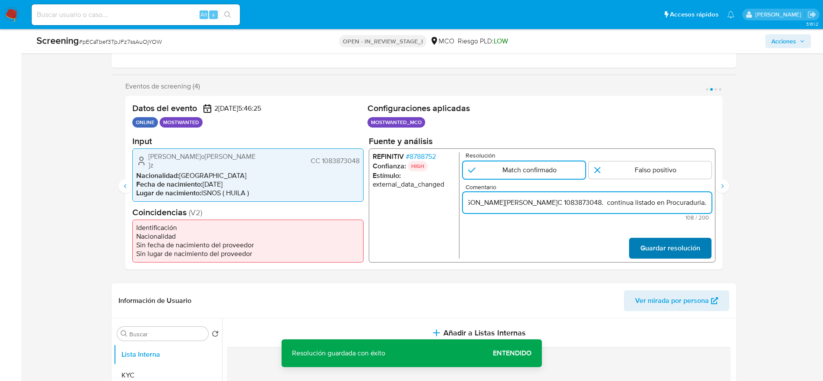
click at [679, 242] on span "Guardar resolución" at bounding box center [670, 248] width 60 height 19
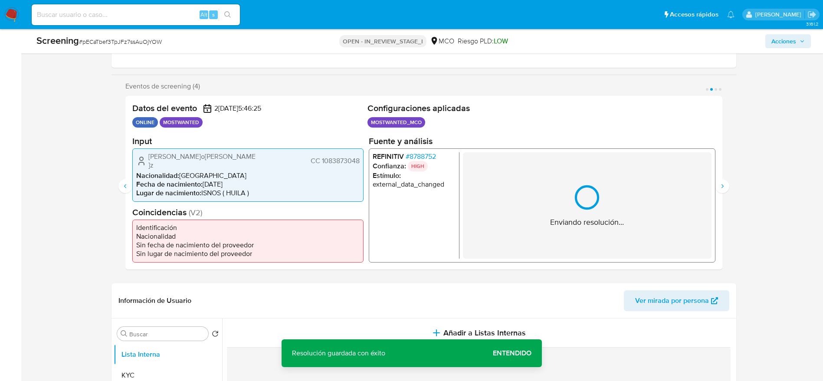
click at [729, 174] on div "Eventos de screening (4) Página 1 Página 2 Página 3 Página 4 Datos del evento 2…" at bounding box center [423, 179] width 625 height 195
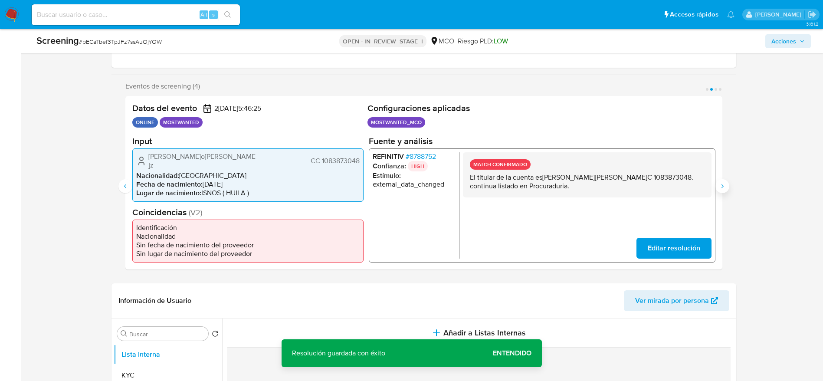
click at [726, 181] on button "Siguiente" at bounding box center [722, 186] width 14 height 14
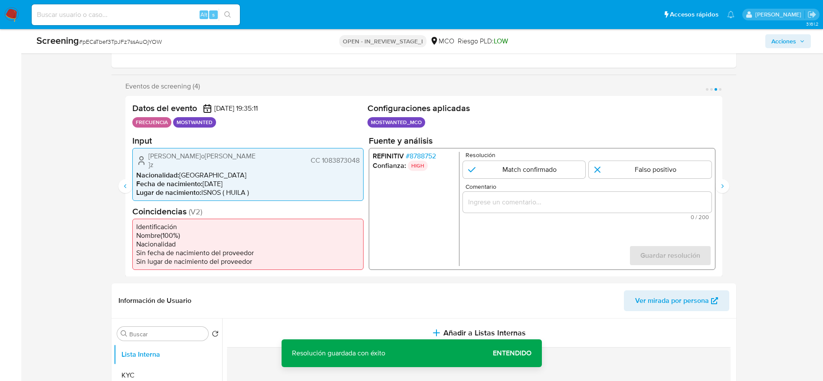
click at [525, 184] on span "Comentario" at bounding box center [589, 186] width 249 height 7
click at [525, 196] on input "Comentario" at bounding box center [586, 201] width 249 height 11
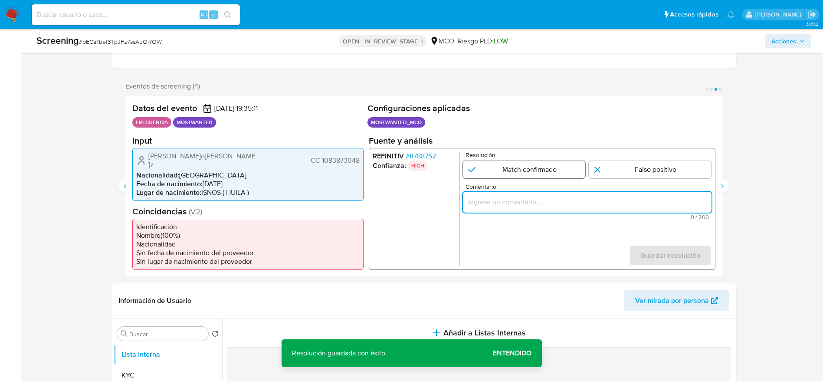
paste input "El titular de la cuenta es[PERSON_NAME][PERSON_NAME]C 1083873048. continua list…"
type input "El titular de la cuenta es[PERSON_NAME][PERSON_NAME]C 1083873048. continua list…"
click at [522, 171] on input "3 de 4" at bounding box center [523, 169] width 123 height 17
radio input "true"
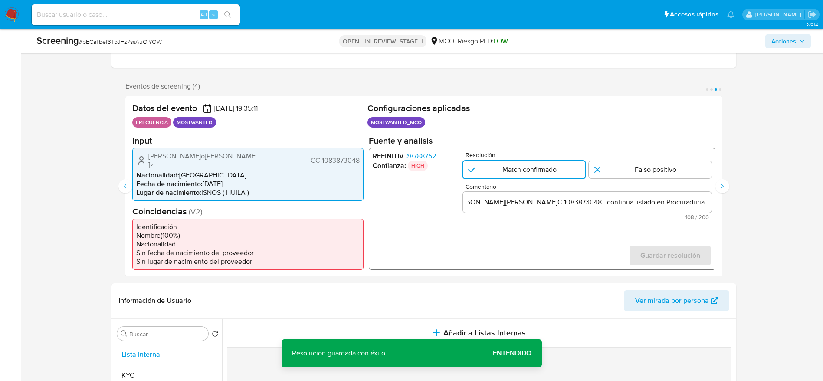
scroll to position [0, 0]
click at [651, 238] on form "Resolución Match confirmado Falso positivo Comentario El titular de la cuenta e…" at bounding box center [586, 208] width 249 height 114
click at [659, 246] on span "Guardar resolución" at bounding box center [670, 255] width 60 height 19
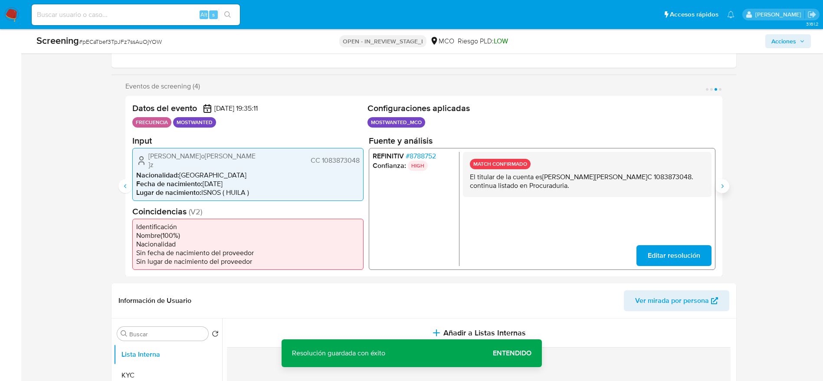
click at [722, 183] on icon "Siguiente" at bounding box center [722, 186] width 7 height 7
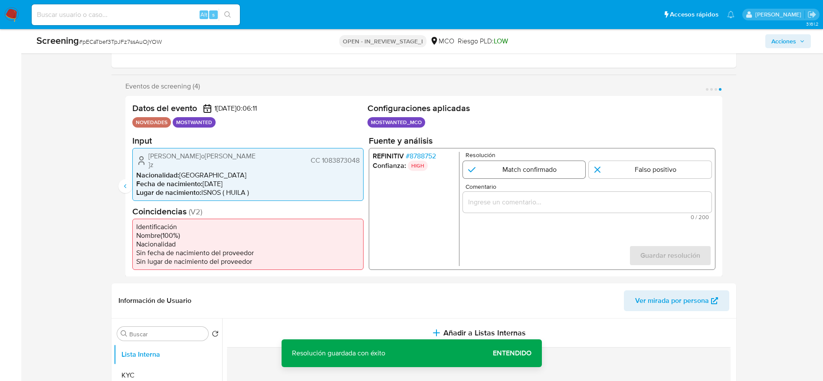
click at [516, 167] on input "4 de 4" at bounding box center [523, 169] width 123 height 17
radio input "true"
click at [531, 204] on input "Comentario" at bounding box center [586, 201] width 249 height 11
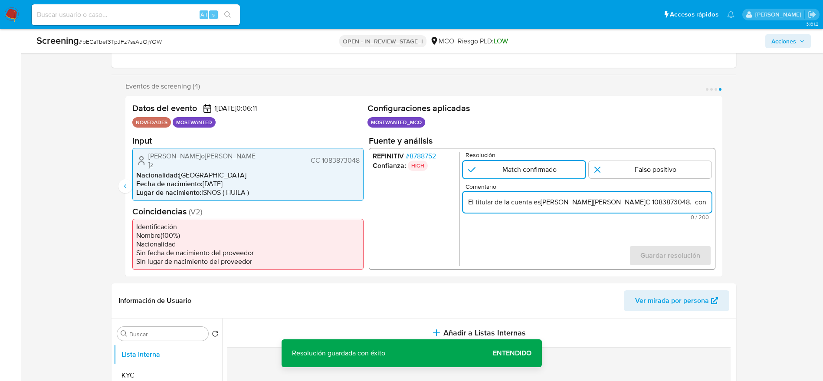
scroll to position [0, 92]
type input "El titular de la cuenta es [PERSON_NAME] CC 1083873048. continua listado en Pro…"
click at [649, 247] on span "Guardar resolución" at bounding box center [670, 255] width 60 height 19
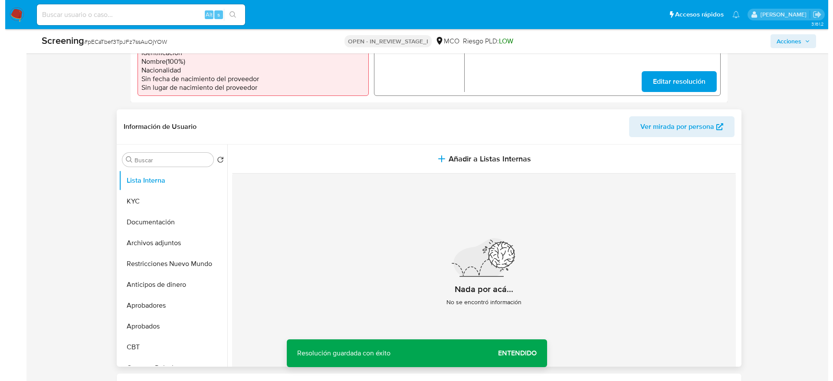
scroll to position [325, 0]
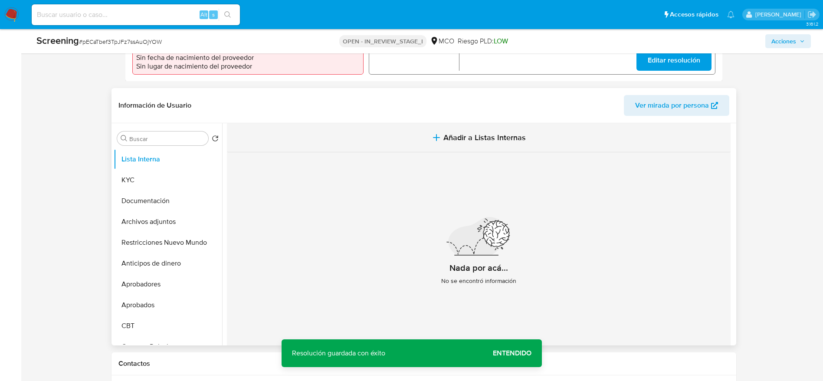
click at [513, 133] on span "Añadir a Listas Internas" at bounding box center [484, 138] width 82 height 10
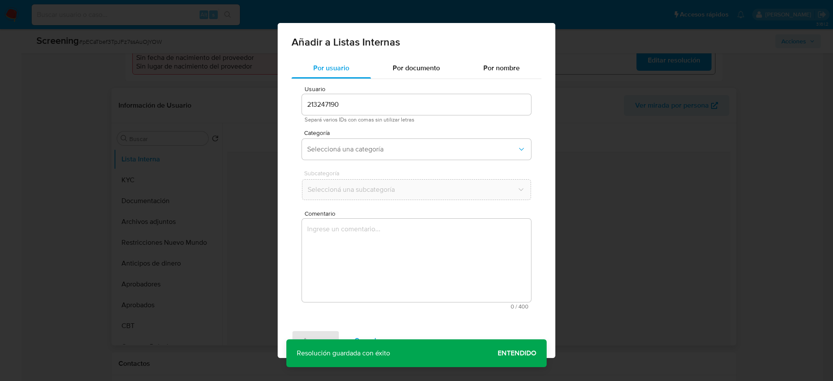
click at [471, 239] on textarea "Comentario" at bounding box center [416, 260] width 229 height 83
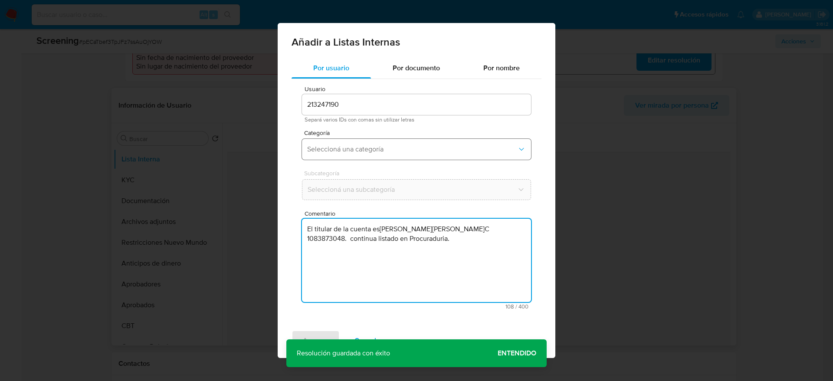
type textarea "El titular de la cuenta es Eriberto Fausto Rodriguez Ñañez CC 1083873048. conti…"
click at [414, 146] on span "Seleccioná una categoría" at bounding box center [412, 149] width 210 height 9
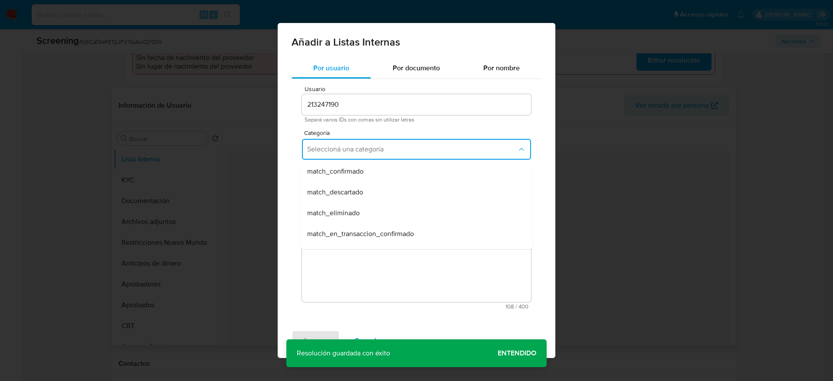
scroll to position [65, 0]
click at [398, 165] on div "match_confirmado" at bounding box center [413, 170] width 213 height 21
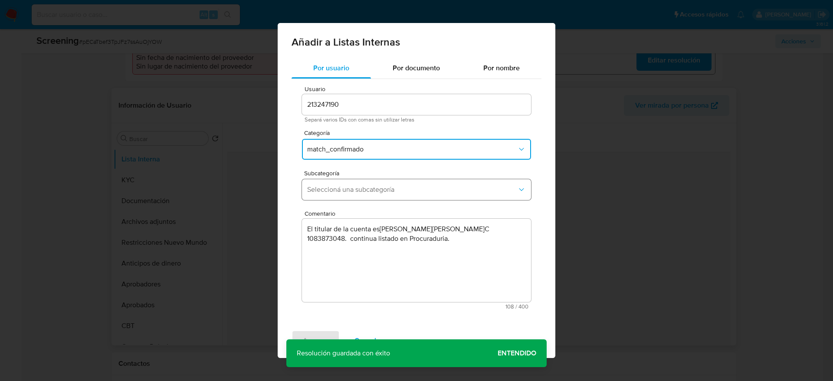
click at [398, 180] on button "Seleccioná una subcategoría" at bounding box center [416, 189] width 229 height 21
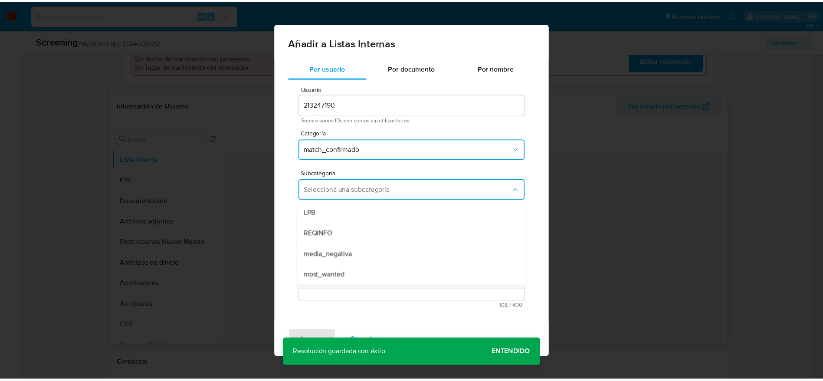
scroll to position [59, 0]
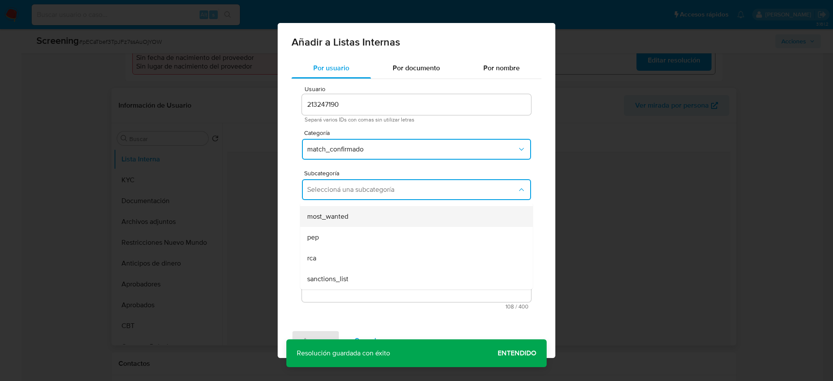
click at [358, 220] on div "most_wanted" at bounding box center [413, 216] width 213 height 21
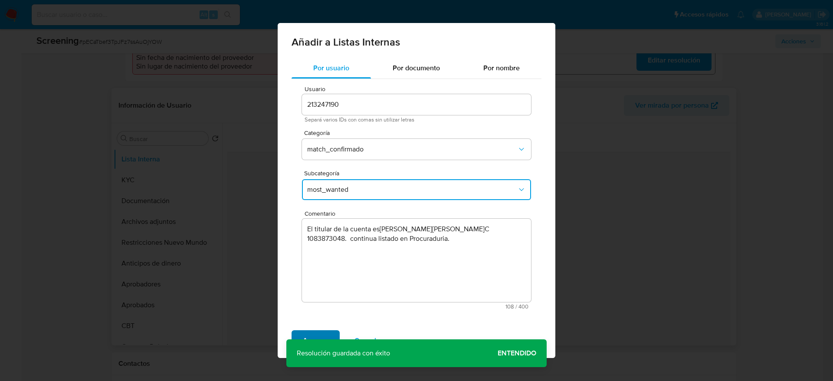
click at [327, 335] on span "Agregar" at bounding box center [316, 340] width 26 height 19
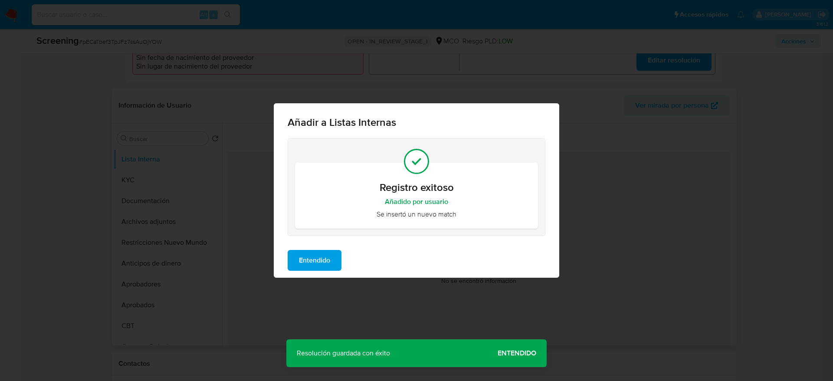
click at [317, 267] on span "Entendido" at bounding box center [314, 260] width 31 height 19
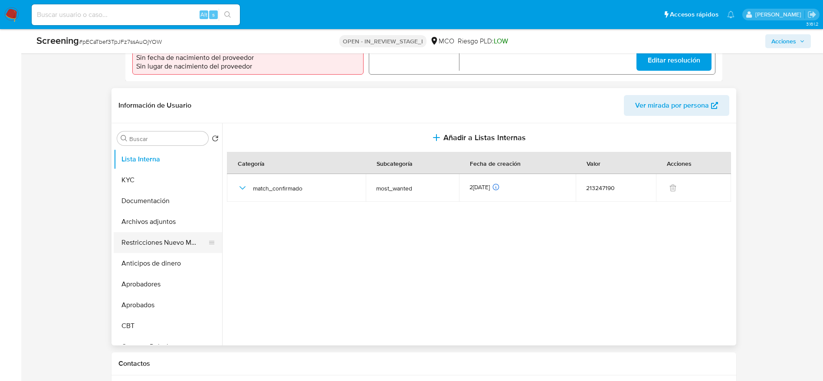
click at [182, 236] on button "Restricciones Nuevo Mundo" at bounding box center [165, 242] width 102 height 21
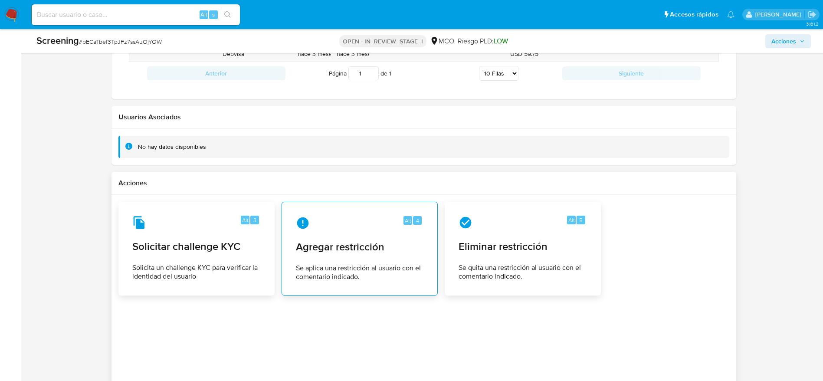
scroll to position [1000, 0]
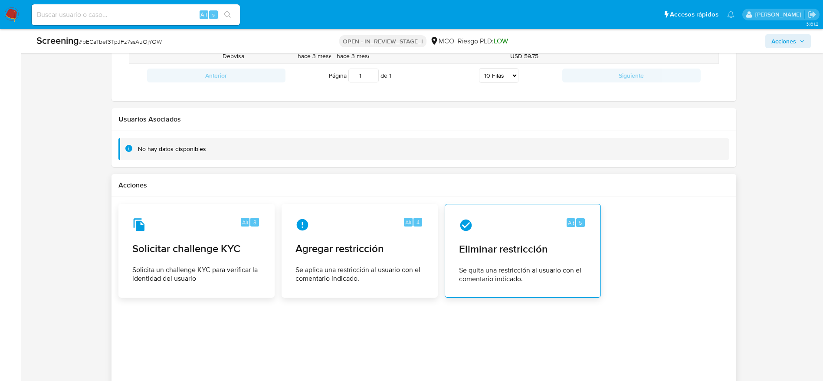
click at [519, 244] on span "Eliminar restricción" at bounding box center [523, 249] width 128 height 13
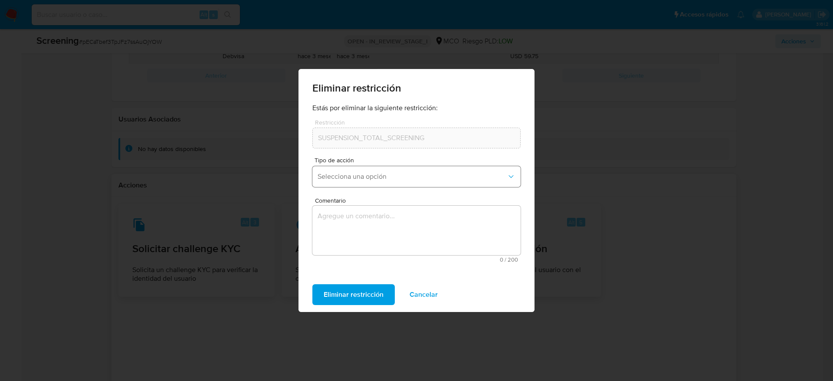
click at [355, 179] on span "Selecciona una opción" at bounding box center [412, 176] width 189 height 9
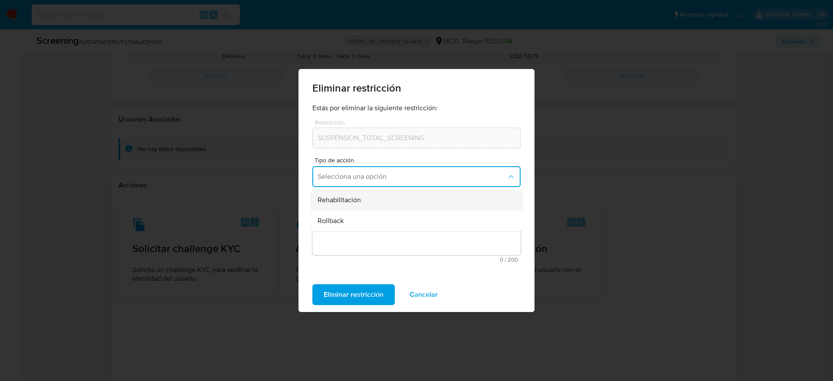
click at [355, 197] on span "Rehabilitación" at bounding box center [339, 200] width 43 height 9
click at [355, 219] on textarea "Comentario" at bounding box center [416, 230] width 208 height 49
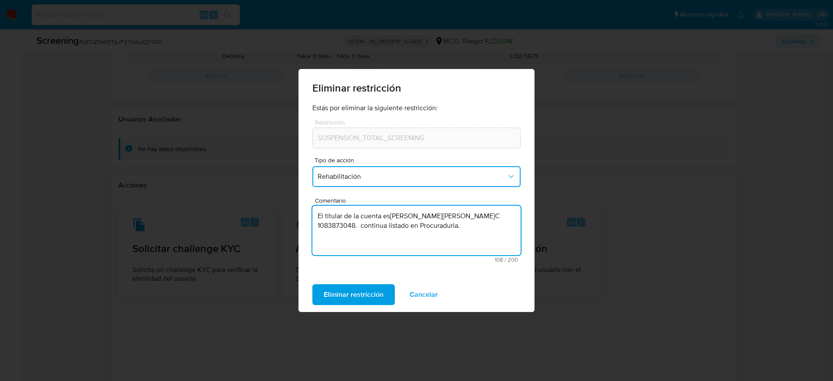
drag, startPoint x: 477, startPoint y: 221, endPoint x: 246, endPoint y: 205, distance: 231.8
click at [246, 205] on div "Eliminar restricción Estás por eliminar la siguiente restricción: Restricción S…" at bounding box center [416, 190] width 833 height 381
type textarea "a"
type textarea "se quita restriccion"
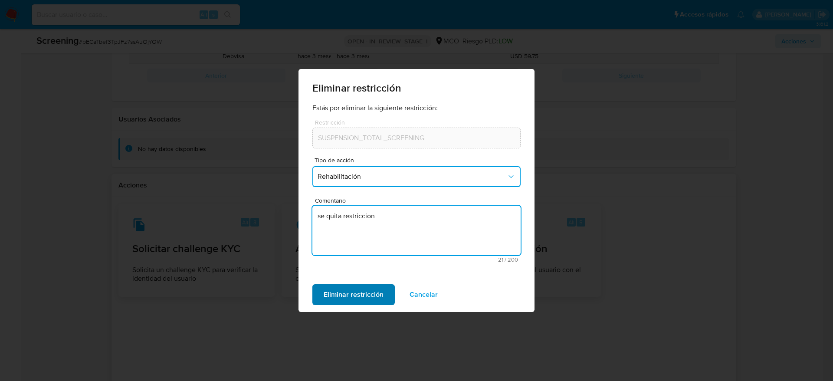
click at [326, 292] on span "Eliminar restricción" at bounding box center [354, 294] width 60 height 19
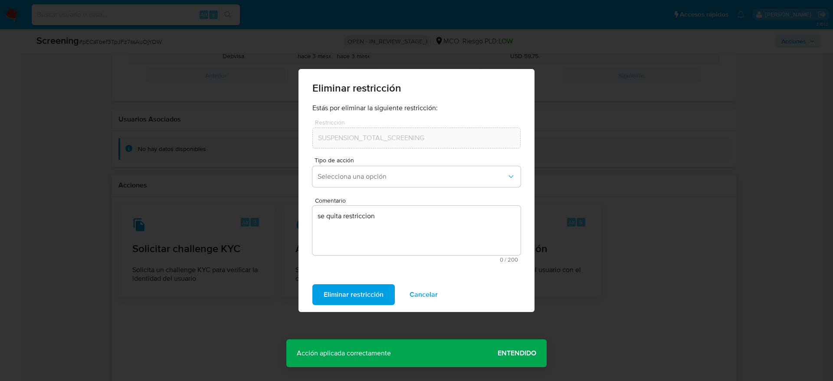
click at [507, 353] on span "Entendido" at bounding box center [517, 353] width 39 height 0
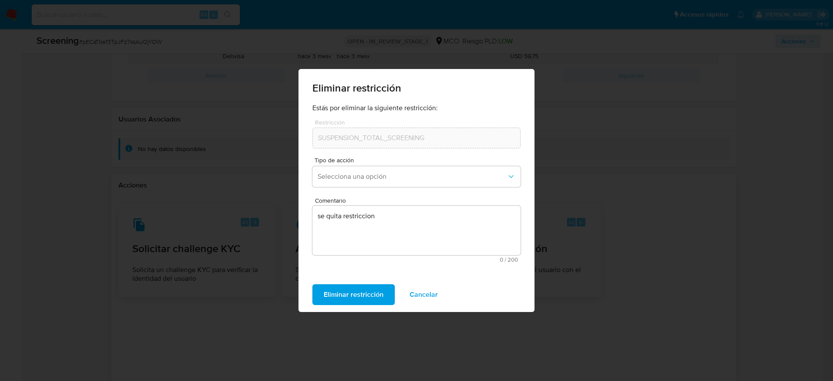
click at [439, 297] on button "Cancelar" at bounding box center [423, 294] width 51 height 21
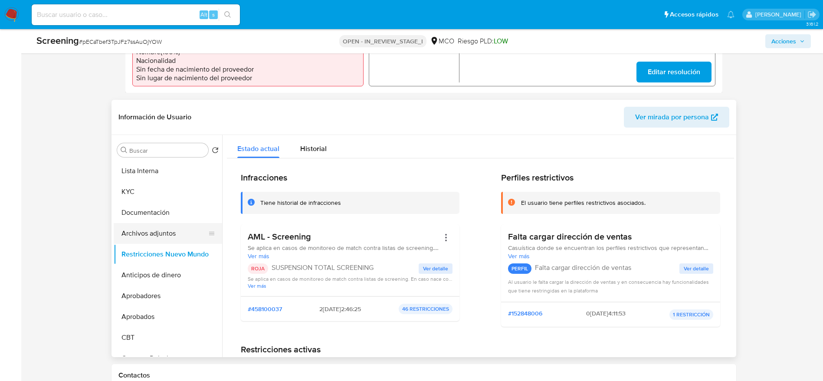
scroll to position [284, 0]
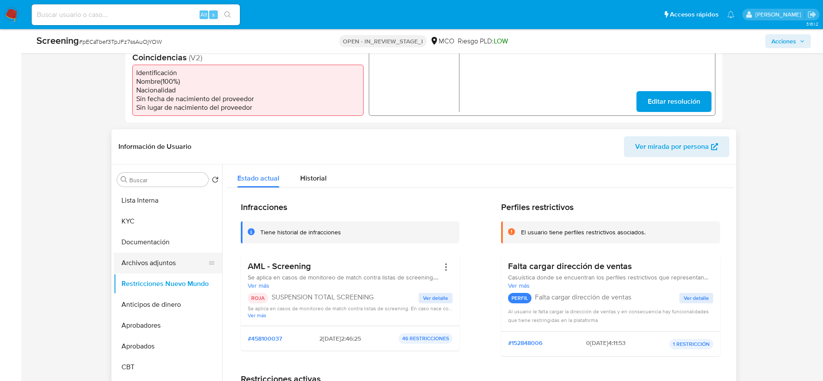
click at [192, 256] on button "Archivos adjuntos" at bounding box center [165, 262] width 102 height 21
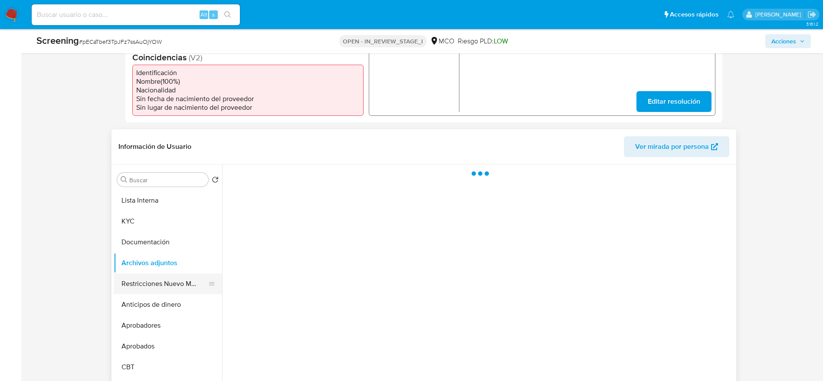
click at [183, 286] on button "Restricciones Nuevo Mundo" at bounding box center [165, 283] width 102 height 21
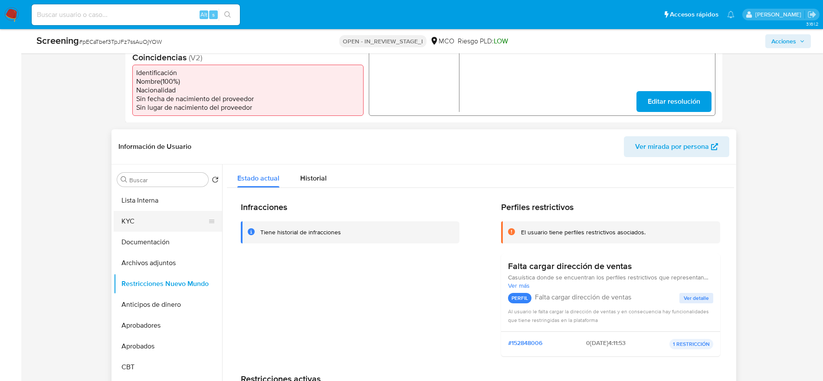
click at [147, 211] on button "KYC" at bounding box center [165, 221] width 102 height 21
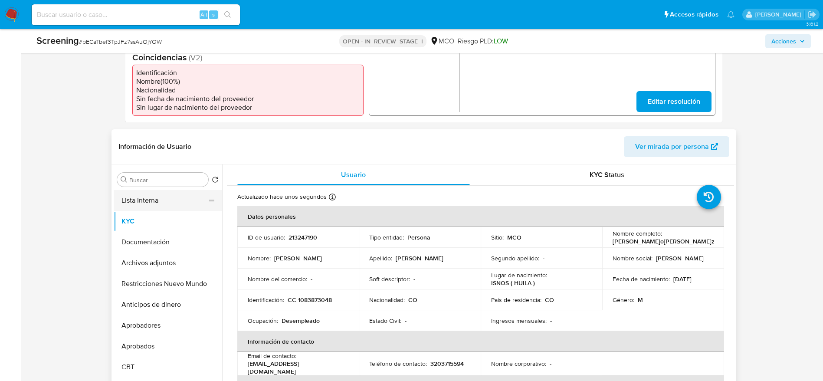
click at [172, 202] on button "Lista Interna" at bounding box center [165, 200] width 102 height 21
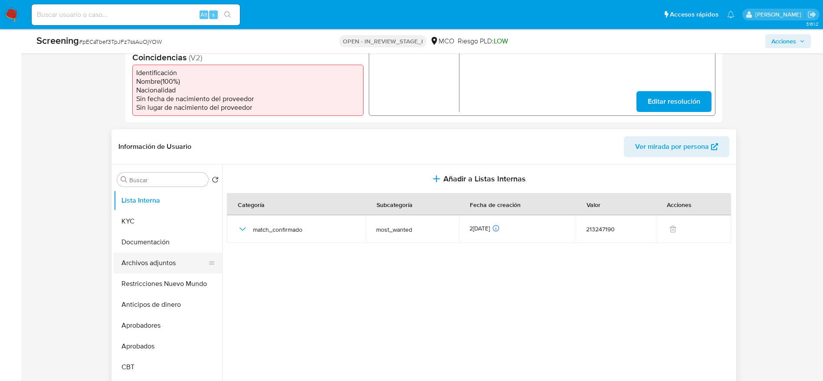
click at [129, 263] on button "Archivos adjuntos" at bounding box center [165, 262] width 102 height 21
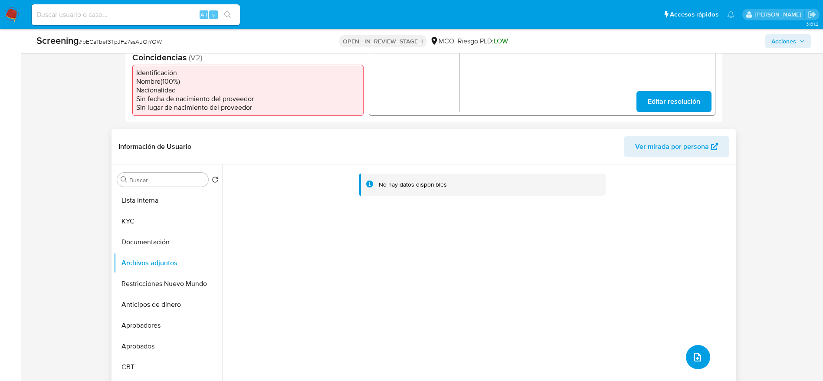
click at [686, 349] on button "upload-file" at bounding box center [698, 357] width 24 height 24
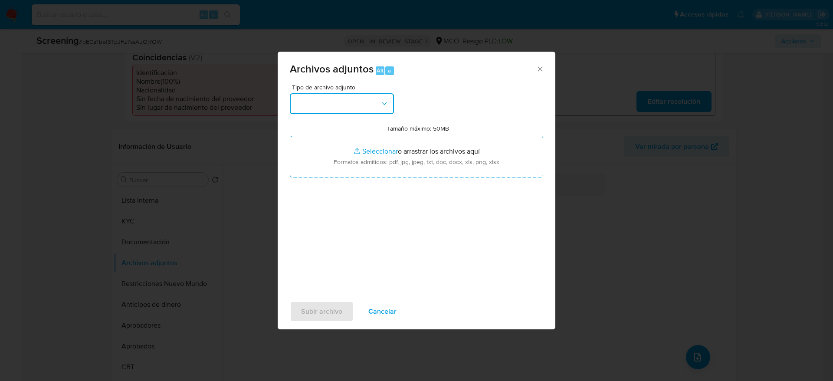
click at [373, 100] on button "button" at bounding box center [342, 103] width 104 height 21
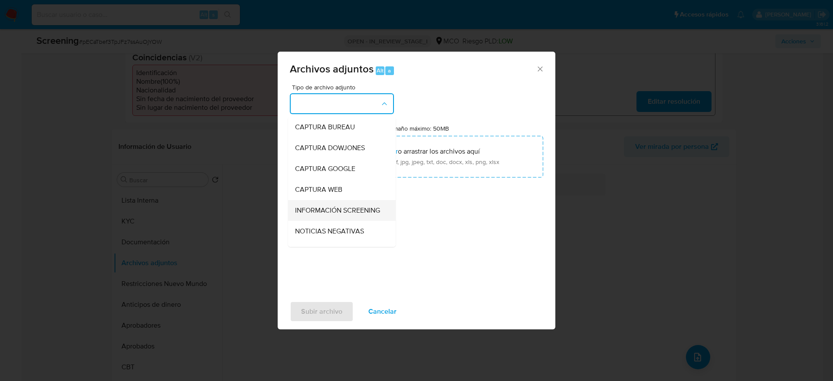
drag, startPoint x: 348, startPoint y: 232, endPoint x: 345, endPoint y: 201, distance: 31.0
click at [345, 201] on ul "CAPTURA BUREAU CAPTURA DOWJONES CAPTURA GOOGLE CAPTURA WEB INFORMACIÓN SCREENIN…" at bounding box center [342, 349] width 108 height 465
click at [346, 204] on div "INFORMACIÓN SCREENING" at bounding box center [339, 210] width 89 height 21
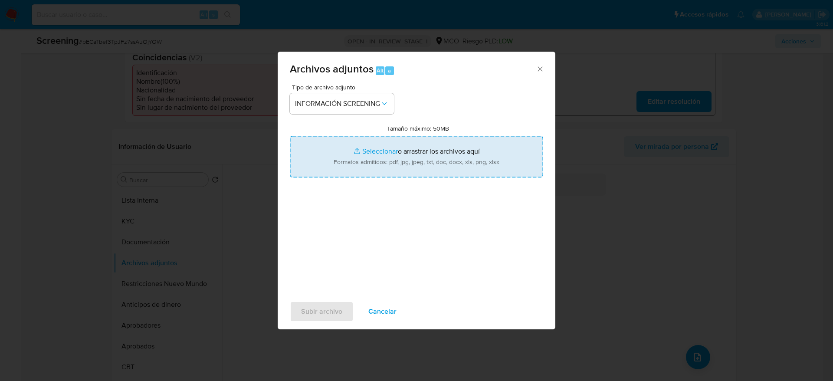
click at [357, 176] on input "Tamaño máximo: 50MB Seleccionar archivos" at bounding box center [416, 157] width 253 height 42
type input "C:\fakepath\_Eriberto Fausto Rodriguez Ñañez_ - Buscar con Google.pdf"
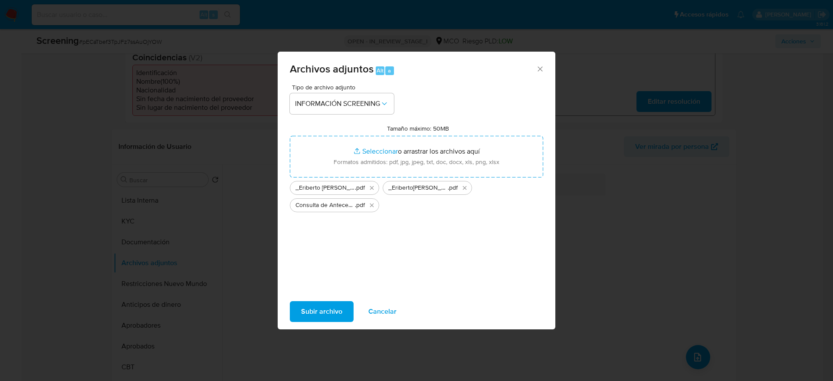
click button "Eliminar _Eriberto Fausto Rodriguez Ñañez_ lavado de dinero - Buscar con Google…" at bounding box center [464, 188] width 10 height 10
click at [307, 311] on span "Subir archivo" at bounding box center [321, 311] width 41 height 19
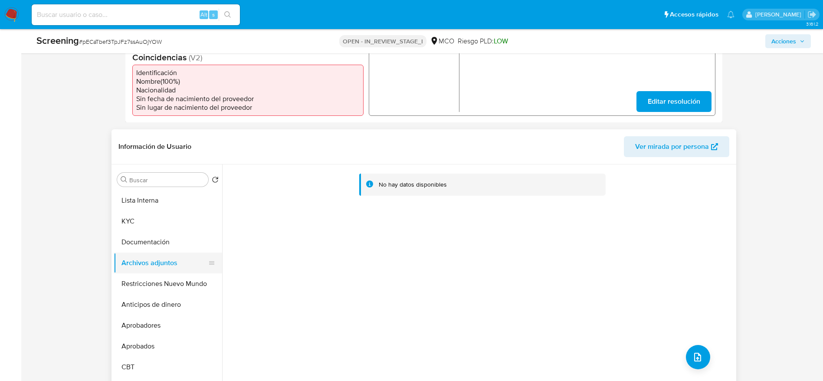
drag, startPoint x: 179, startPoint y: 268, endPoint x: 179, endPoint y: 258, distance: 10.4
click at [179, 273] on button "Restricciones Nuevo Mundo" at bounding box center [168, 283] width 108 height 21
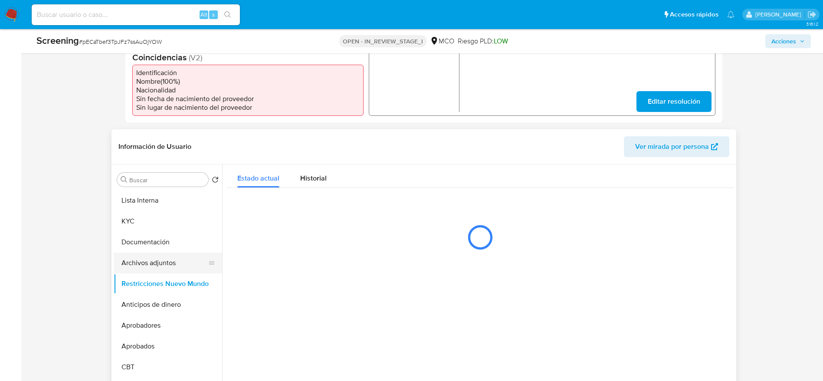
click at [179, 258] on button "Archivos adjuntos" at bounding box center [165, 262] width 102 height 21
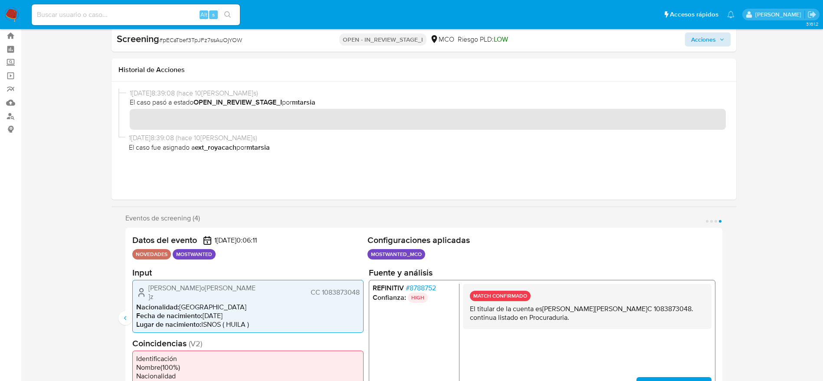
scroll to position [0, 0]
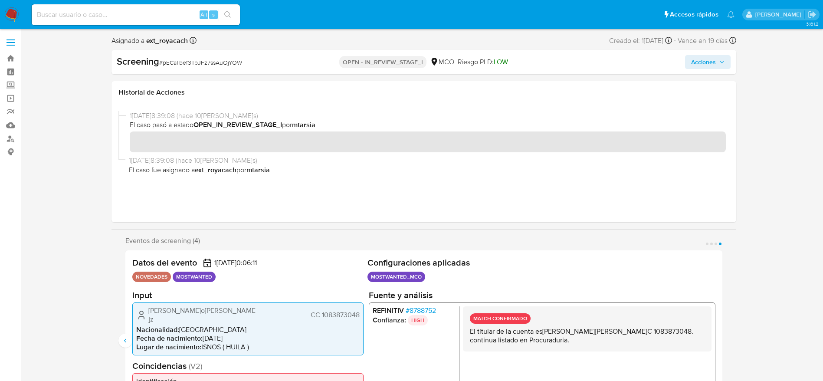
click at [720, 52] on div "Screening # pECaTbef3TpJFz7ssAuOjYOW OPEN - IN_REVIEW_STAGE_I MCO Riesgo PLD: L…" at bounding box center [423, 62] width 625 height 24
click at [721, 59] on icon "button" at bounding box center [721, 61] width 5 height 5
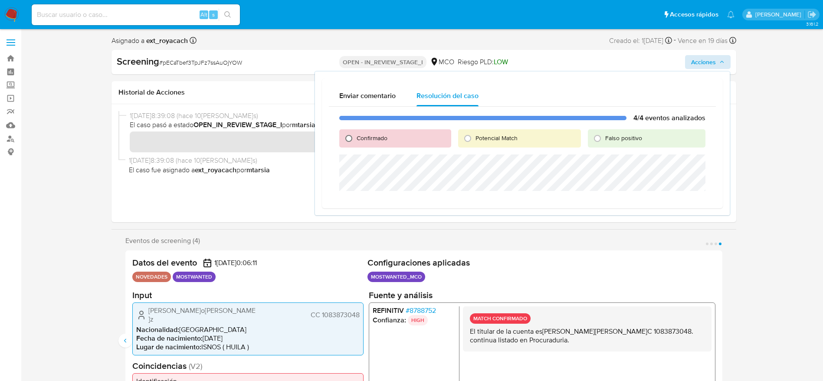
click at [351, 138] on input "Confirmado" at bounding box center [349, 138] width 14 height 14
radio input "true"
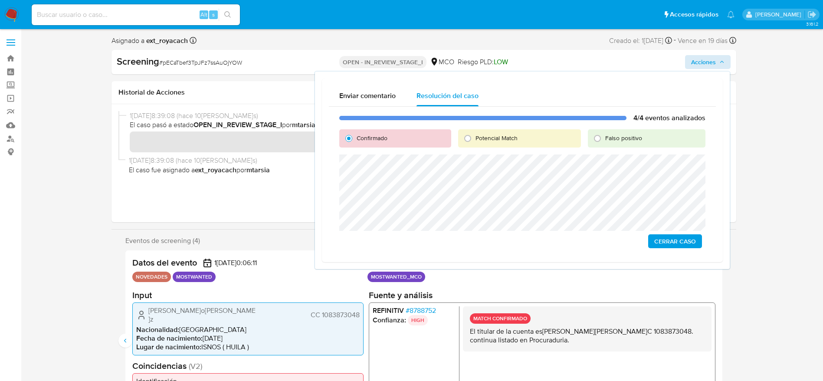
click at [672, 240] on span "Cerrar Caso" at bounding box center [675, 241] width 42 height 12
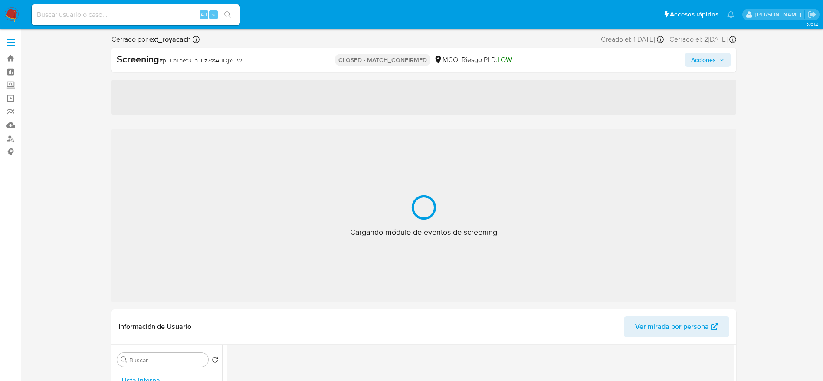
select select "10"
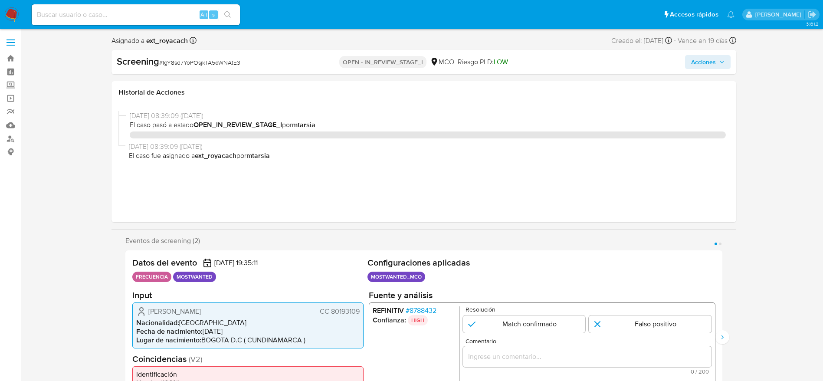
select select "10"
click at [204, 54] on div "Screening # IgY8sd7YoPOsjkTA5eWNAtE3 OPEN - IN_REVIEW_STAGE_I MCO Riesgo PLD: L…" at bounding box center [423, 62] width 625 height 24
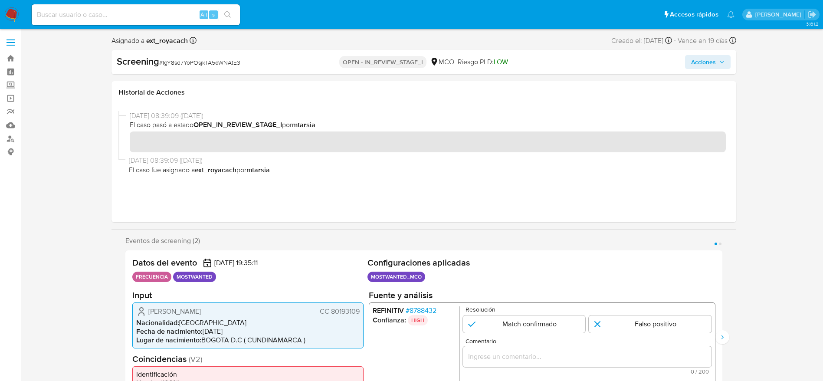
click at [204, 54] on div "Screening # IgY8sd7YoPOsjkTA5eWNAtE3 OPEN - IN_REVIEW_STAGE_I MCO Riesgo PLD: L…" at bounding box center [423, 62] width 625 height 24
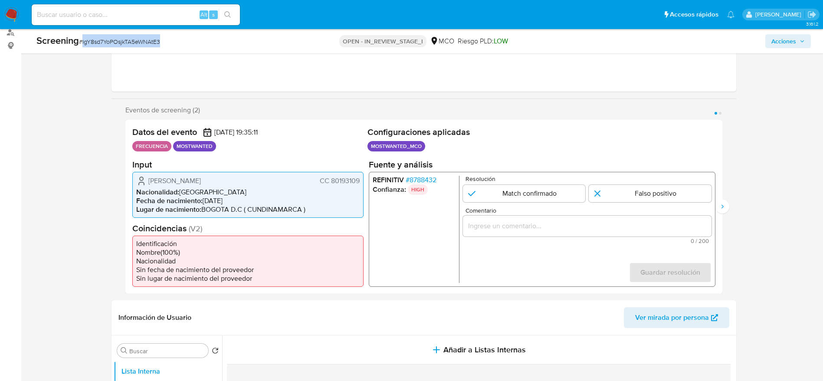
scroll to position [130, 0]
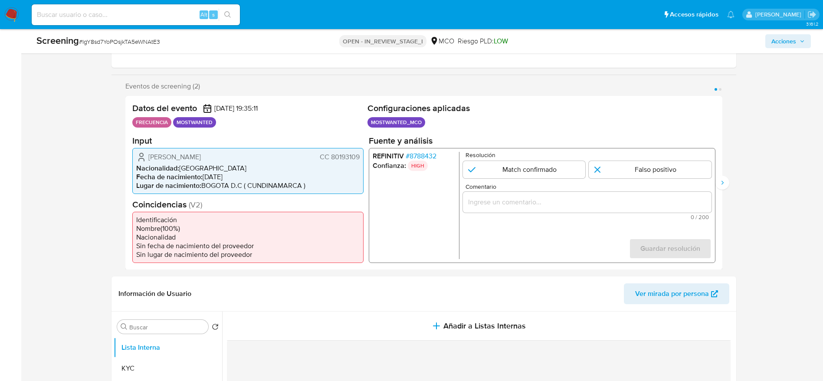
drag, startPoint x: 144, startPoint y: 153, endPoint x: 358, endPoint y: 157, distance: 214.4
click at [358, 157] on div "[PERSON_NAME] CC 80193109" at bounding box center [247, 156] width 223 height 10
click at [418, 154] on span "# 8788432" at bounding box center [420, 155] width 31 height 9
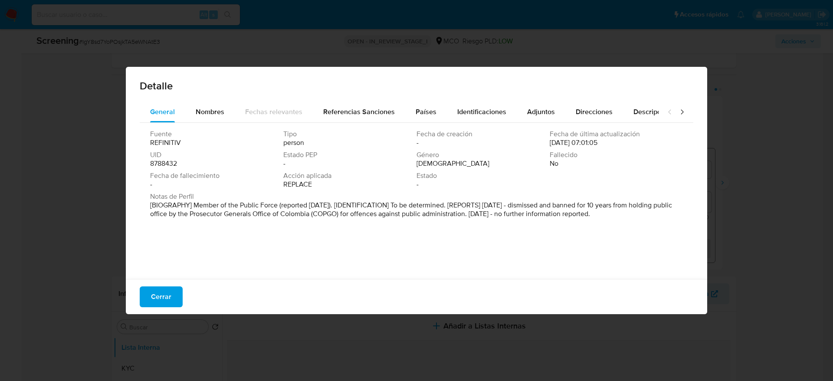
click at [194, 292] on div "Cerrar" at bounding box center [416, 296] width 581 height 35
click at [167, 296] on span "Cerrar" at bounding box center [161, 296] width 20 height 19
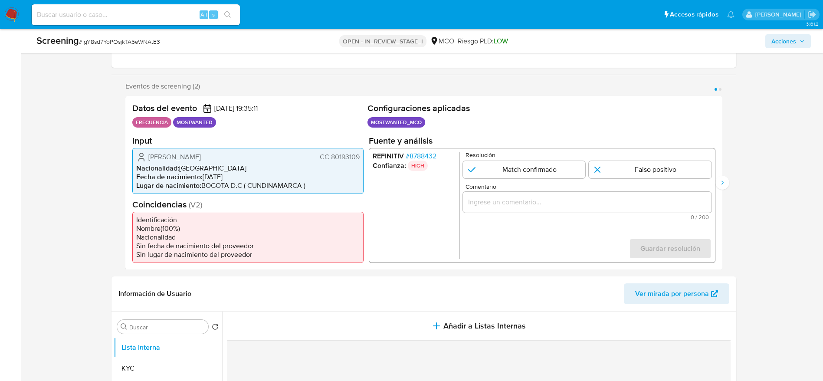
click at [557, 178] on form "Resolución Match confirmado Falso positivo Comentario 0 / 200 200 caracteres re…" at bounding box center [586, 204] width 249 height 107
click at [557, 174] on input "1 de 2" at bounding box center [523, 169] width 123 height 17
radio input "true"
click at [557, 215] on span "0 / 200" at bounding box center [586, 217] width 243 height 6
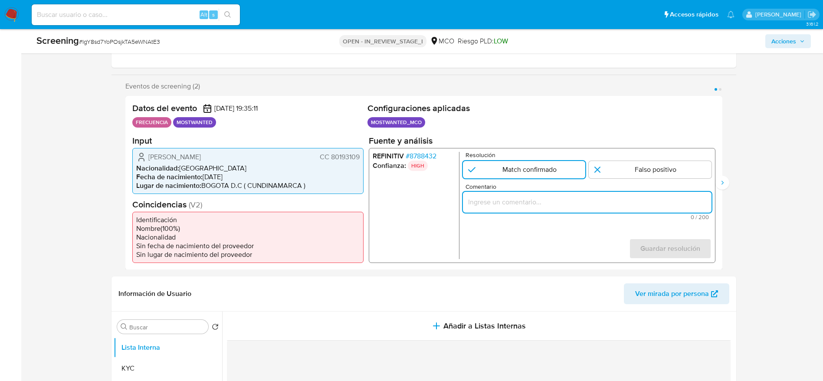
click at [557, 201] on input "Comentario" at bounding box center [586, 201] width 249 height 11
paste input "El titular de la cuenta es [PERSON_NAME] CC 80193109 continua listado en Procur…"
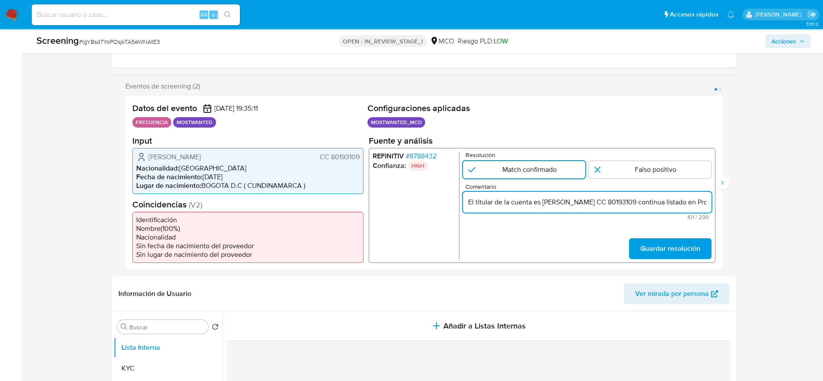
scroll to position [0, 74]
type input "El titular de la cuenta es [PERSON_NAME] CC 80193109 continua listado en Procur…"
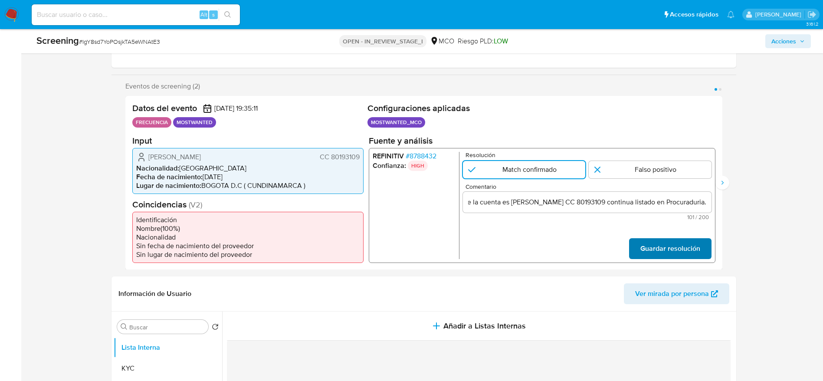
scroll to position [0, 0]
click at [662, 255] on span "Guardar resolución" at bounding box center [670, 248] width 60 height 19
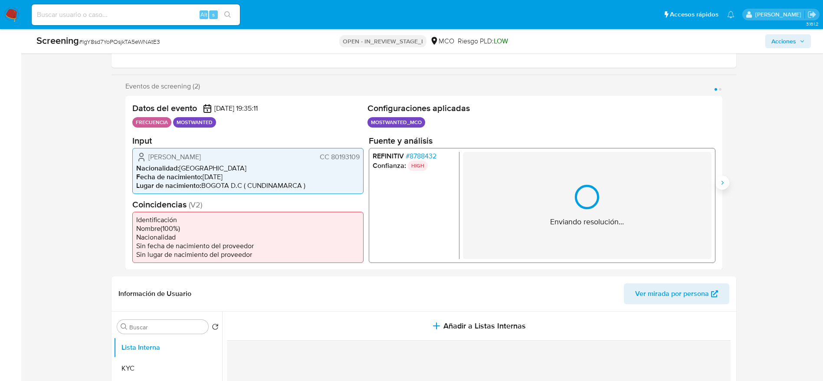
click at [728, 181] on button "Siguiente" at bounding box center [722, 183] width 14 height 14
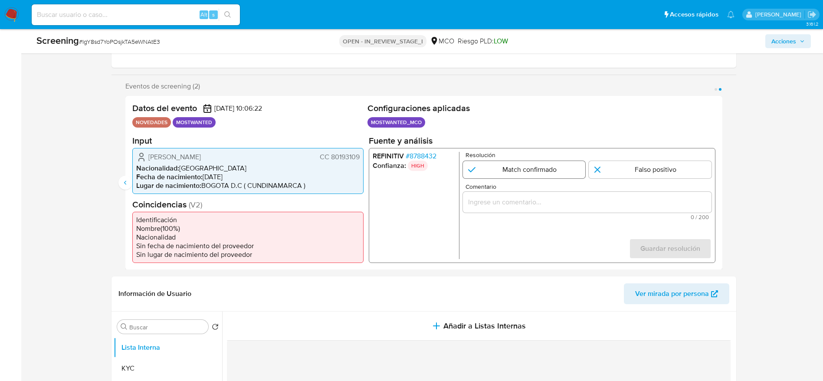
click at [544, 177] on input "2 de 2" at bounding box center [523, 169] width 123 height 17
radio input "true"
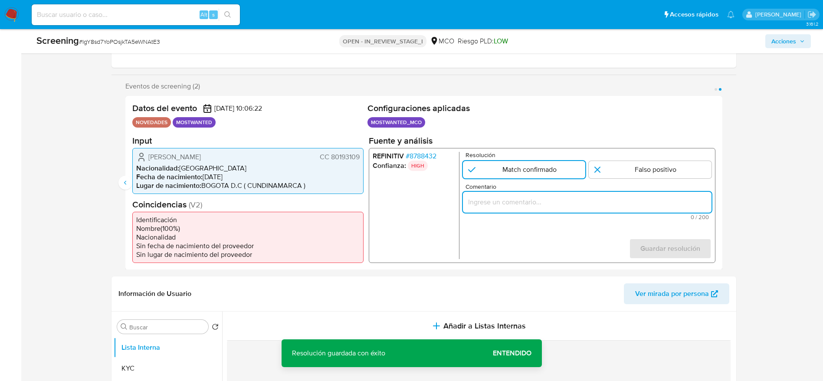
click at [544, 204] on input "Comentario" at bounding box center [586, 201] width 249 height 11
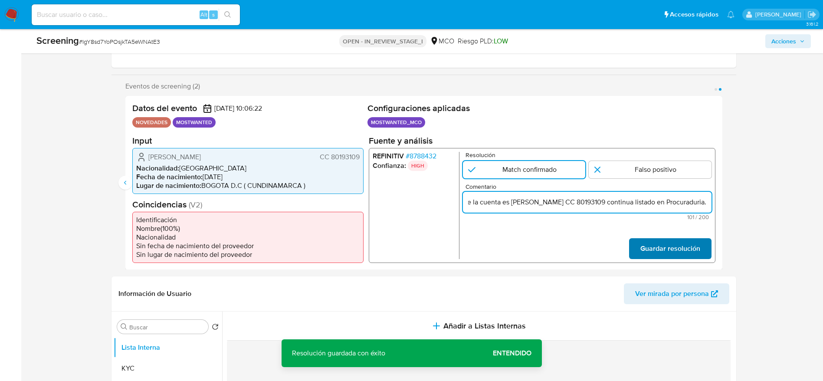
type input "El titular de la cuenta es Pedro Antonio Aldana Romero CC 80193109 continua lis…"
click at [657, 251] on span "Guardar resolución" at bounding box center [670, 248] width 60 height 19
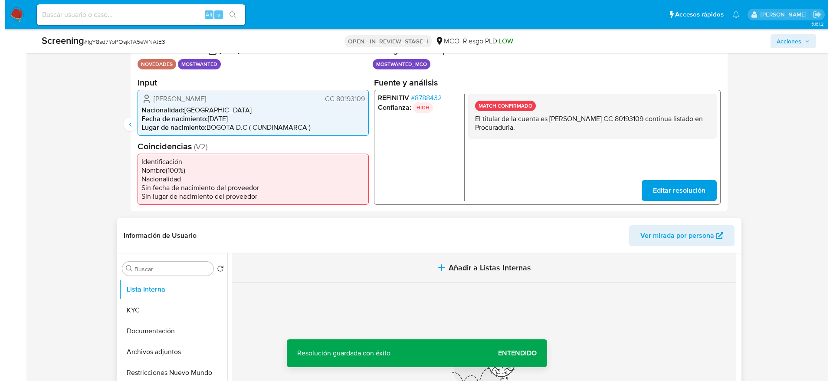
scroll to position [260, 0]
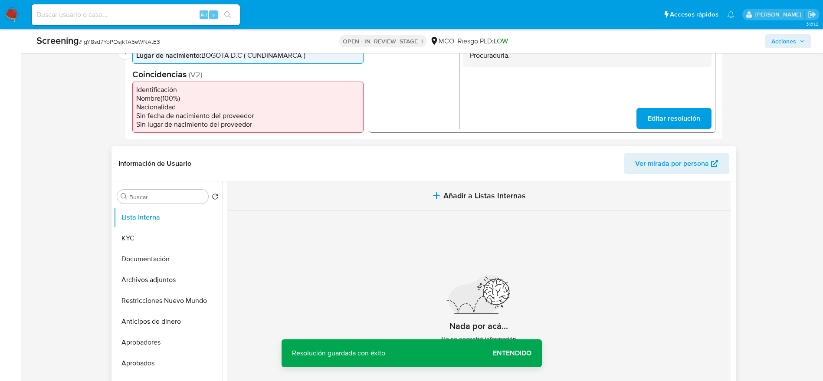
click at [423, 205] on button "Añadir a Listas Internas" at bounding box center [479, 195] width 504 height 29
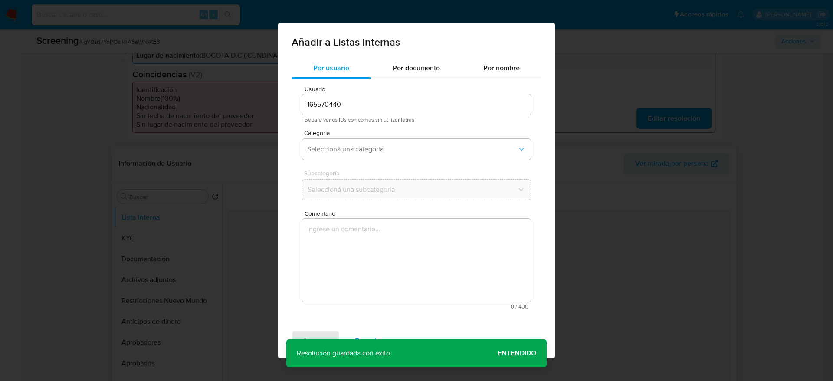
click at [411, 292] on textarea "Comentario" at bounding box center [416, 260] width 229 height 83
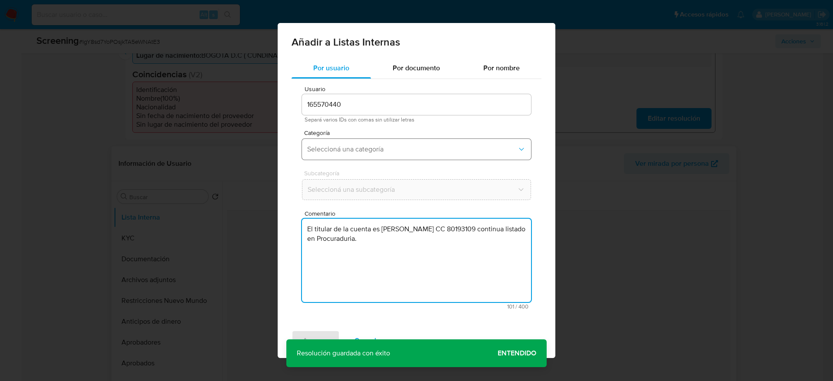
click at [386, 143] on button "Seleccioná una categoría" at bounding box center [416, 149] width 229 height 21
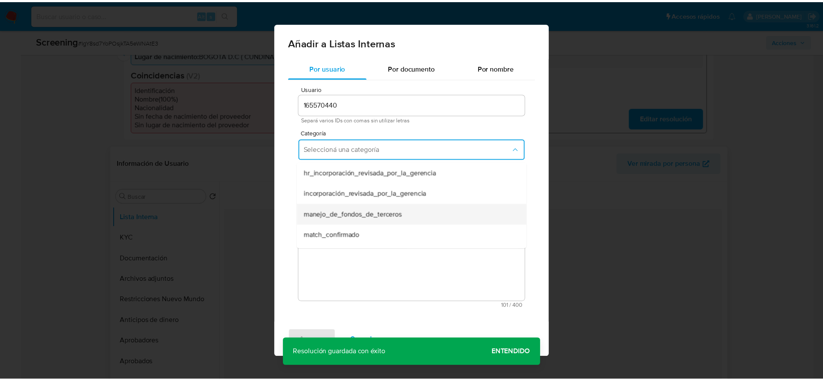
scroll to position [65, 0]
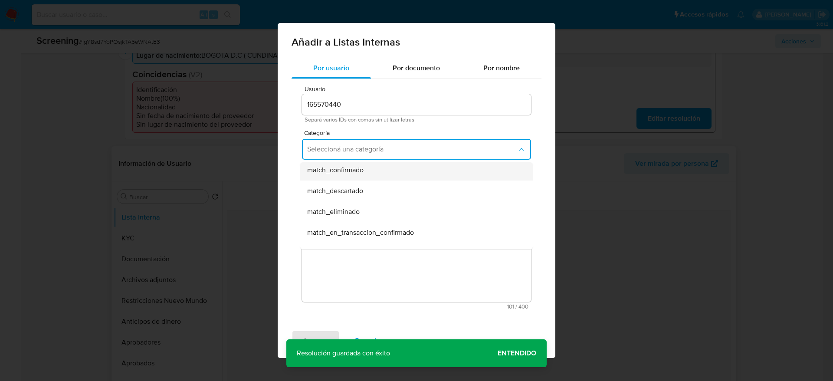
click at [377, 170] on div "match_confirmado" at bounding box center [413, 170] width 213 height 21
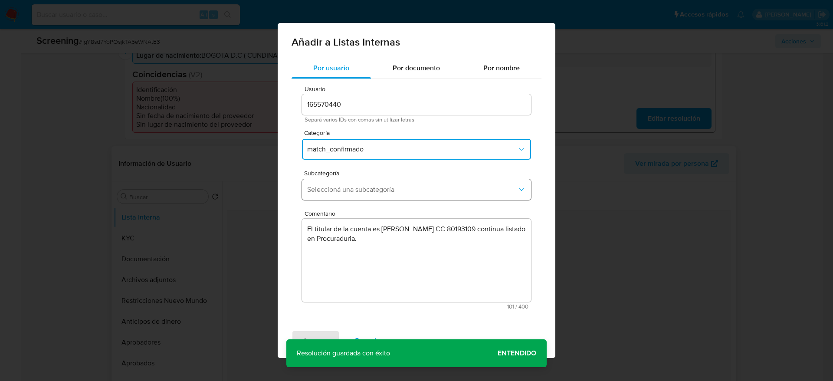
click at [377, 181] on button "Seleccioná una subcategoría" at bounding box center [416, 189] width 229 height 21
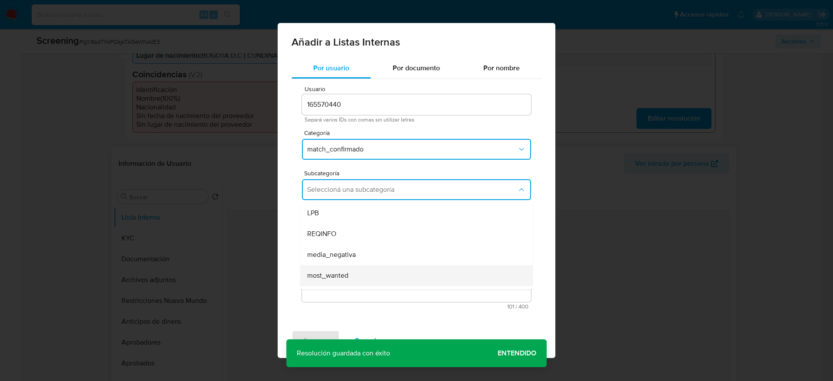
click at [334, 278] on span "most_wanted" at bounding box center [327, 275] width 41 height 9
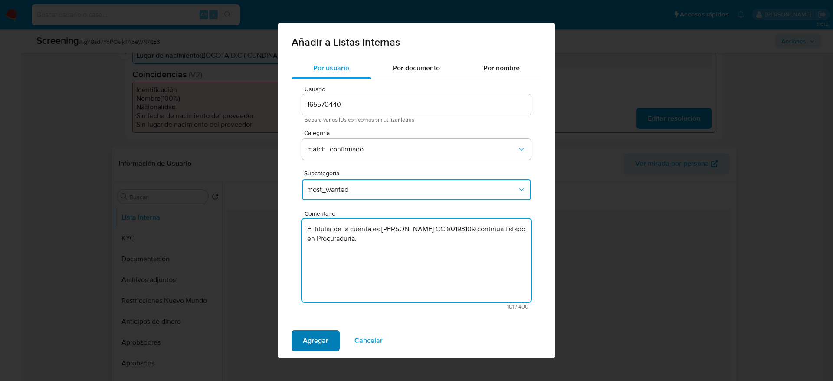
type textarea "El titular de la cuenta es Pedro Antonio Aldana Romero CC 80193109 continua lis…"
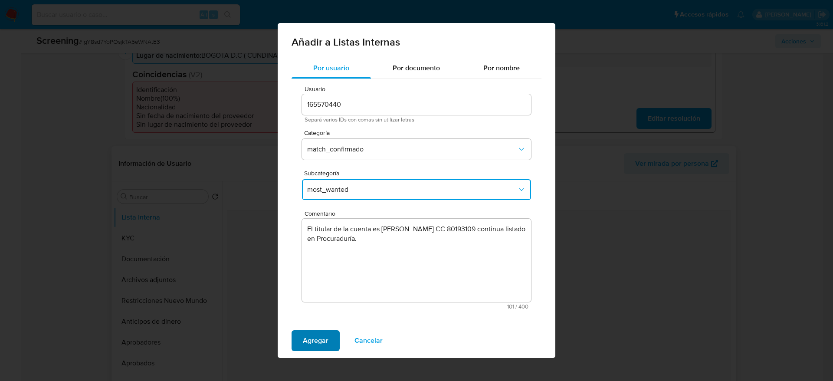
click at [322, 341] on span "Agregar" at bounding box center [316, 340] width 26 height 19
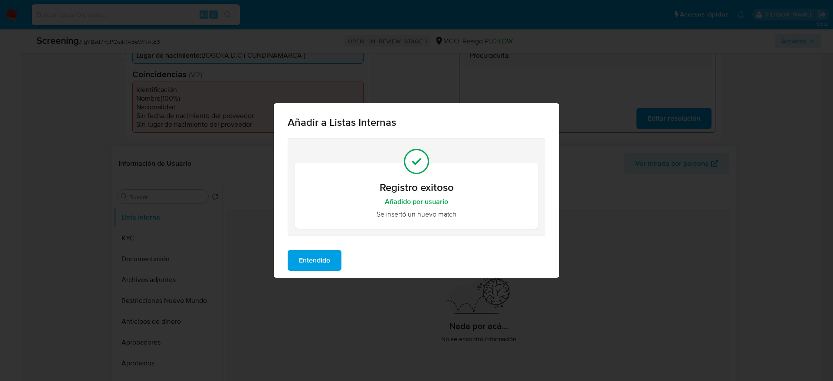
drag, startPoint x: 303, startPoint y: 251, endPoint x: 243, endPoint y: 285, distance: 69.0
click at [304, 251] on span "Entendido" at bounding box center [314, 260] width 31 height 19
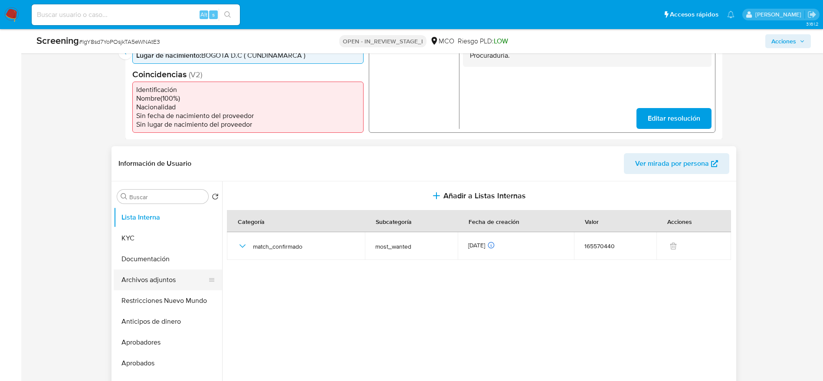
click at [178, 284] on button "Archivos adjuntos" at bounding box center [165, 279] width 102 height 21
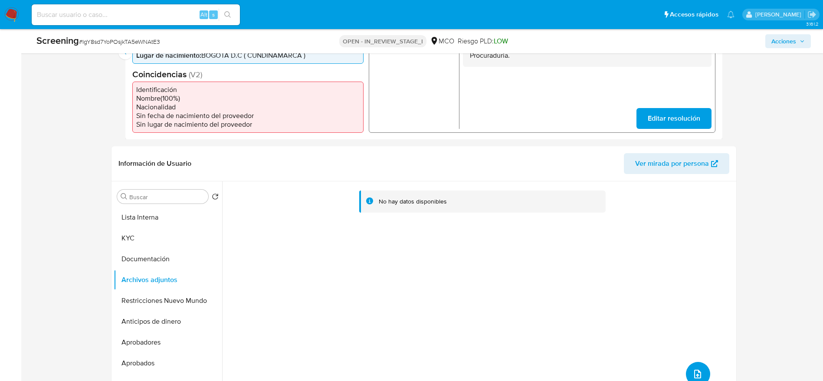
click at [689, 365] on button "upload-file" at bounding box center [698, 374] width 24 height 24
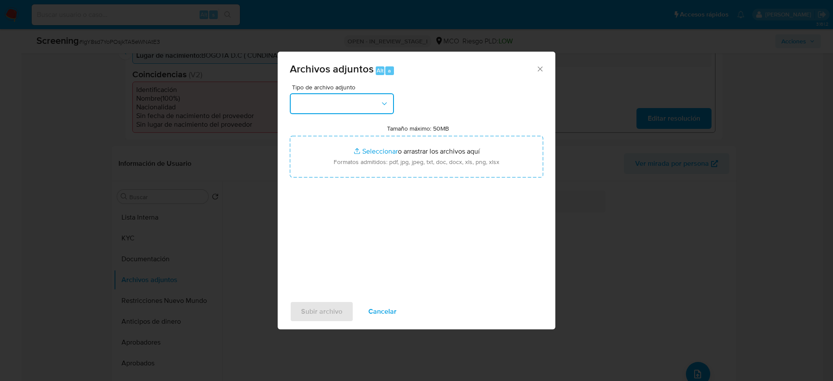
click at [335, 107] on button "button" at bounding box center [342, 103] width 104 height 21
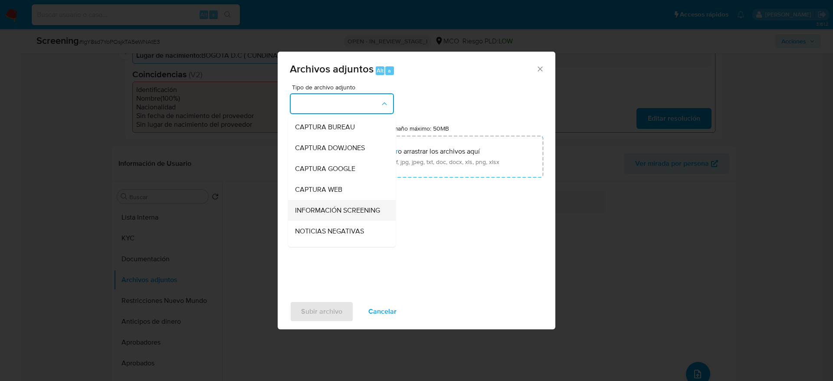
click at [343, 221] on div "INFORMACIÓN SCREENING" at bounding box center [339, 210] width 89 height 21
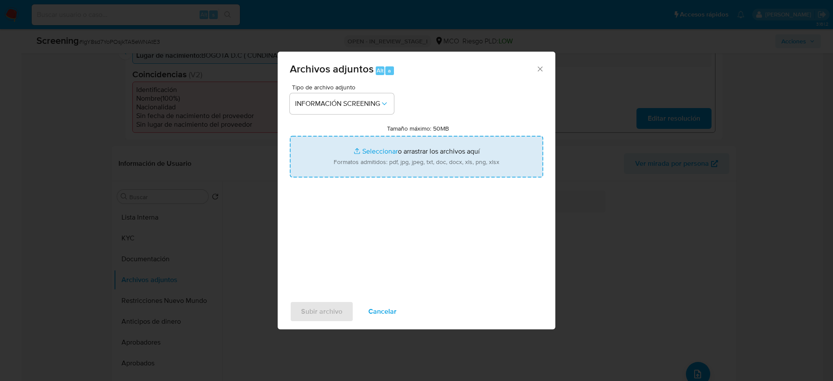
click at [361, 165] on input "Tamaño máximo: 50MB Seleccionar archivos" at bounding box center [416, 157] width 253 height 42
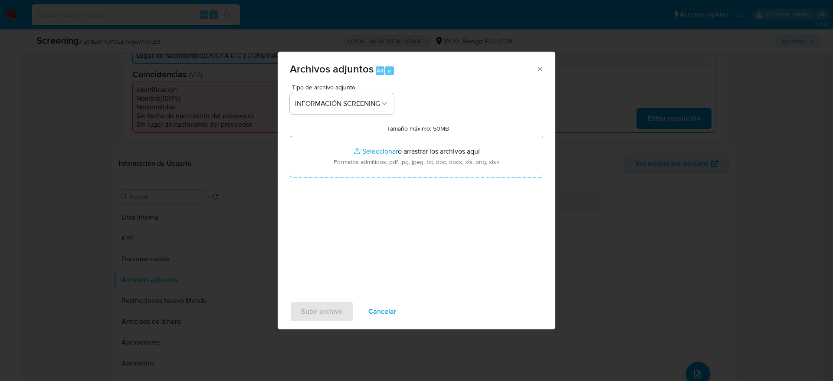
click at [387, 323] on div "Subir archivo Cancelar" at bounding box center [417, 311] width 278 height 33
click at [387, 317] on span "Cancelar" at bounding box center [382, 311] width 28 height 19
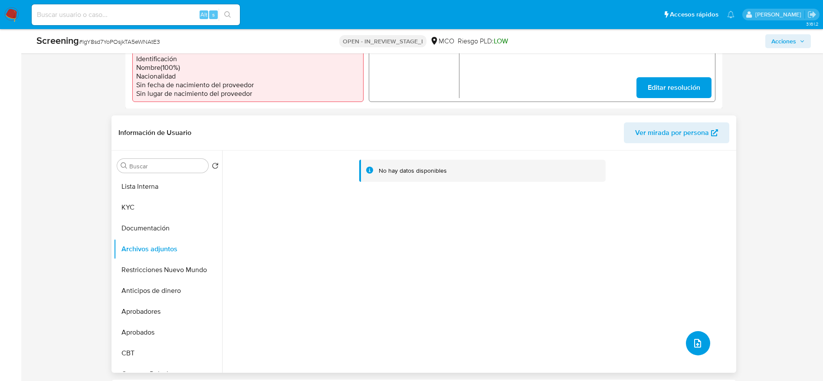
scroll to position [325, 0]
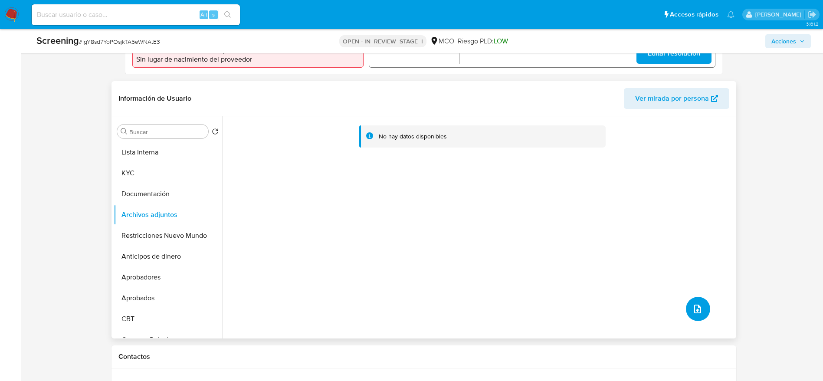
click at [692, 307] on icon "upload-file" at bounding box center [697, 309] width 10 height 10
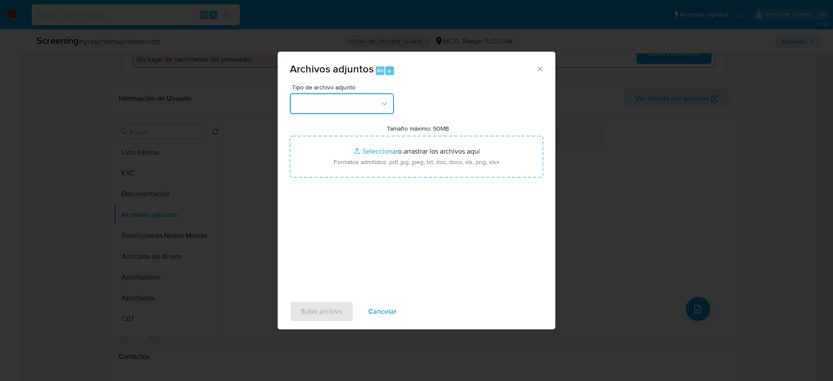
click at [298, 108] on button "button" at bounding box center [342, 103] width 104 height 21
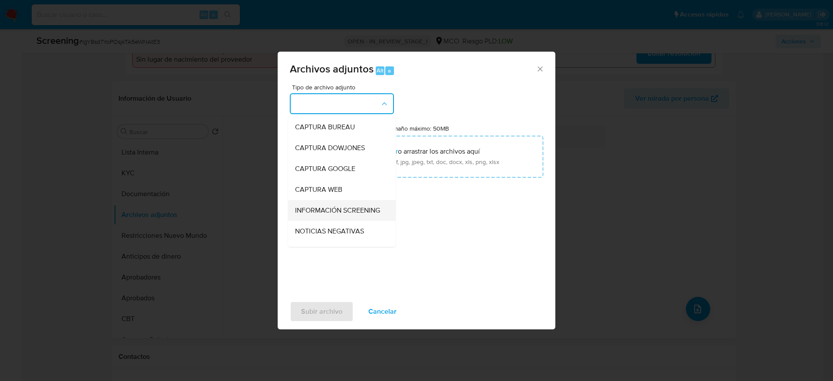
click at [307, 206] on span "INFORMACIÓN SCREENING" at bounding box center [337, 210] width 85 height 9
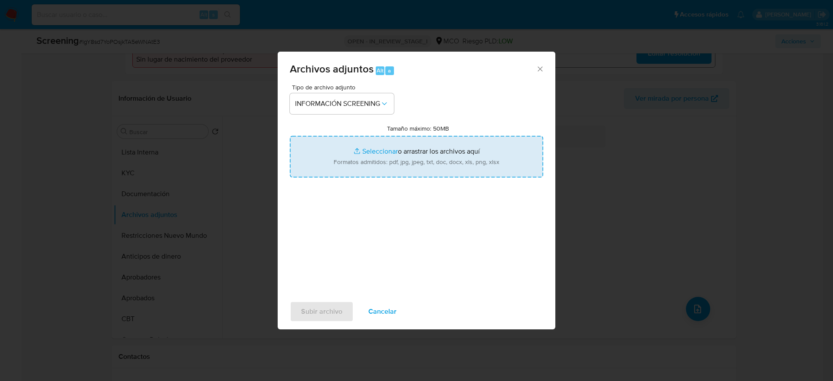
click at [318, 144] on input "Tamaño máximo: 50MB Seleccionar archivos" at bounding box center [416, 157] width 253 height 42
type input "C:\fakepath\_Pedro Antonio Aldana Romero_ - Buscar con Google.pdf"
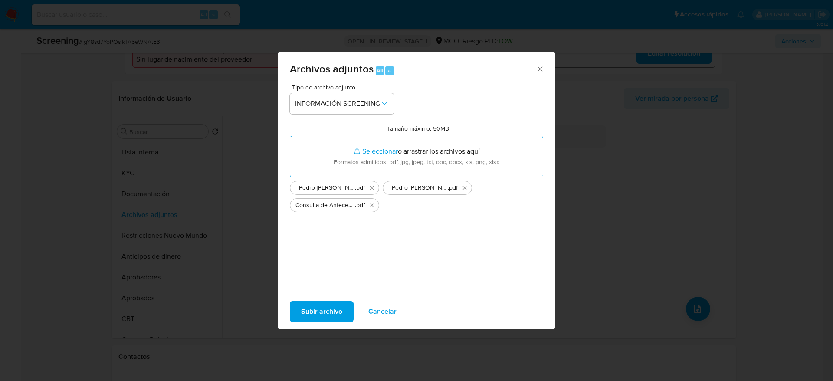
click at [344, 315] on button "Subir archivo" at bounding box center [322, 311] width 64 height 21
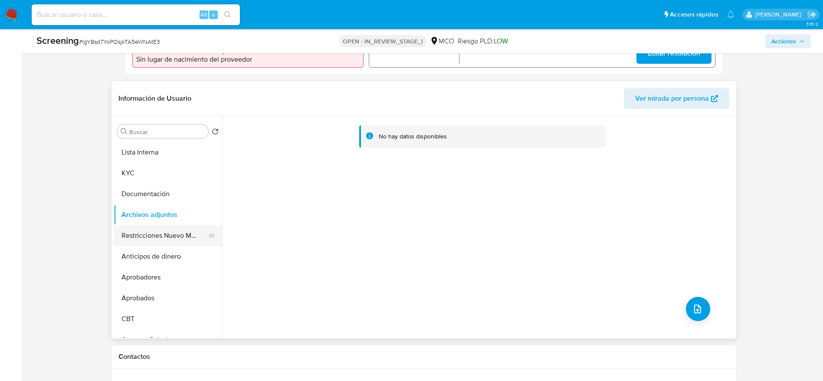
click at [160, 237] on button "Restricciones Nuevo Mundo" at bounding box center [165, 235] width 102 height 21
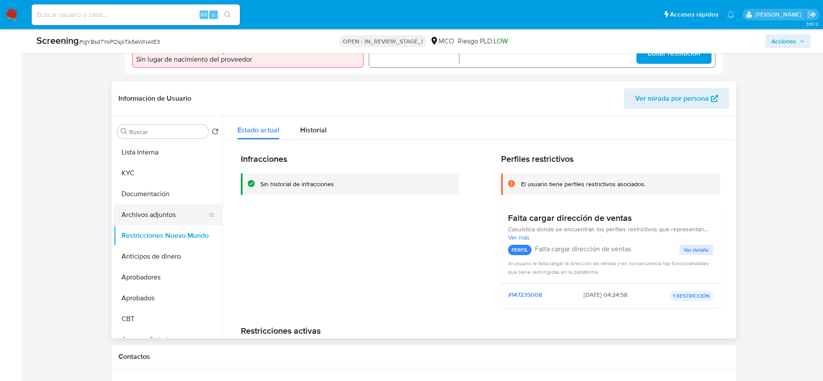
click at [156, 207] on button "Archivos adjuntos" at bounding box center [165, 214] width 102 height 21
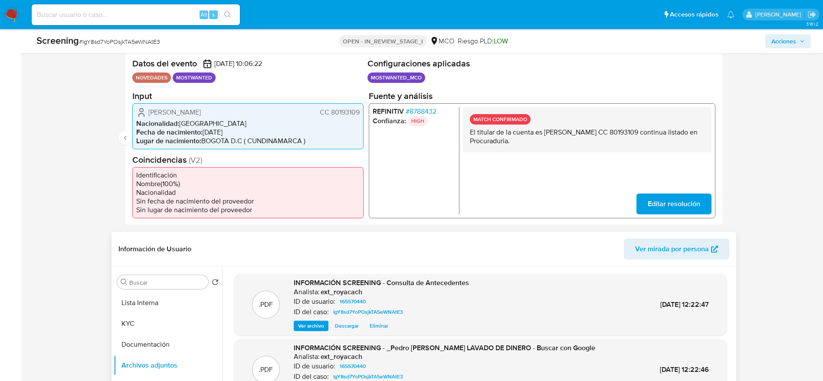
scroll to position [195, 0]
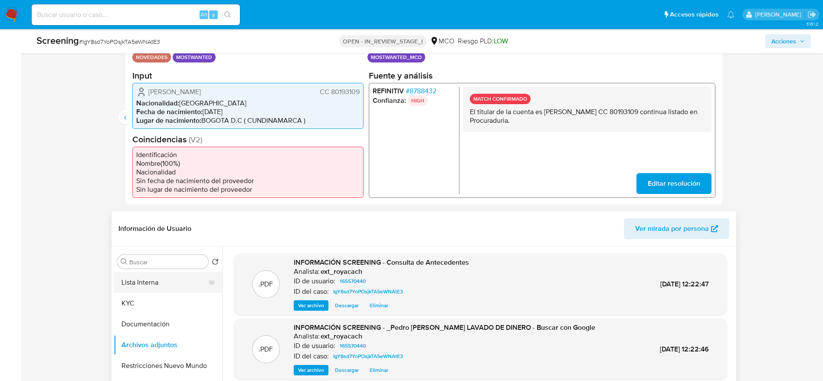
click at [182, 282] on button "Lista Interna" at bounding box center [165, 282] width 102 height 21
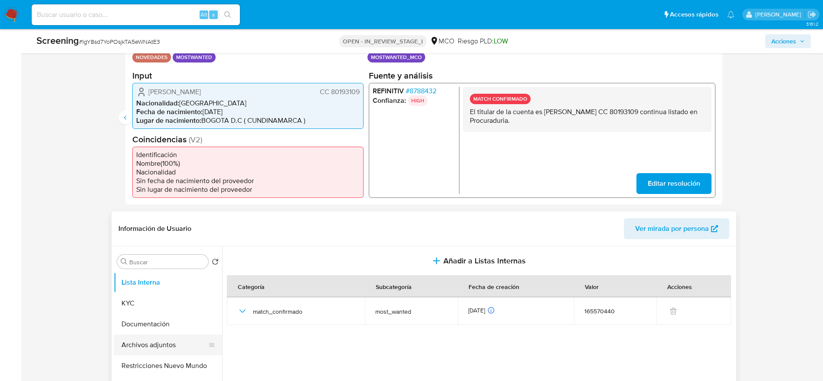
click at [167, 351] on button "Archivos adjuntos" at bounding box center [165, 344] width 102 height 21
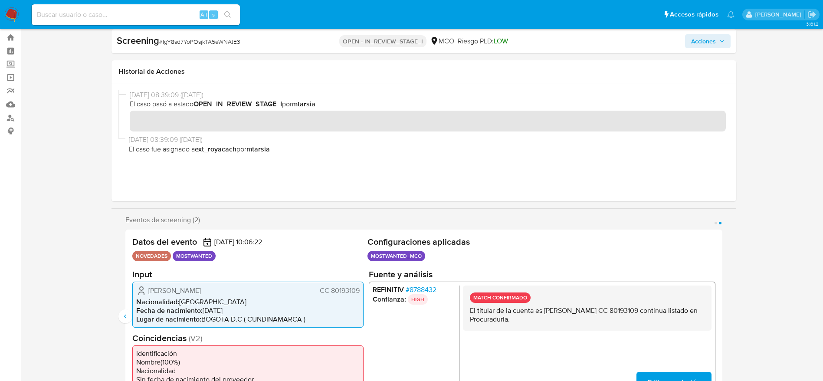
scroll to position [0, 0]
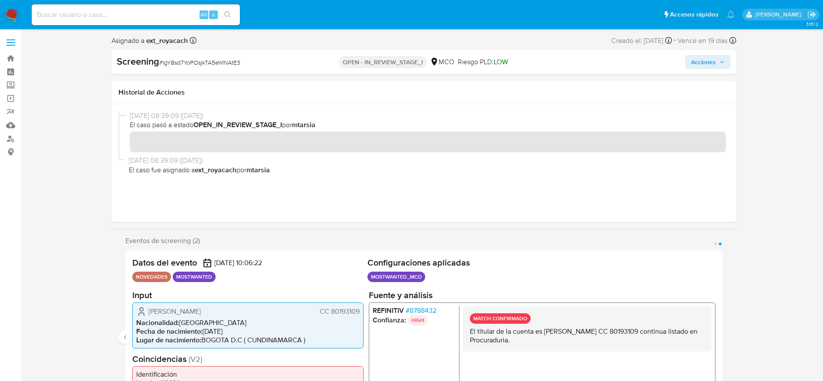
click at [719, 56] on span "Acciones" at bounding box center [707, 62] width 33 height 12
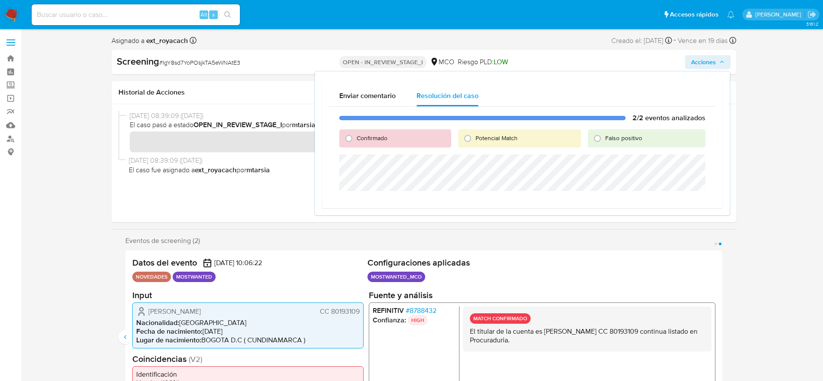
click at [391, 142] on div "Confirmado" at bounding box center [394, 138] width 111 height 18
click at [391, 134] on div "Confirmado" at bounding box center [394, 138] width 111 height 18
click at [385, 134] on span "Confirmado" at bounding box center [372, 138] width 31 height 9
click at [356, 133] on input "Confirmado" at bounding box center [349, 138] width 14 height 14
radio input "true"
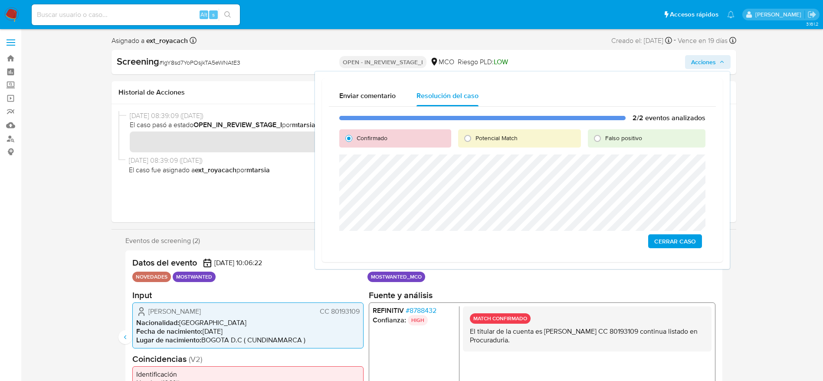
click at [663, 242] on span "Cerrar Caso" at bounding box center [675, 241] width 42 height 12
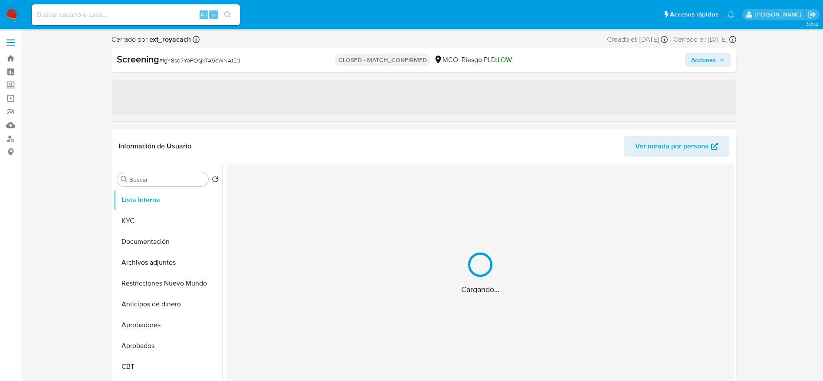
select select "10"
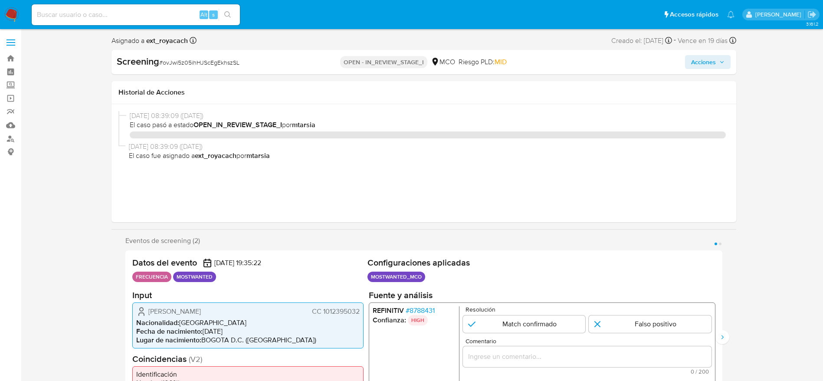
select select "10"
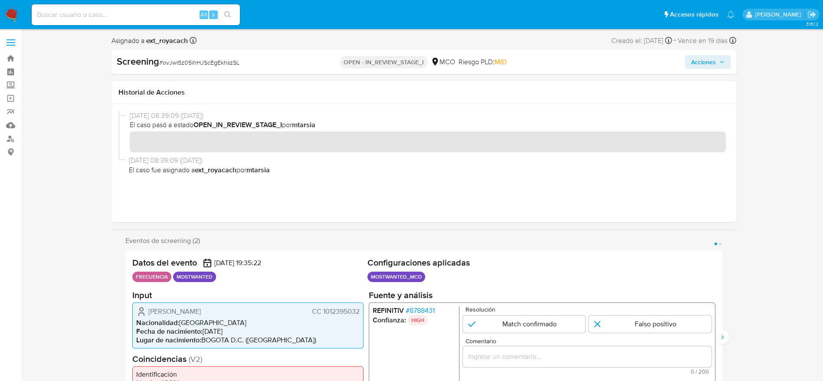
click at [170, 62] on span "# ovJwi5z05ihHJScEgEkhszSL" at bounding box center [199, 62] width 80 height 9
copy span "ovJwi5z05ihHJScEgEkhszSL"
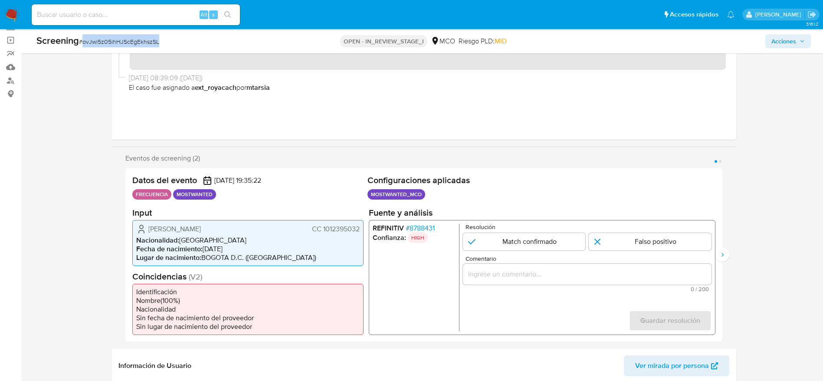
scroll to position [130, 0]
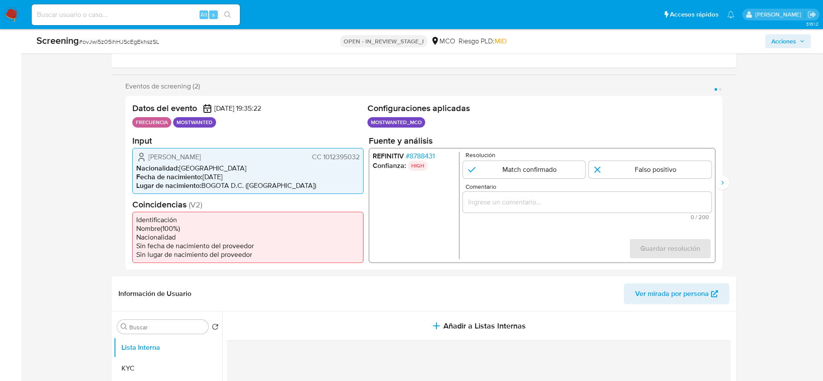
drag, startPoint x: 144, startPoint y: 151, endPoint x: 365, endPoint y: 158, distance: 220.5
click at [365, 158] on div "Datos del evento 18/09/2025 19:35:22 FRECUENCIA MOSTWANTED Configuraciones apli…" at bounding box center [423, 183] width 597 height 174
click at [416, 155] on span "# 8788431" at bounding box center [419, 155] width 29 height 9
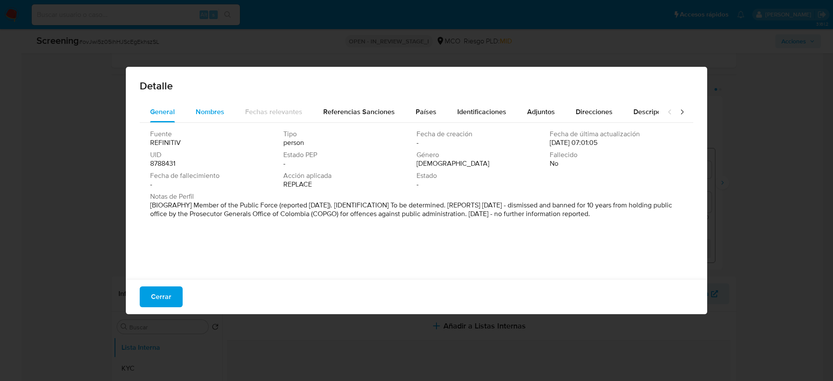
click at [221, 112] on span "Nombres" at bounding box center [210, 112] width 29 height 10
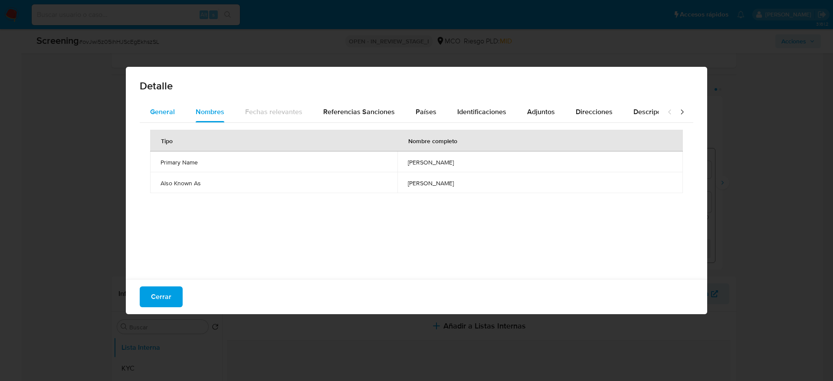
click at [163, 115] on span "General" at bounding box center [162, 112] width 25 height 10
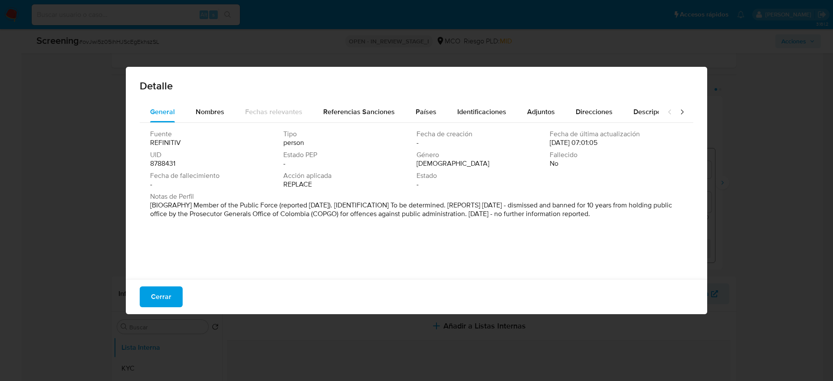
drag, startPoint x: 510, startPoint y: 203, endPoint x: 522, endPoint y: 205, distance: 12.7
click at [522, 205] on p "[BIOGRAPHY] Member of the Public Force (reported Dec 2021). [IDENTIFICATION] To…" at bounding box center [415, 209] width 531 height 17
click at [156, 288] on span "Cerrar" at bounding box center [161, 296] width 20 height 19
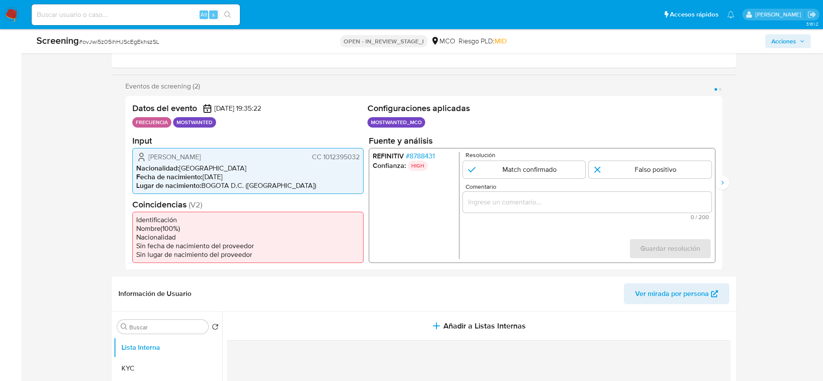
click at [116, 43] on span "# ovJwi5z05ihHJScEgEkhszSL" at bounding box center [119, 41] width 80 height 9
copy span "ovJwi5z05ihHJScEgEkhszSL"
click at [506, 200] on input "Comentario" at bounding box center [586, 201] width 249 height 11
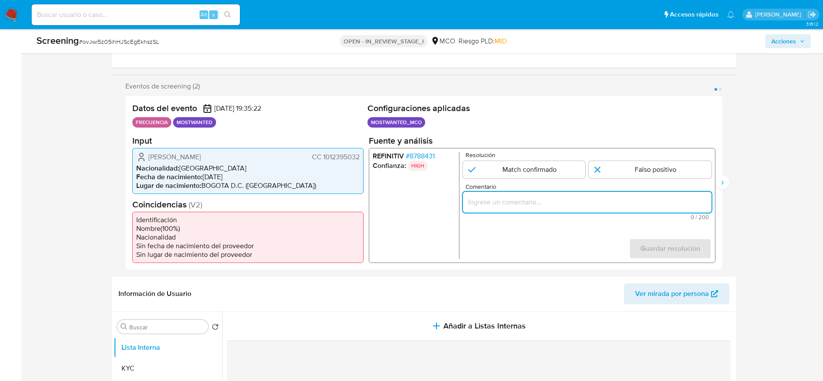
paste input "El titular de la cuenta es [PERSON_NAME] CC 1012395032 continua listado en Proc…"
type input "El titular de la cuenta es [PERSON_NAME] CC 1012395032 continua listado en Proc…"
click at [541, 174] on input "1 de 2" at bounding box center [523, 169] width 123 height 17
radio input "true"
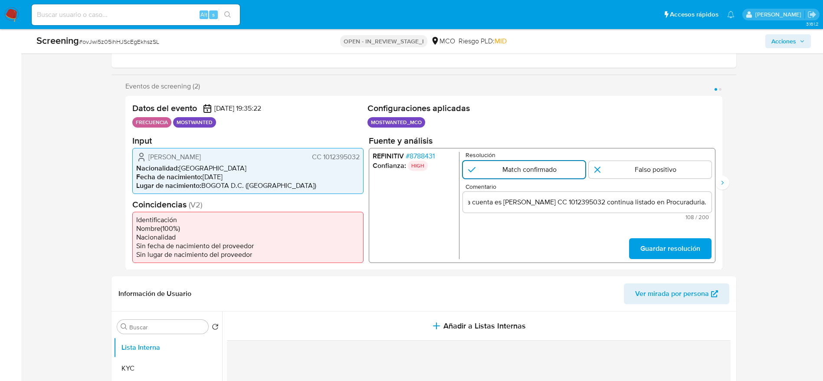
scroll to position [0, 0]
click at [634, 243] on button "Guardar resolución" at bounding box center [670, 248] width 82 height 21
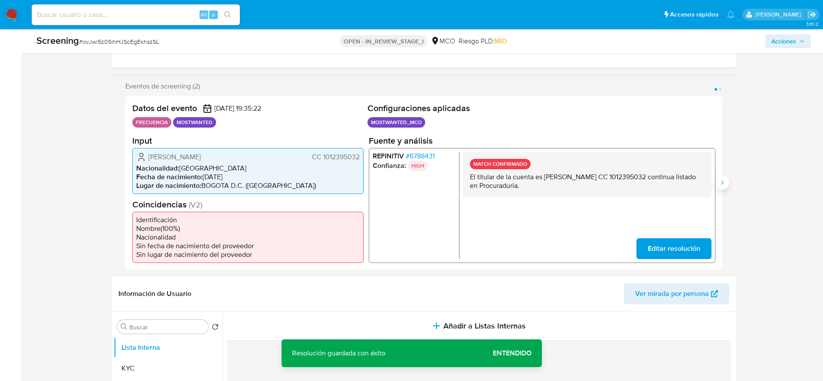
click at [727, 186] on button "Siguiente" at bounding box center [722, 183] width 14 height 14
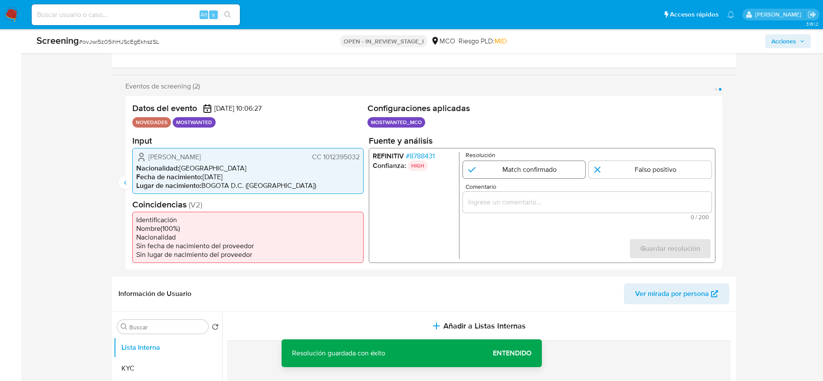
click at [491, 161] on input "2 de 2" at bounding box center [523, 169] width 123 height 17
radio input "true"
click at [493, 196] on div "2 de 2" at bounding box center [586, 201] width 249 height 21
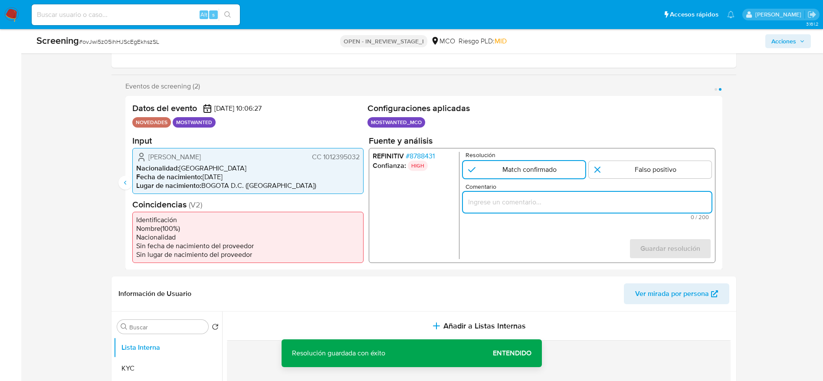
drag, startPoint x: 498, startPoint y: 203, endPoint x: 507, endPoint y: 200, distance: 9.6
click at [498, 204] on input "Comentario" at bounding box center [586, 201] width 249 height 11
paste input "El titular de la cuenta es [PERSON_NAME] CC 1012395032 continua listado en Proc…"
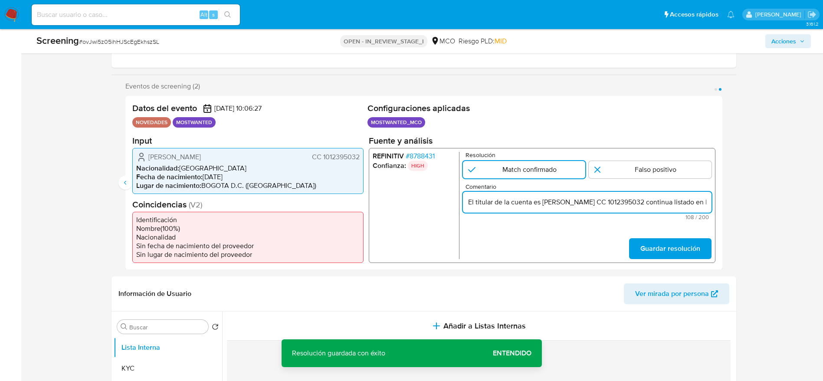
scroll to position [0, 92]
type input "El titular de la cuenta es [PERSON_NAME] CC 1012395032 continua listado en Proc…"
click at [638, 243] on button "Guardar resolución" at bounding box center [670, 248] width 82 height 21
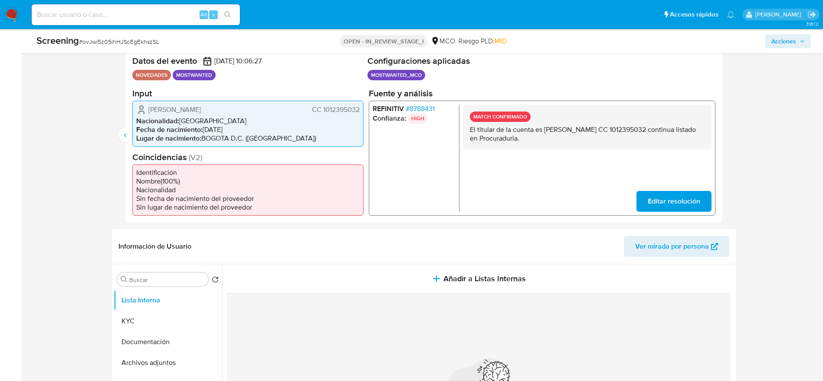
scroll to position [130, 0]
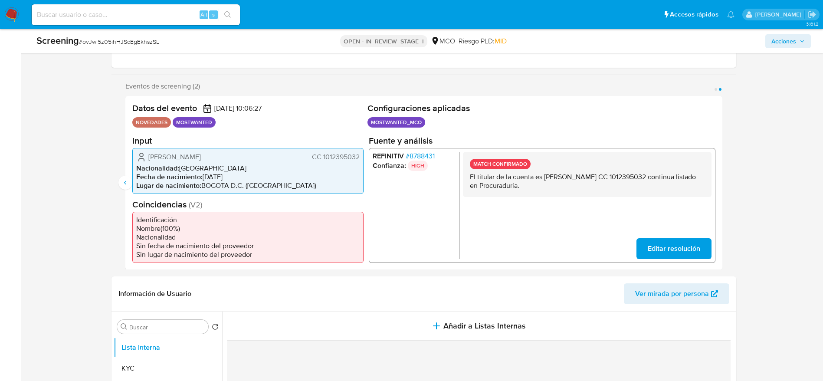
click at [220, 149] on div "Edwin Fernando Muñoz Villarreal CC 1012395032 Nacionalidad : Colombia Fecha de …" at bounding box center [247, 171] width 231 height 46
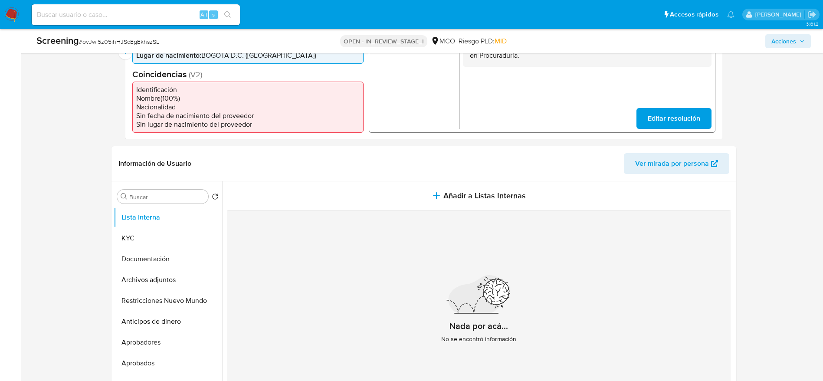
scroll to position [195, 0]
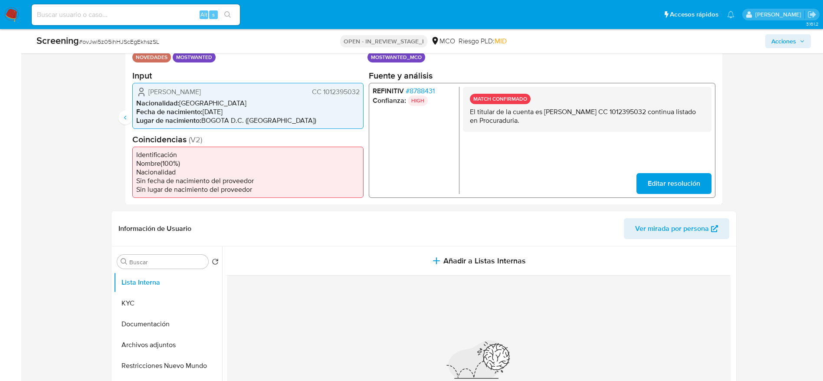
click at [480, 121] on p "El titular de la cuenta es [PERSON_NAME] CC 1012395032 continua listado en Proc…" at bounding box center [586, 115] width 235 height 17
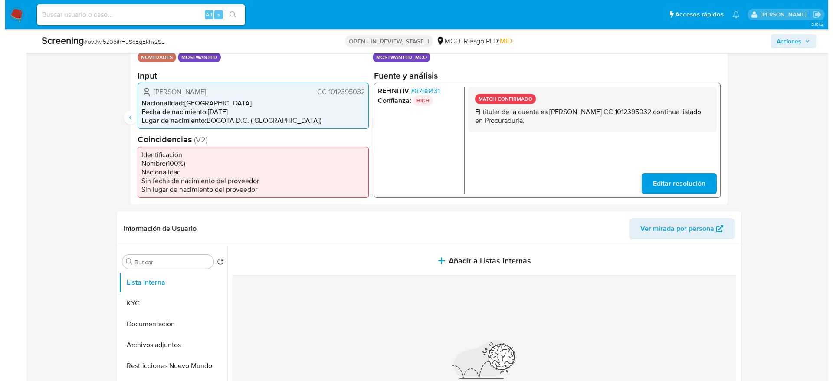
scroll to position [260, 0]
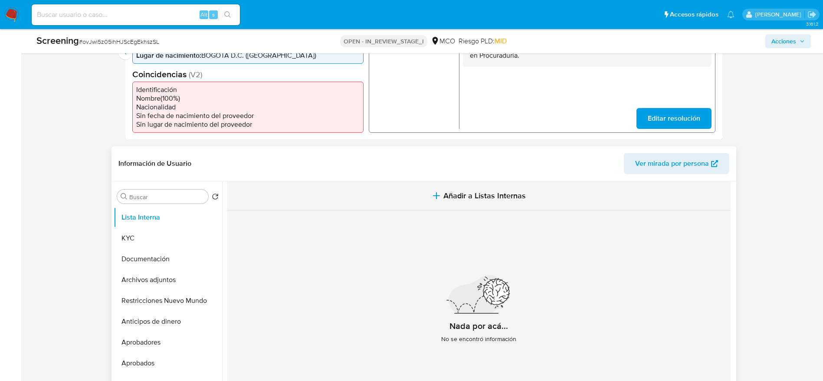
click at [422, 191] on button "Añadir a Listas Internas" at bounding box center [479, 195] width 504 height 29
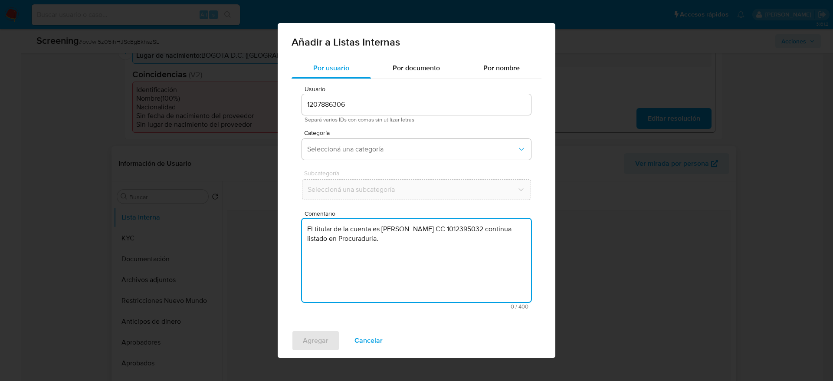
click at [413, 237] on textarea "El titular de la cuenta es [PERSON_NAME] CC 1012395032 continua listado en Proc…" at bounding box center [416, 260] width 229 height 83
type textarea "El titular de la cuenta es [PERSON_NAME] CC 1012395032 continua listado en Proc…"
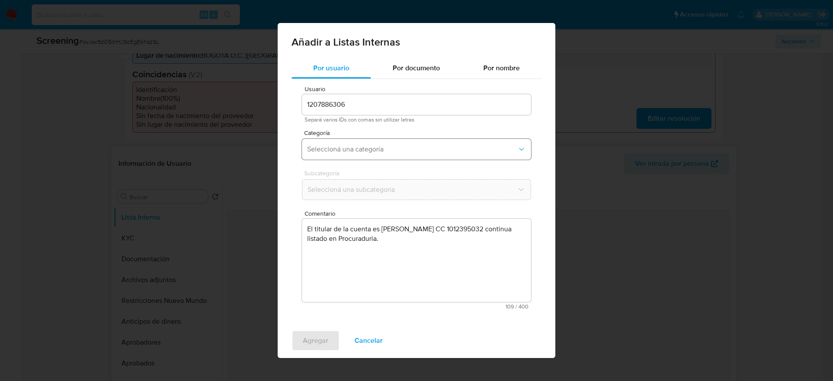
click at [353, 145] on span "Seleccioná una categoría" at bounding box center [412, 149] width 210 height 9
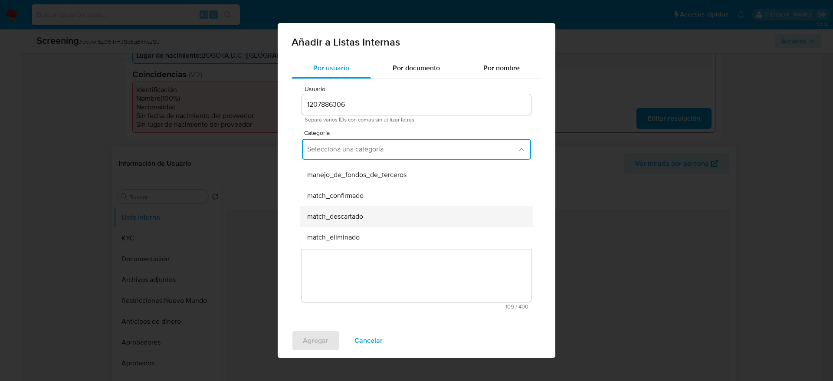
scroll to position [65, 0]
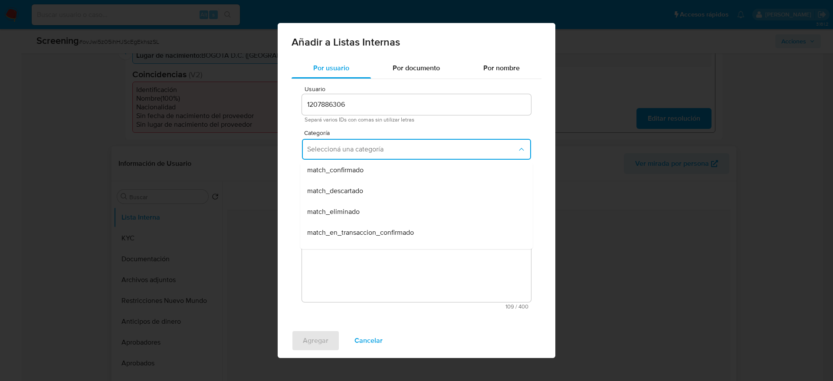
drag, startPoint x: 358, startPoint y: 170, endPoint x: 358, endPoint y: 198, distance: 27.8
click at [358, 171] on span "match_confirmado" at bounding box center [335, 170] width 56 height 9
click at [358, 198] on button "Seleccioná una subcategoría" at bounding box center [416, 189] width 229 height 21
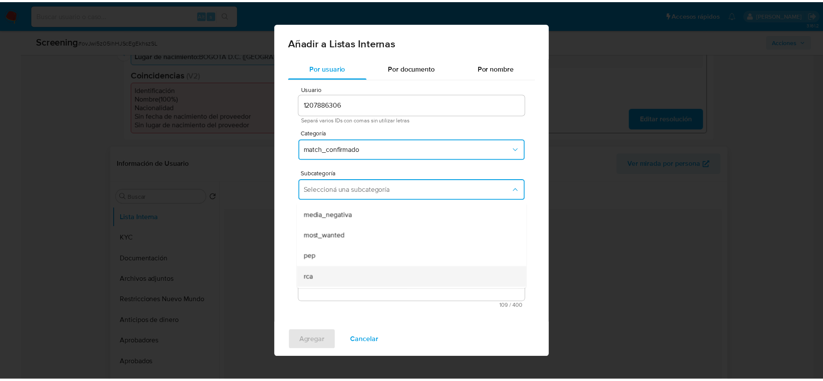
scroll to position [59, 0]
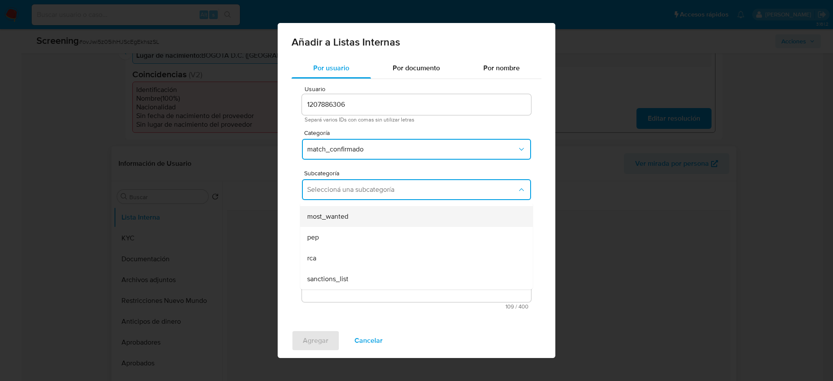
click at [348, 209] on div "most_wanted" at bounding box center [413, 216] width 213 height 21
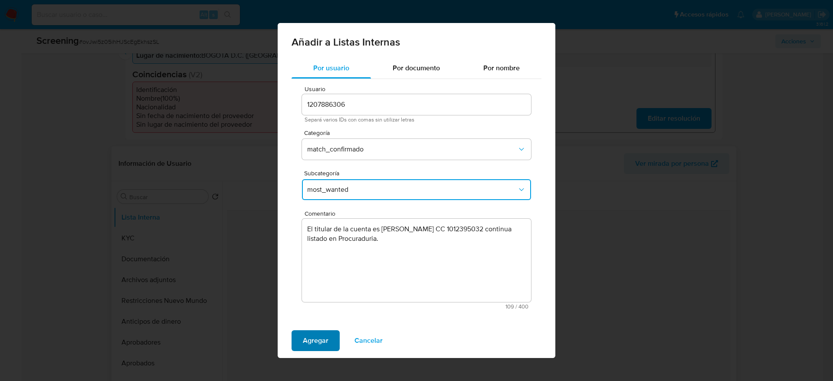
click at [313, 346] on span "Agregar" at bounding box center [316, 340] width 26 height 19
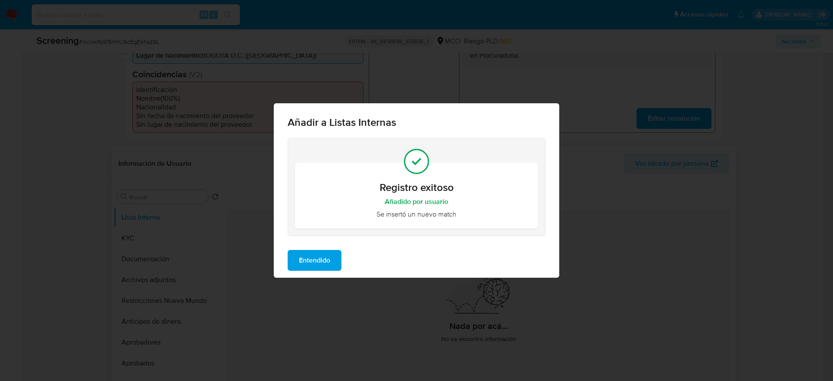
click at [311, 272] on div "Entendido" at bounding box center [416, 260] width 285 height 35
click at [311, 266] on span "Entendido" at bounding box center [314, 260] width 31 height 19
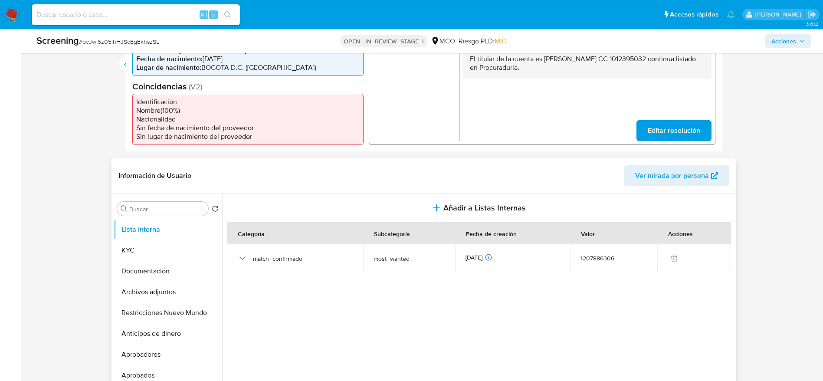
scroll to position [260, 0]
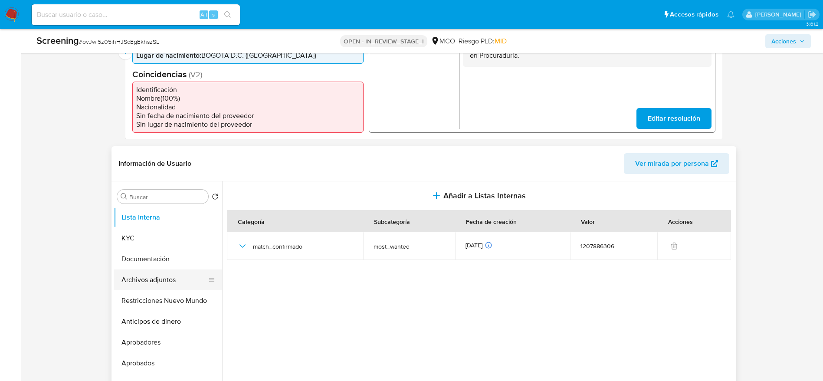
click at [152, 275] on button "Archivos adjuntos" at bounding box center [165, 279] width 102 height 21
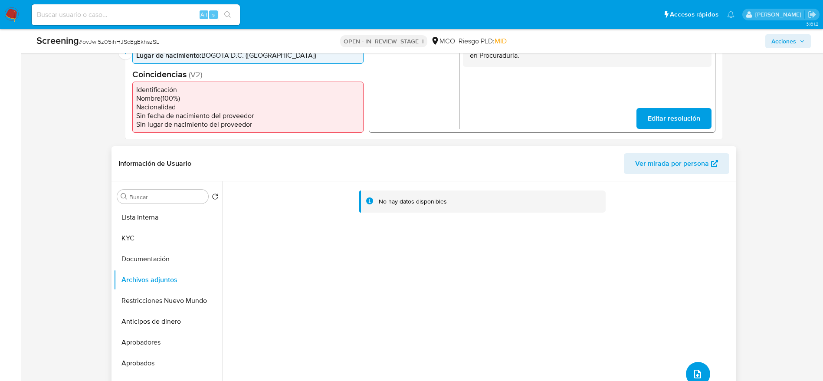
click at [692, 369] on span "upload-file" at bounding box center [697, 374] width 10 height 10
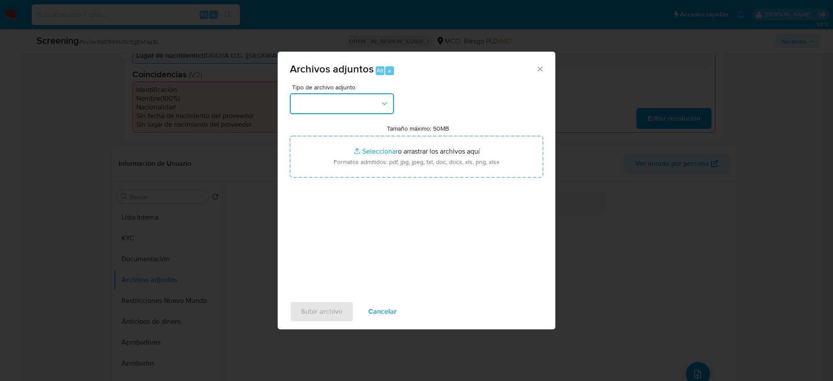
click at [320, 108] on button "button" at bounding box center [342, 103] width 104 height 21
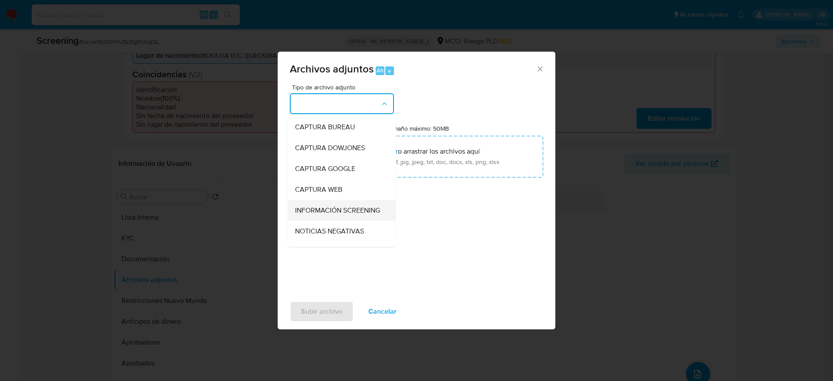
click at [316, 200] on div "INFORMACIÓN SCREENING" at bounding box center [339, 210] width 89 height 21
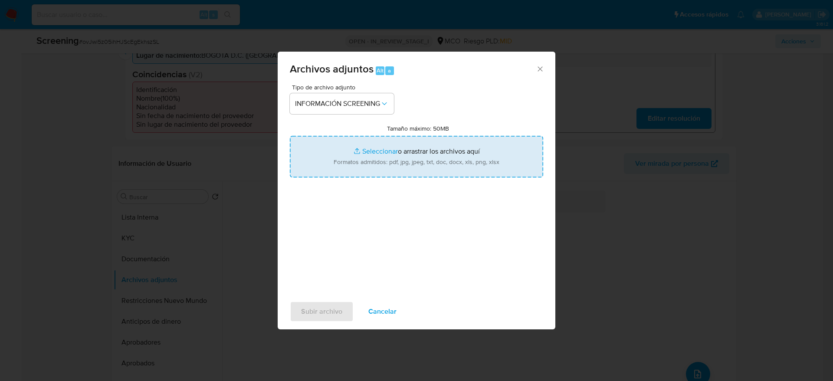
click at [329, 160] on input "Tamaño máximo: 50MB Seleccionar archivos" at bounding box center [416, 157] width 253 height 42
type input "C:\fakepath\_Edwin Fernando Muñoz Villarreal_ - Buscar con Google.pdf"
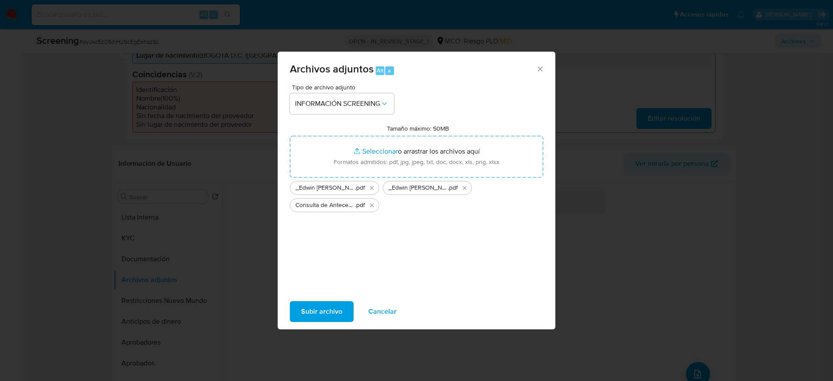
click at [347, 300] on div "Subir archivo Cancelar" at bounding box center [417, 311] width 278 height 33
click at [347, 312] on button "Subir archivo" at bounding box center [322, 311] width 64 height 21
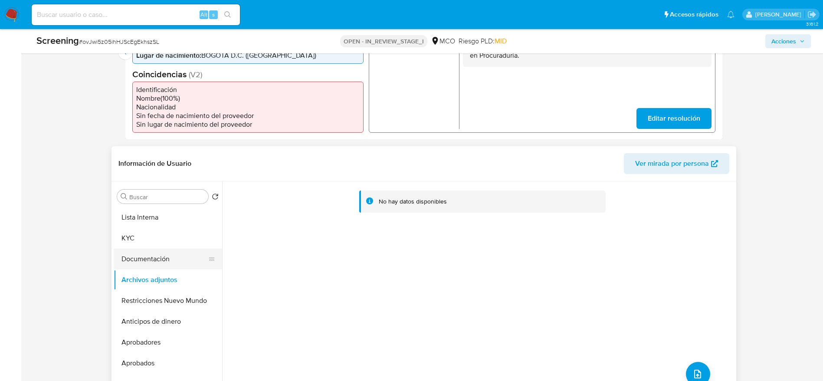
click at [153, 259] on button "Documentación" at bounding box center [165, 259] width 102 height 21
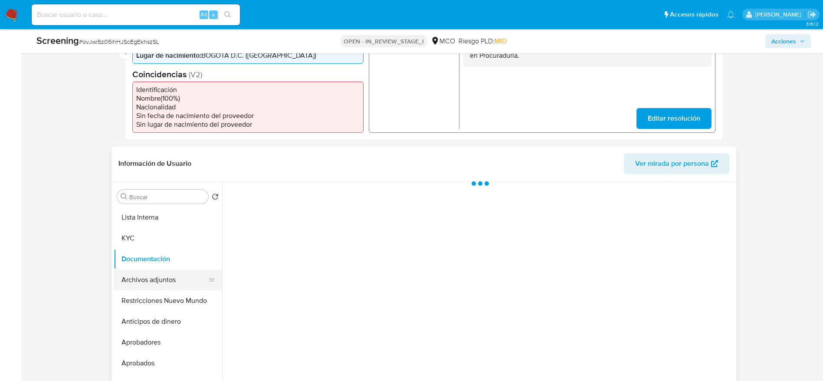
click at [153, 277] on button "Archivos adjuntos" at bounding box center [165, 279] width 102 height 21
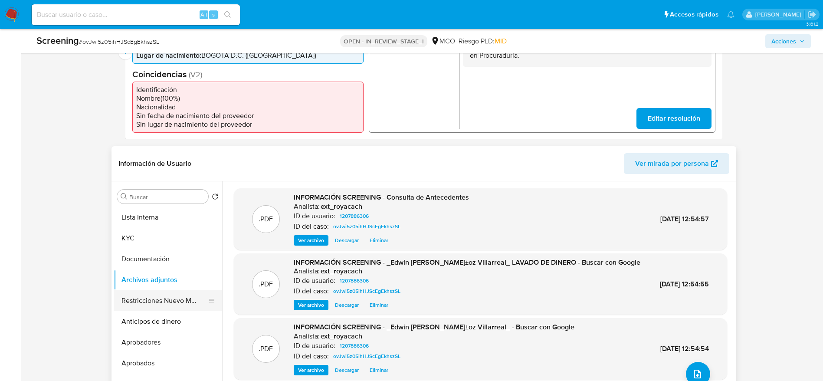
click at [154, 306] on button "Restricciones Nuevo Mundo" at bounding box center [165, 300] width 102 height 21
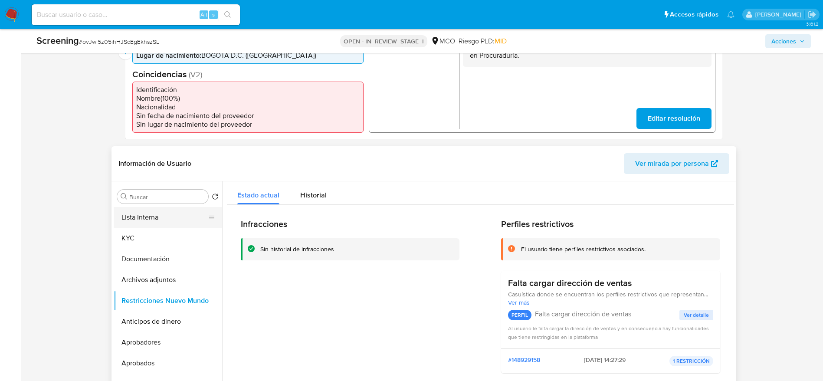
click at [153, 216] on button "Lista Interna" at bounding box center [165, 217] width 102 height 21
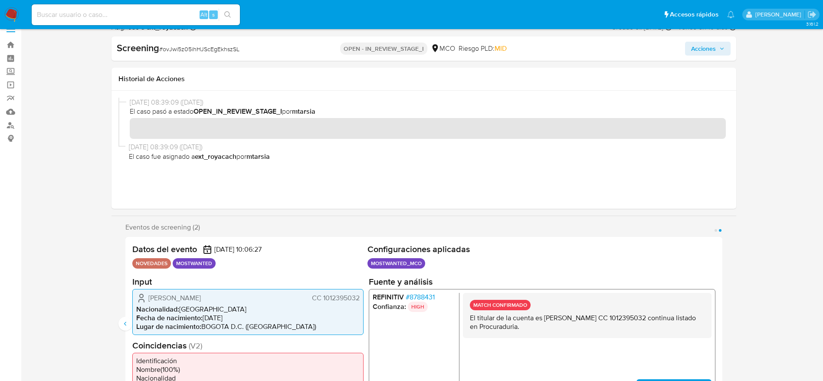
scroll to position [0, 0]
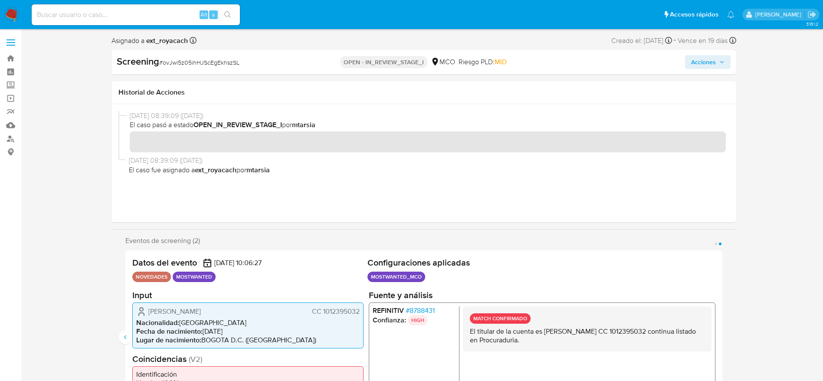
click at [704, 69] on span "Acciones" at bounding box center [703, 62] width 25 height 14
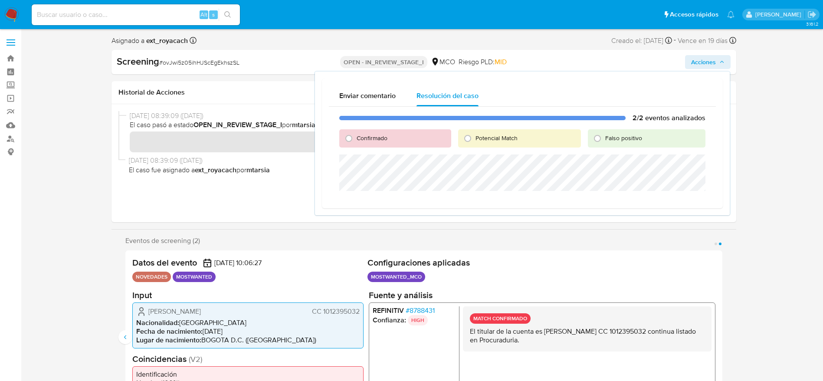
click at [389, 138] on div "Confirmado" at bounding box center [394, 138] width 111 height 18
drag, startPoint x: 365, startPoint y: 153, endPoint x: 364, endPoint y: 147, distance: 6.2
click at [364, 154] on div "2/2 eventos analizados Confirmado Potencial Match Falso positivo" at bounding box center [522, 154] width 387 height 95
drag, startPoint x: 364, startPoint y: 147, endPoint x: 364, endPoint y: 142, distance: 4.8
click at [364, 146] on div "Confirmado" at bounding box center [394, 138] width 111 height 18
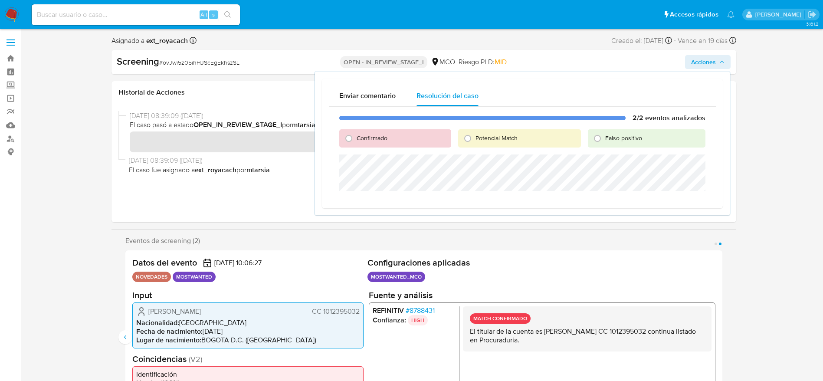
click at [364, 141] on span "Confirmado" at bounding box center [372, 138] width 31 height 9
click at [356, 141] on input "Confirmado" at bounding box center [349, 138] width 14 height 14
radio input "true"
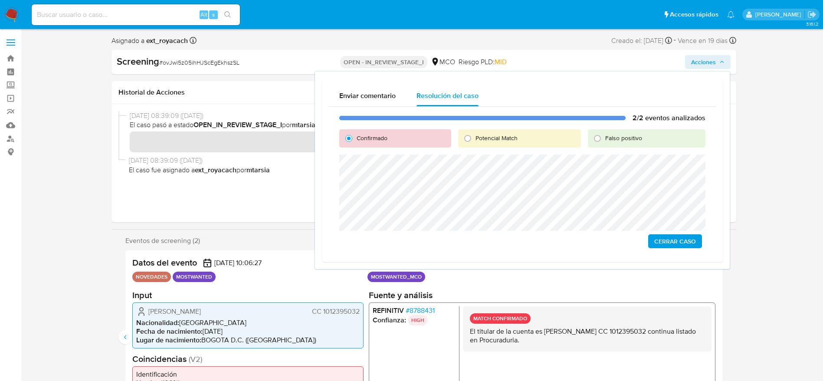
click at [665, 232] on div "2/2 eventos analizados Confirmado Potencial Match Falso positivo Cerrar Caso" at bounding box center [522, 181] width 387 height 148
click at [666, 242] on span "Cerrar Caso" at bounding box center [675, 241] width 42 height 12
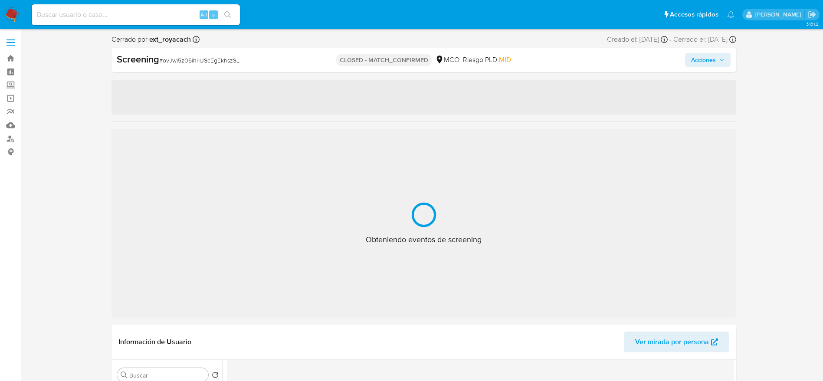
select select "10"
